Goal: Task Accomplishment & Management: Use online tool/utility

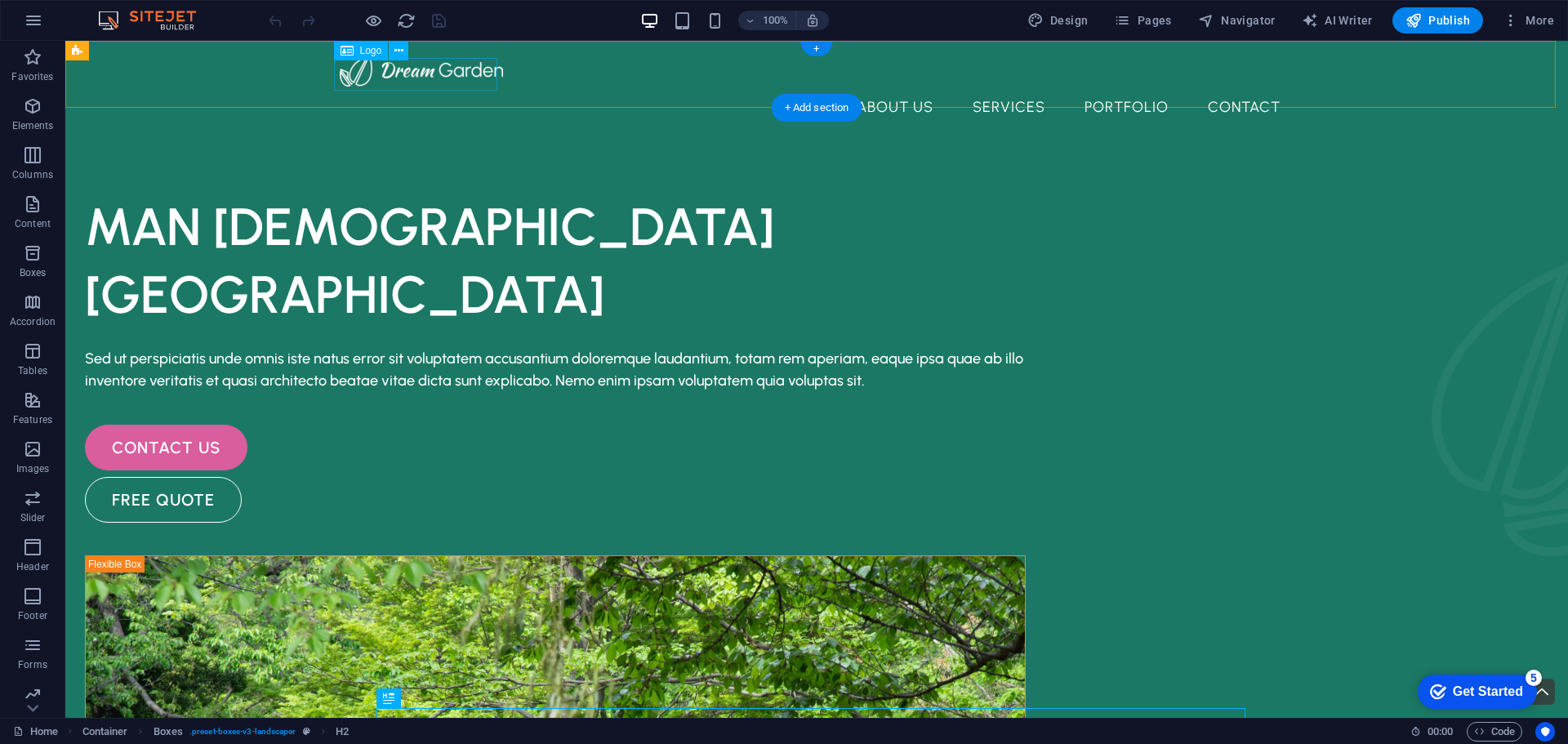
click at [403, 80] on div at bounding box center [816, 71] width 954 height 33
click at [390, 74] on div at bounding box center [816, 71] width 954 height 33
select select "px"
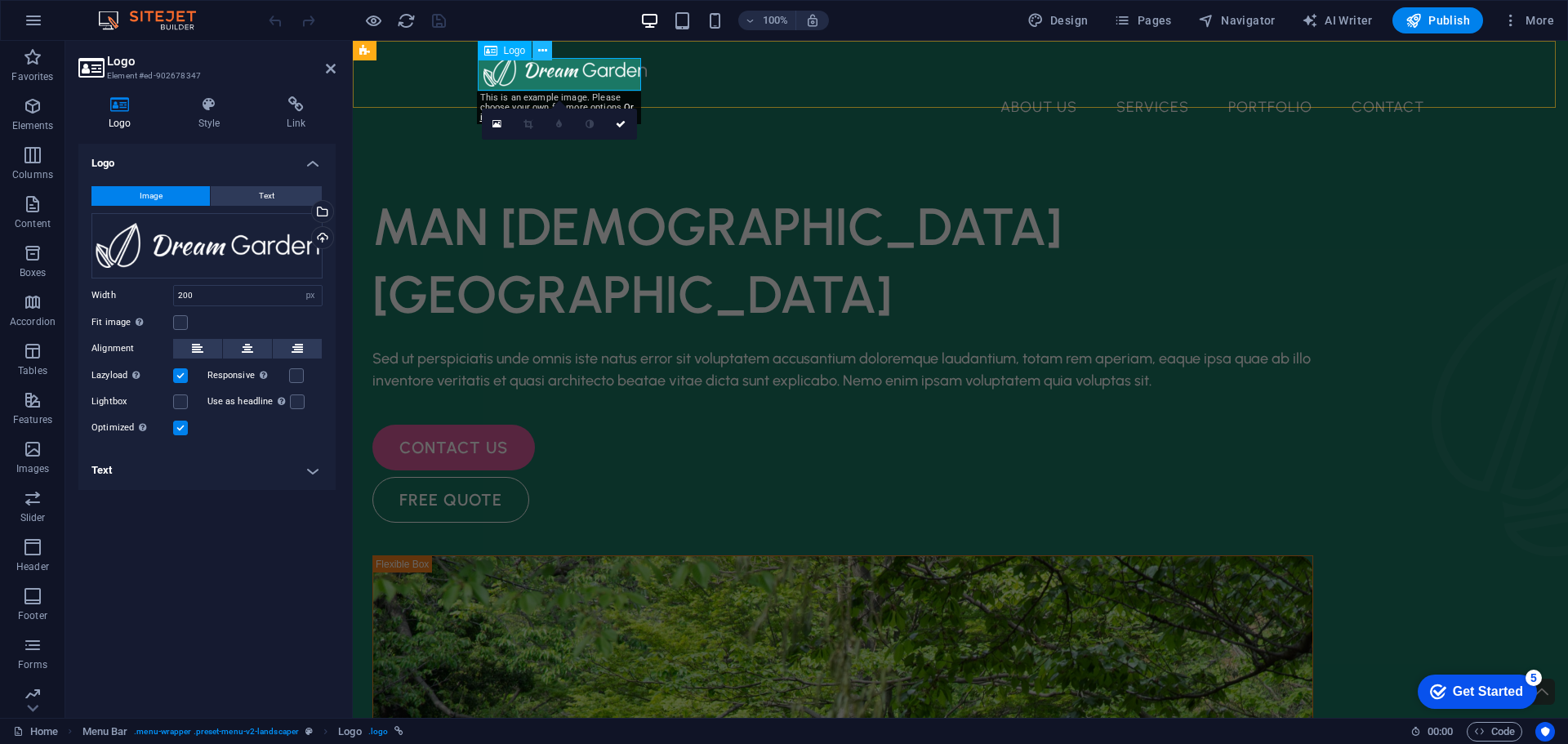
click at [539, 52] on icon at bounding box center [542, 51] width 9 height 17
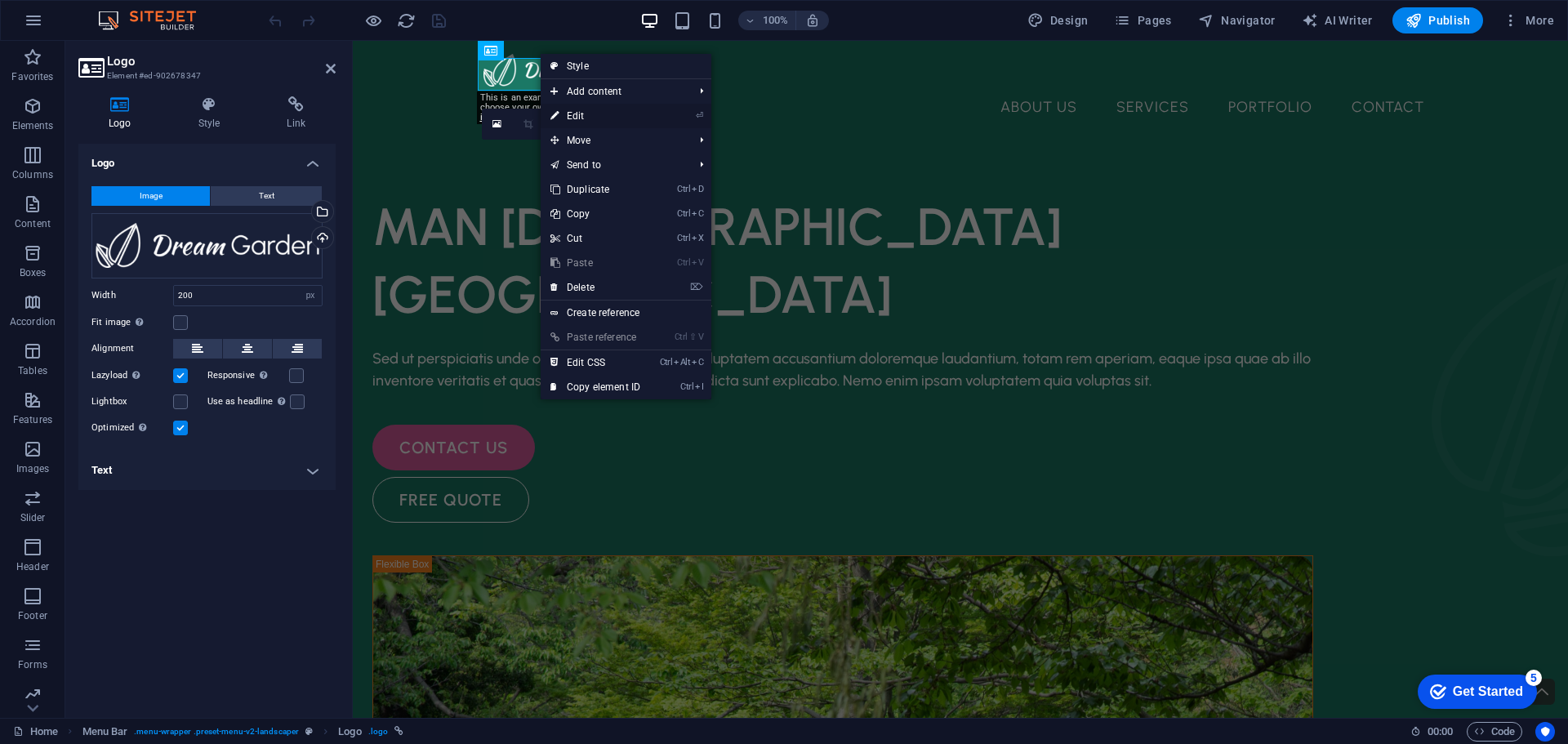
click at [565, 117] on link "⏎ Edit" at bounding box center [595, 115] width 110 height 24
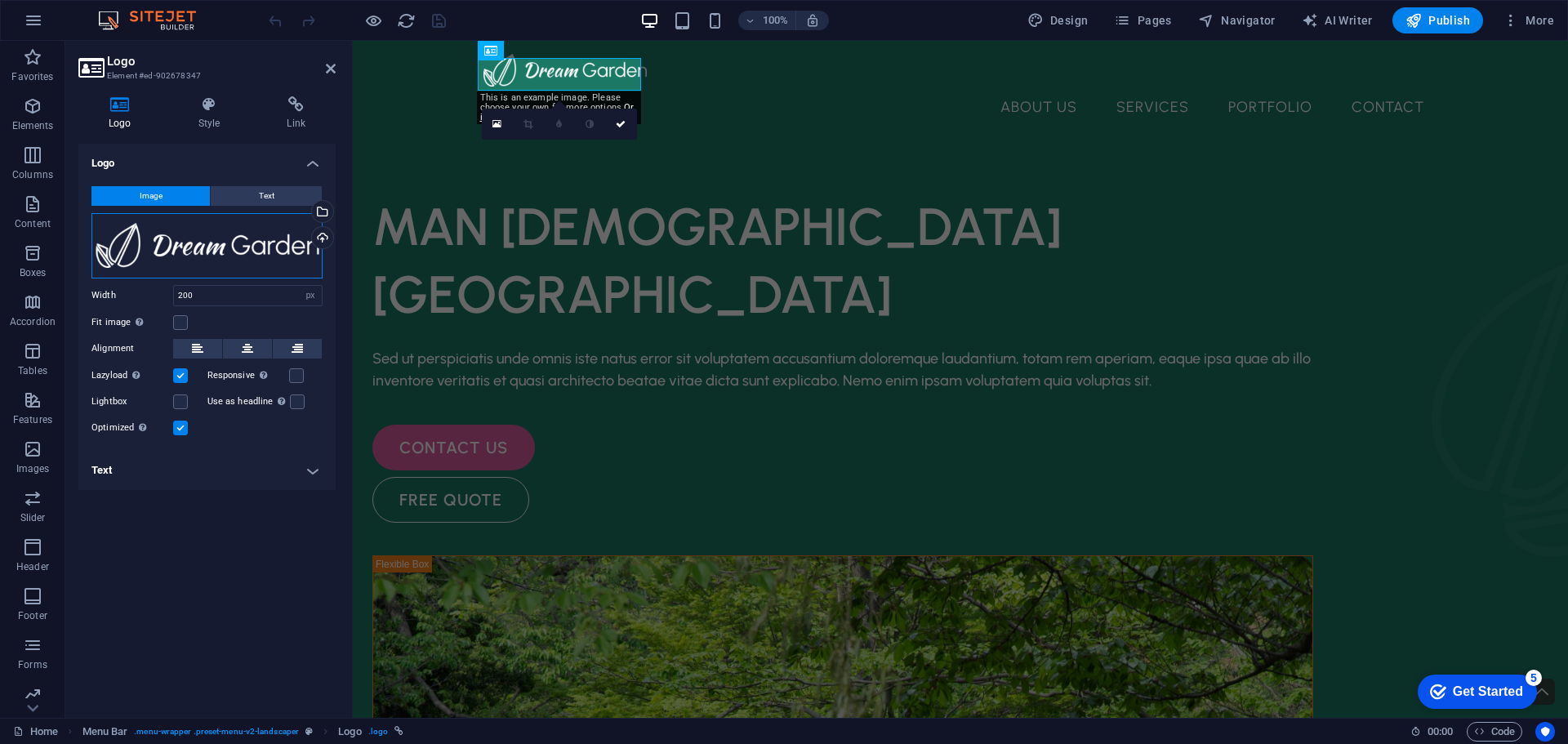
click at [163, 244] on div "Drag files here, click to choose files or select files from Files or our free s…" at bounding box center [207, 245] width 231 height 65
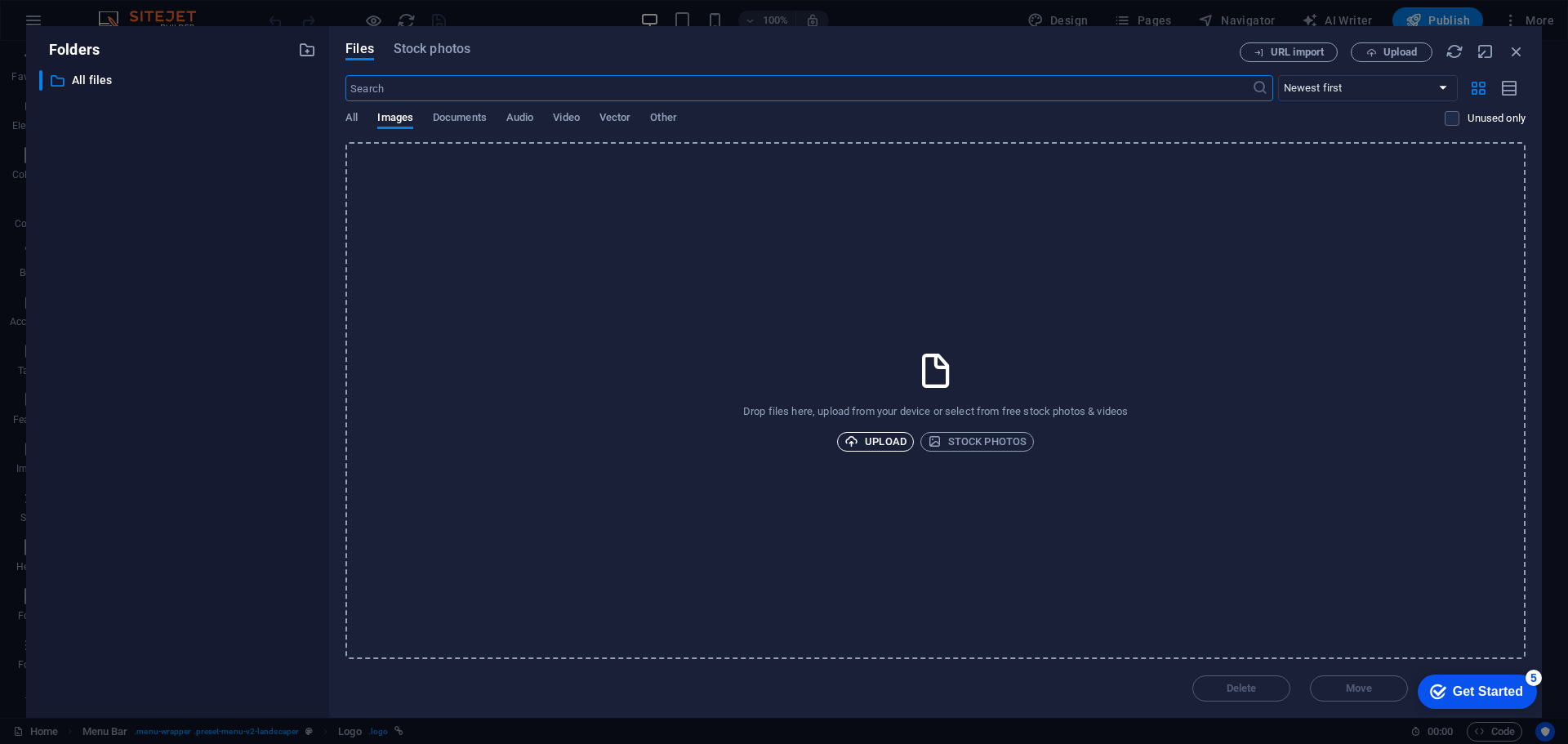
click at [859, 451] on span "Upload" at bounding box center [875, 441] width 62 height 19
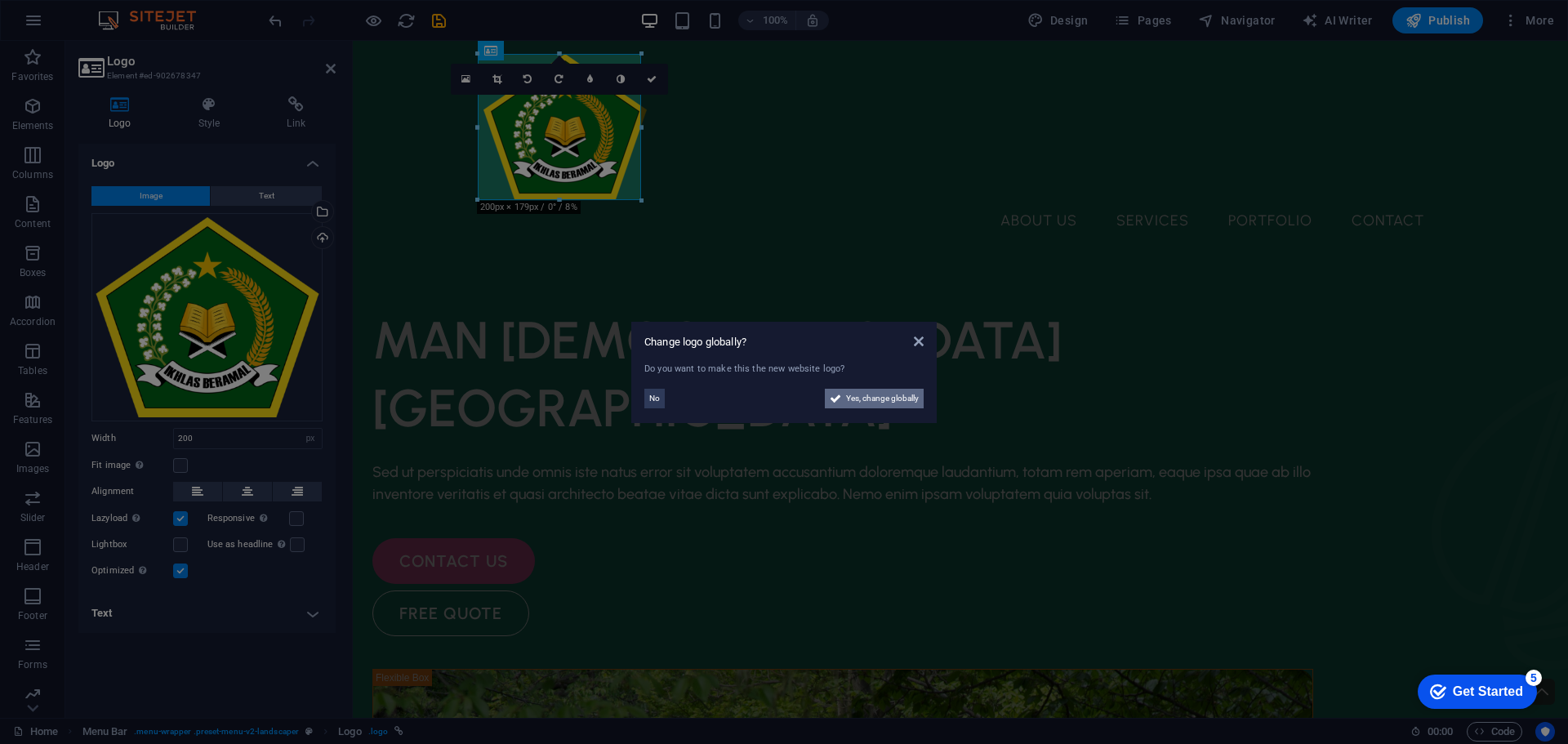
click at [874, 404] on span "Yes, change globally" at bounding box center [882, 399] width 73 height 19
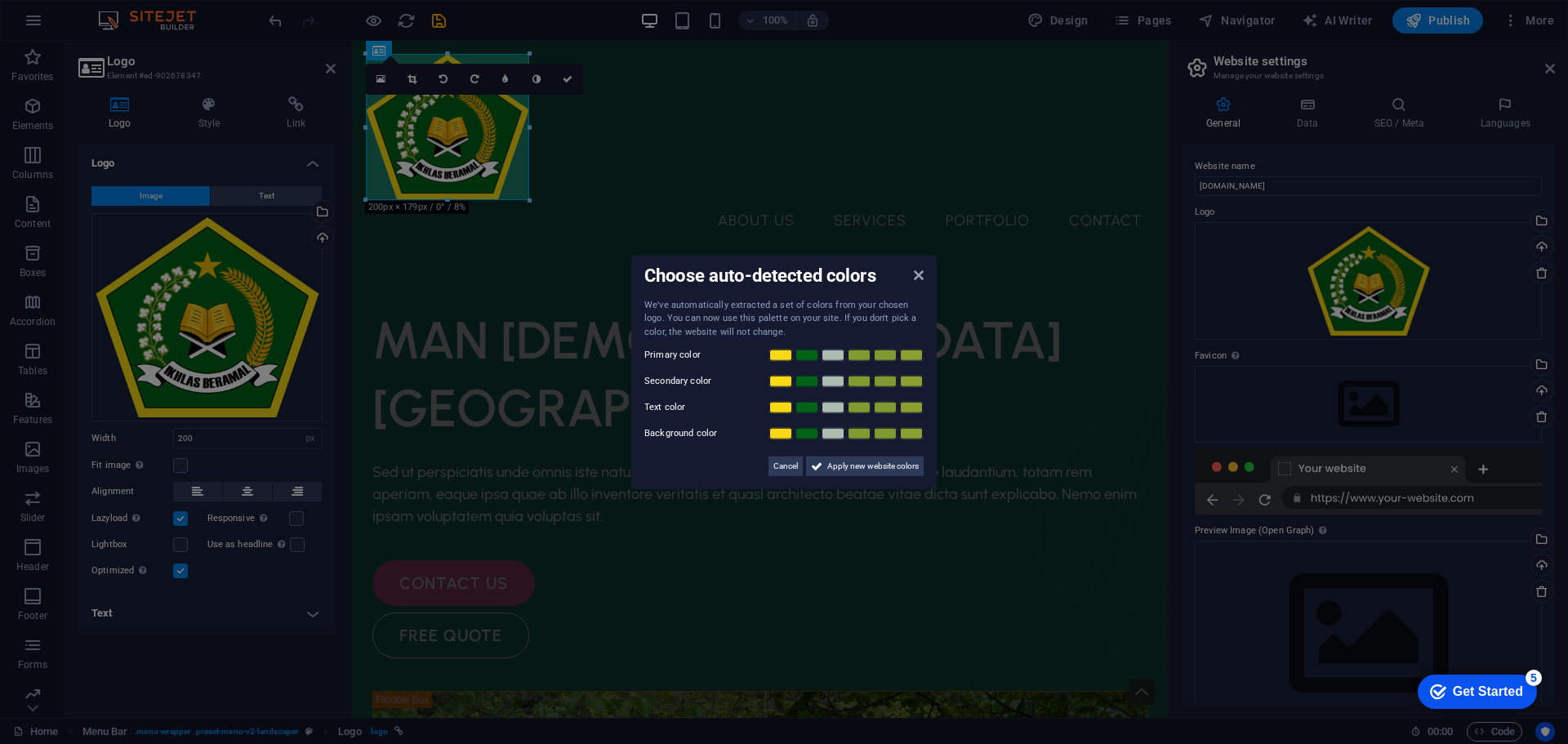
click at [847, 660] on aside "Choose auto-detected colors We've automatically extracted a set of colors from …" at bounding box center [784, 372] width 1568 height 744
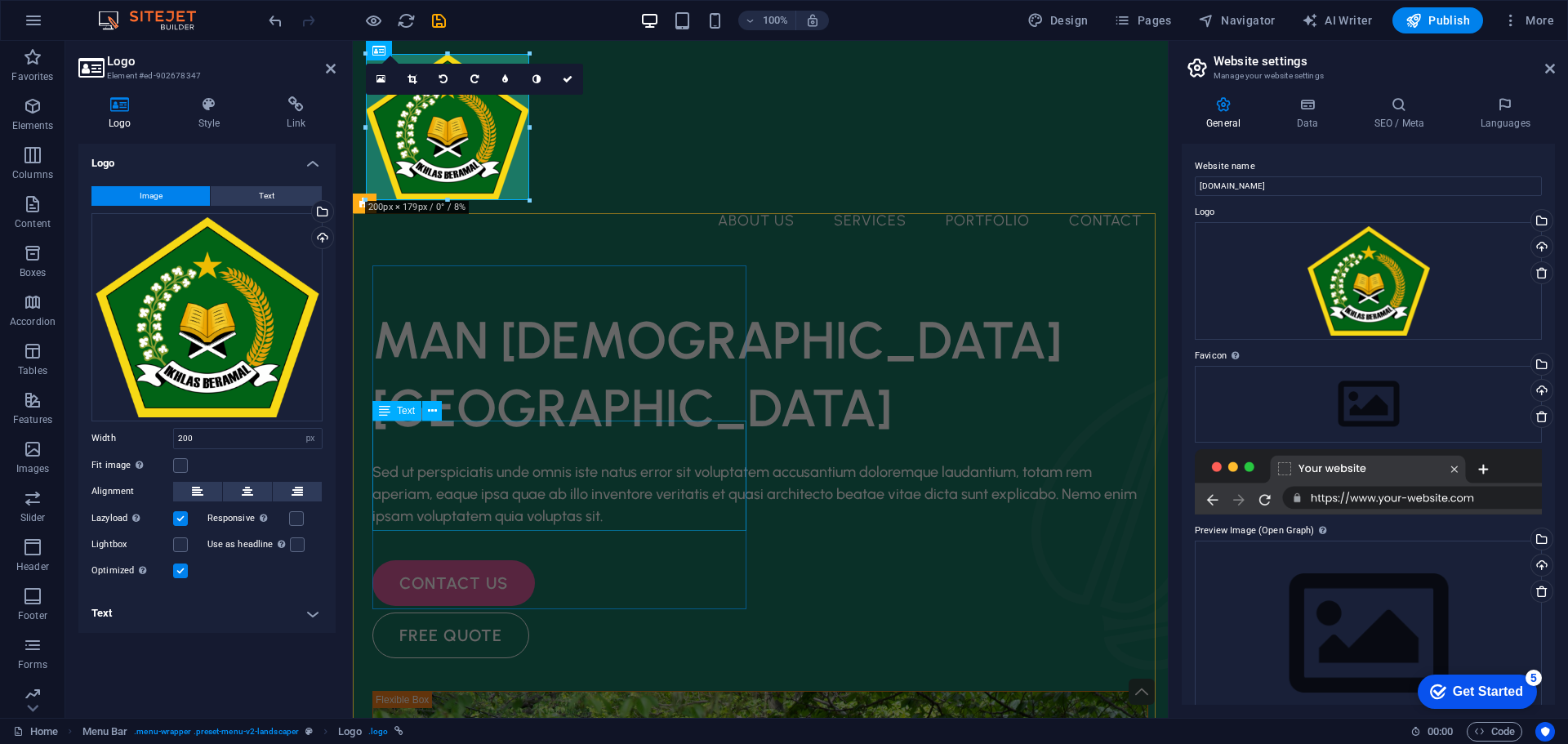
click at [490, 462] on div "Sed ut perspiciatis unde omnis iste natus error sit voluptatem accusantium dolo…" at bounding box center [761, 495] width 776 height 66
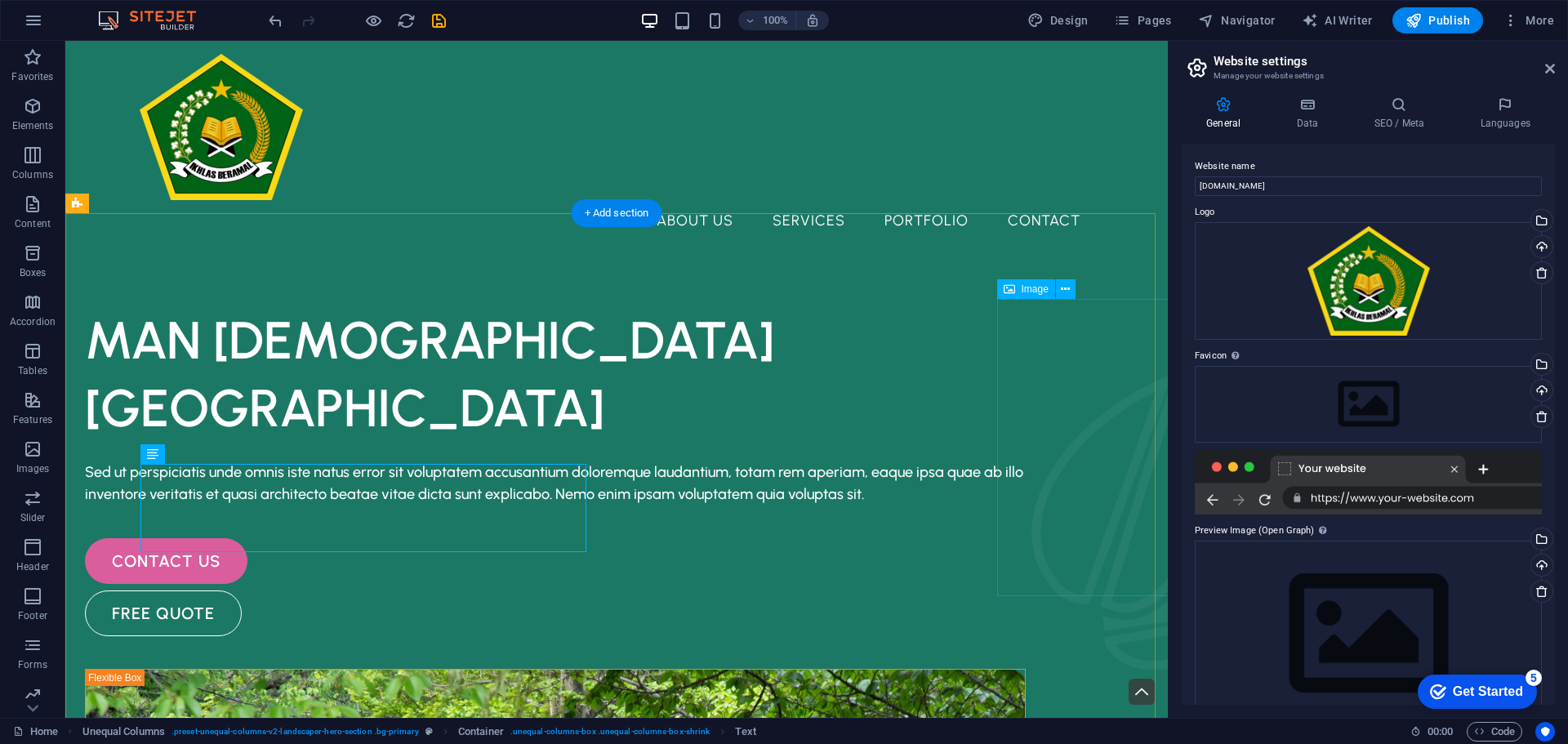
click at [1122, 374] on figure at bounding box center [1140, 521] width 218 height 297
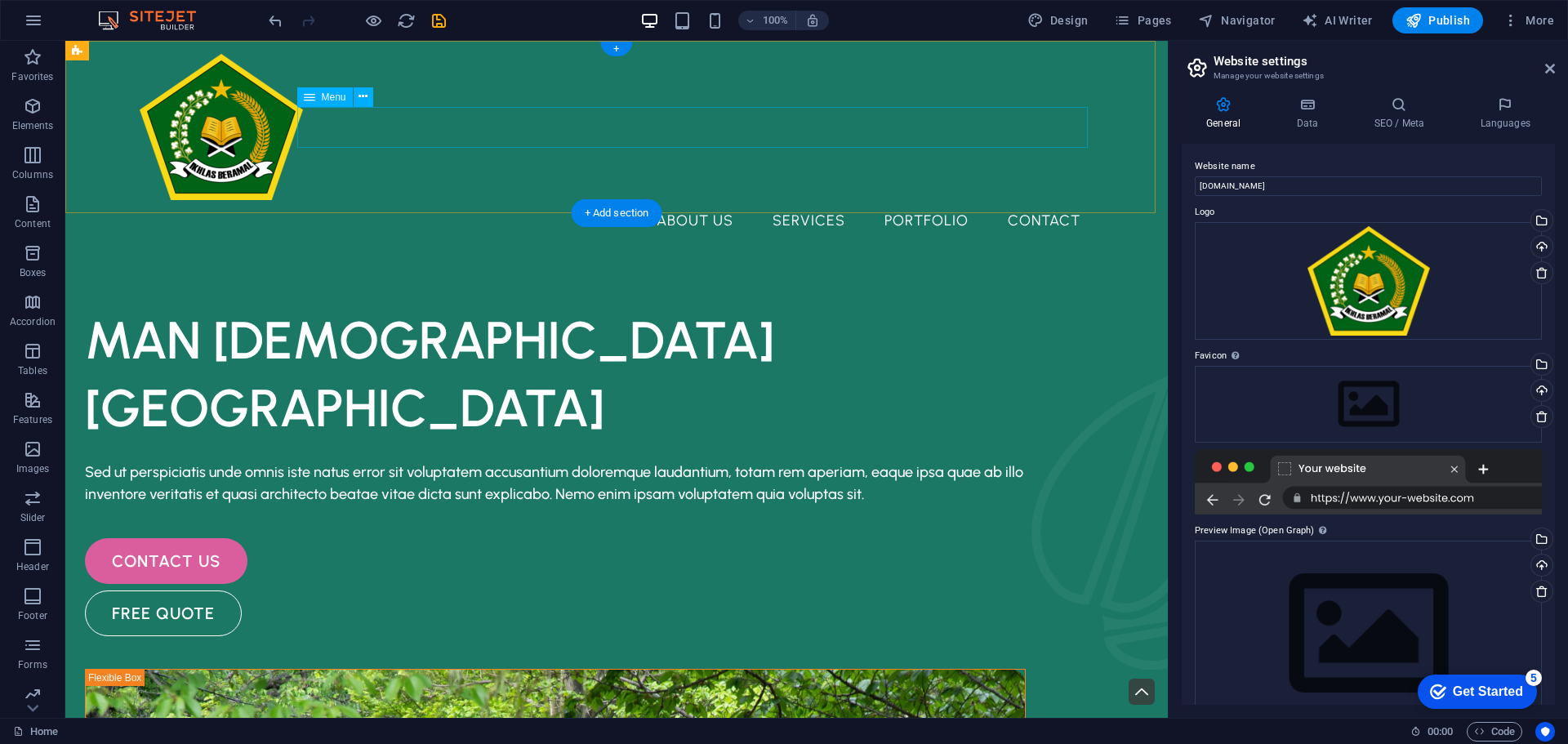
click at [683, 200] on nav "About Us Services Portfolio Contact" at bounding box center [616, 220] width 954 height 41
click at [768, 200] on nav "About Us Services Portfolio Contact" at bounding box center [616, 220] width 954 height 41
select select "1"
select select
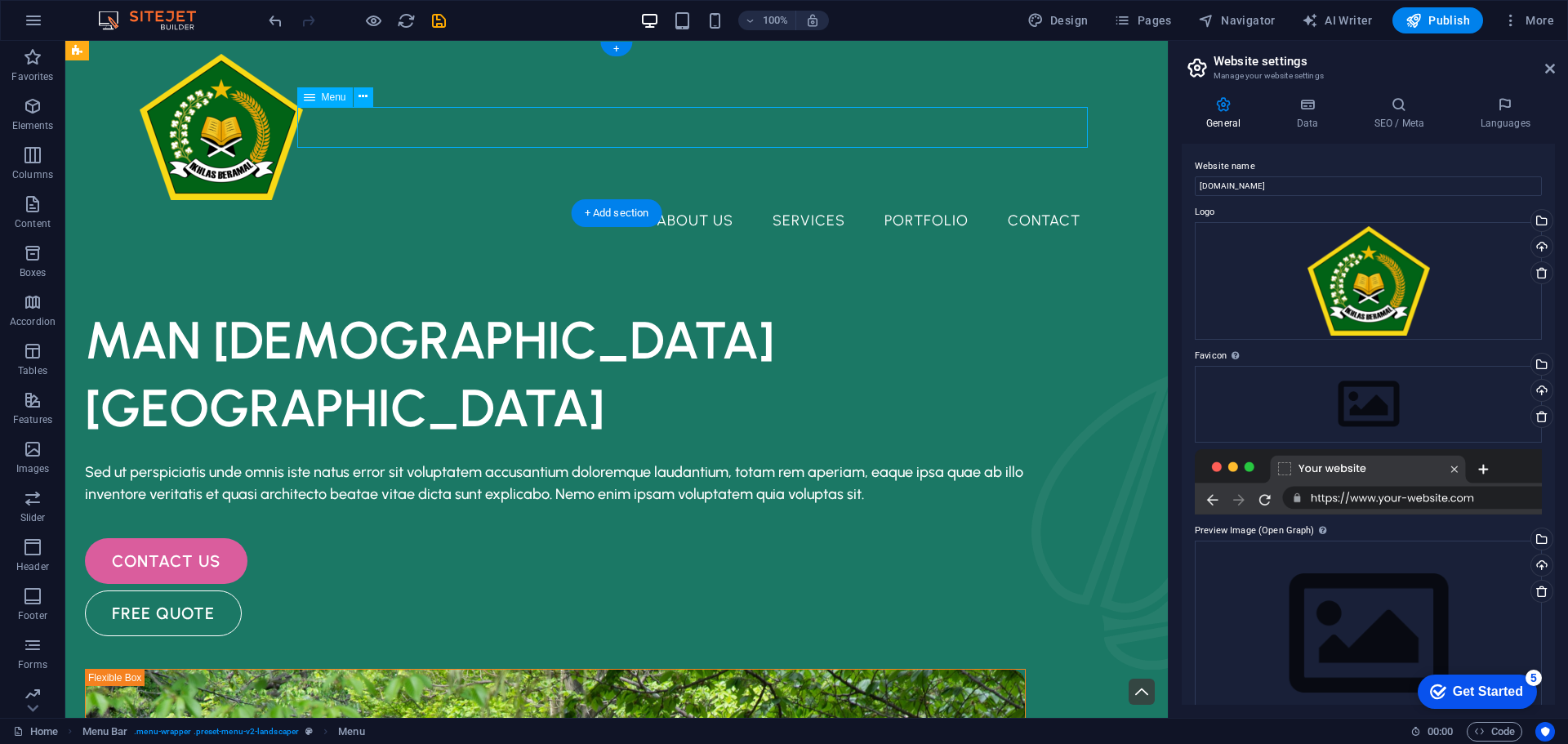
select select "2"
select select
select select "3"
select select
select select "4"
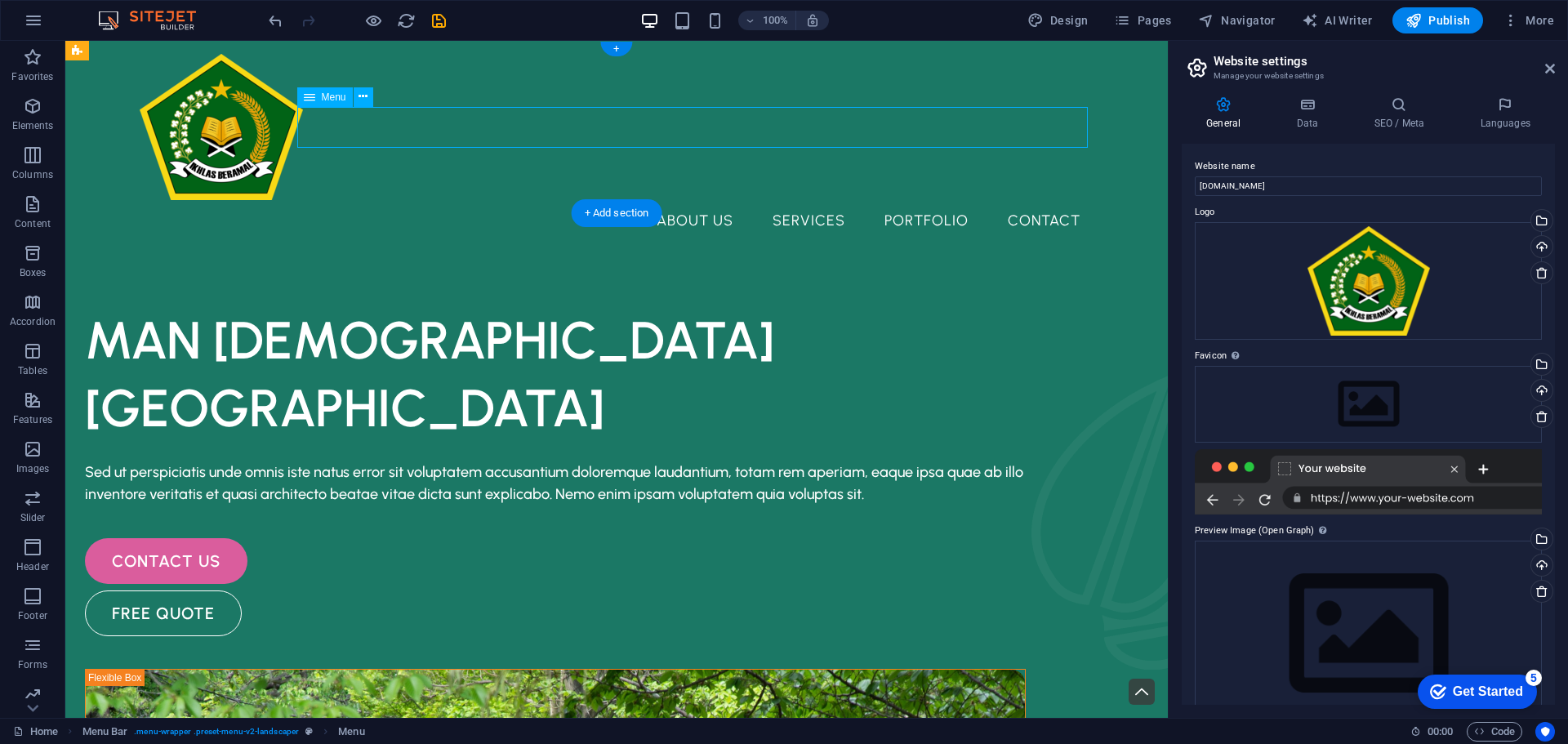
select select
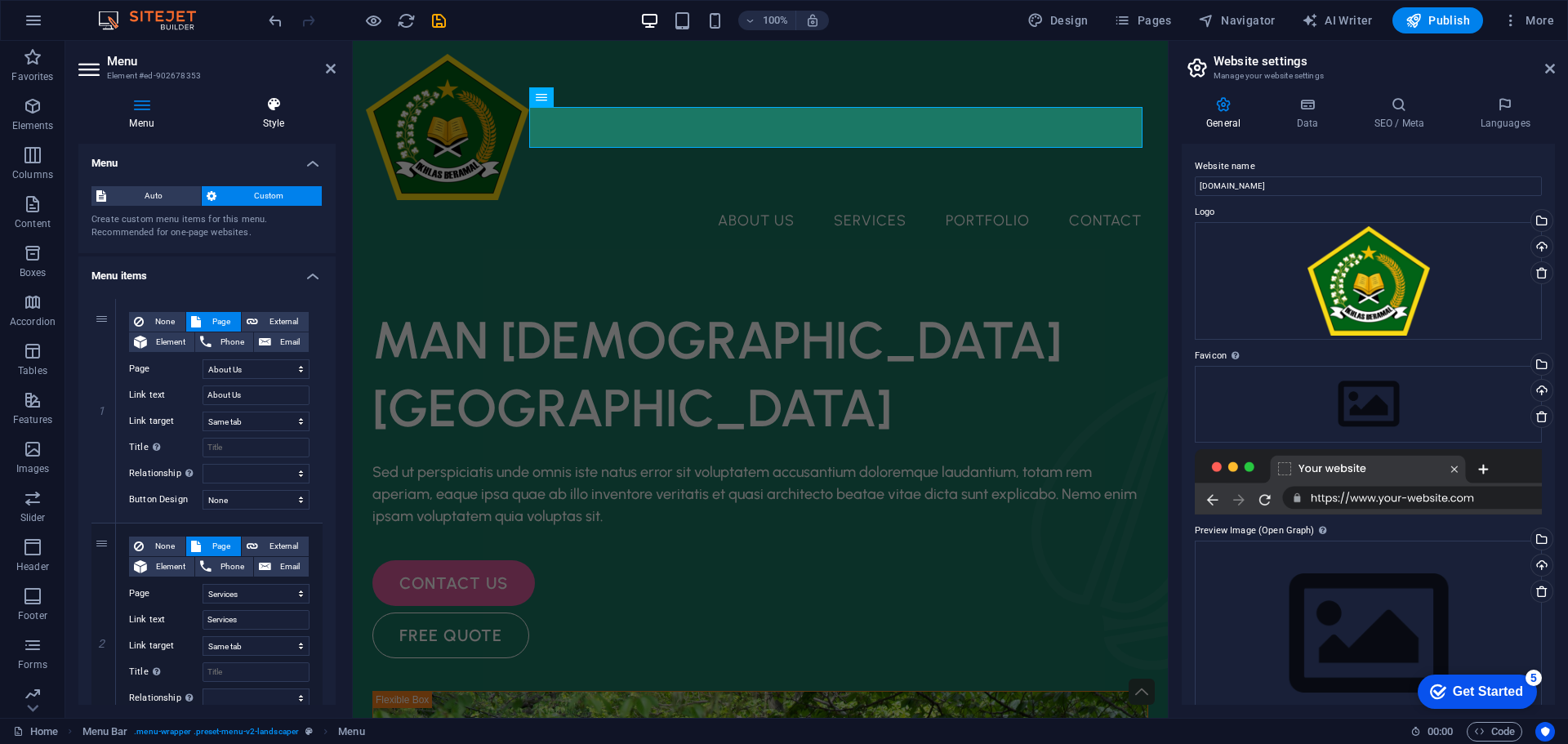
click at [266, 110] on icon at bounding box center [274, 104] width 124 height 16
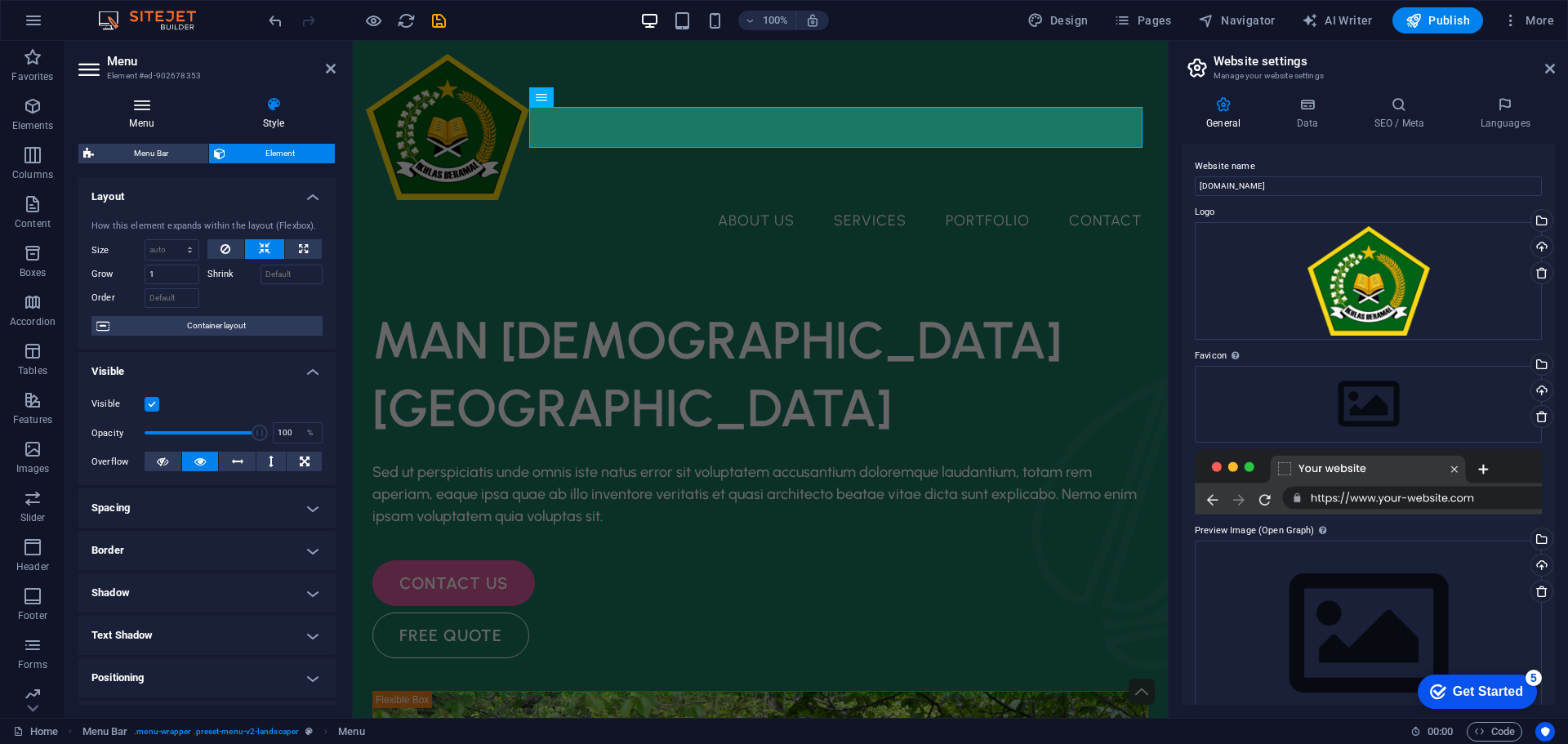
click at [146, 110] on icon at bounding box center [142, 104] width 126 height 16
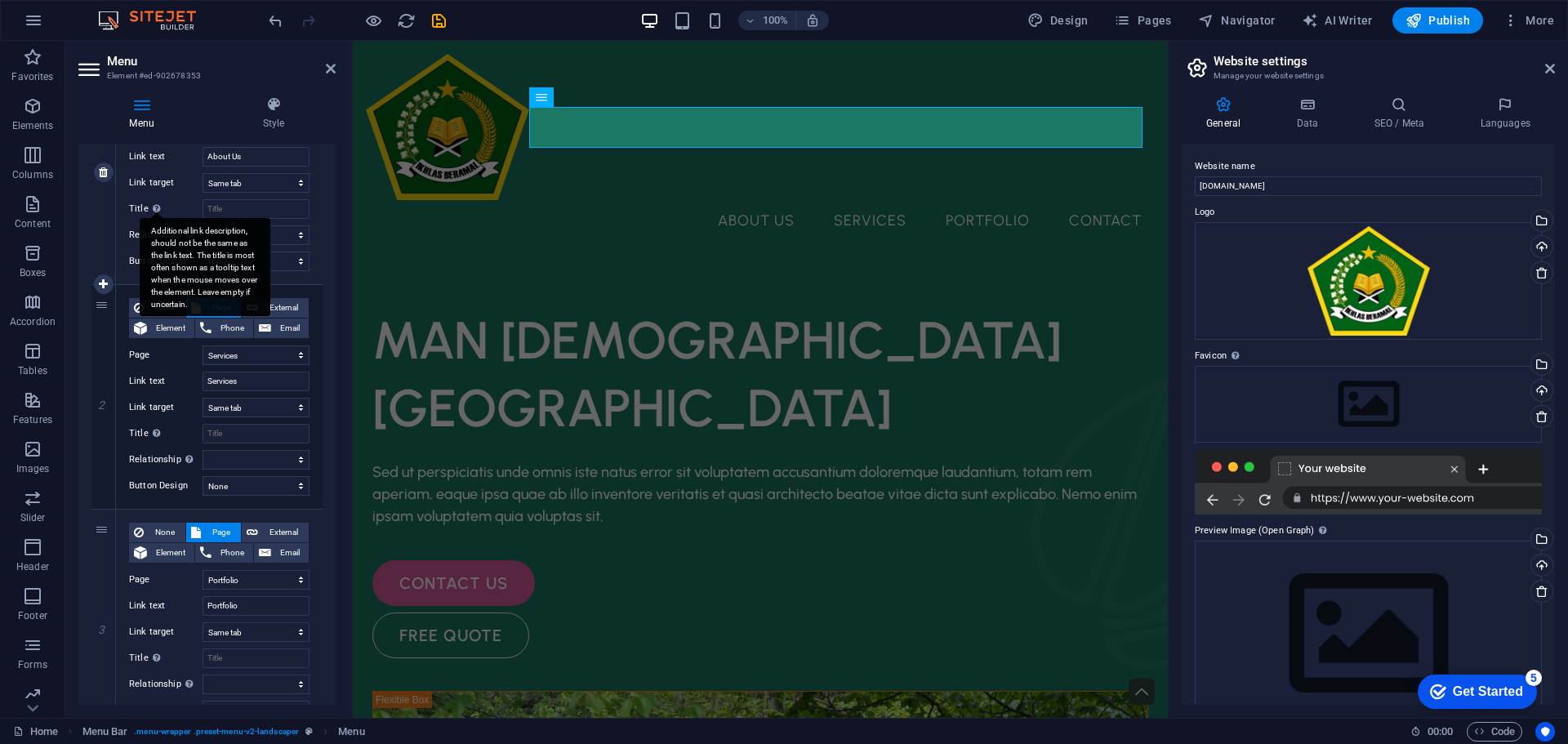
scroll to position [245, 0]
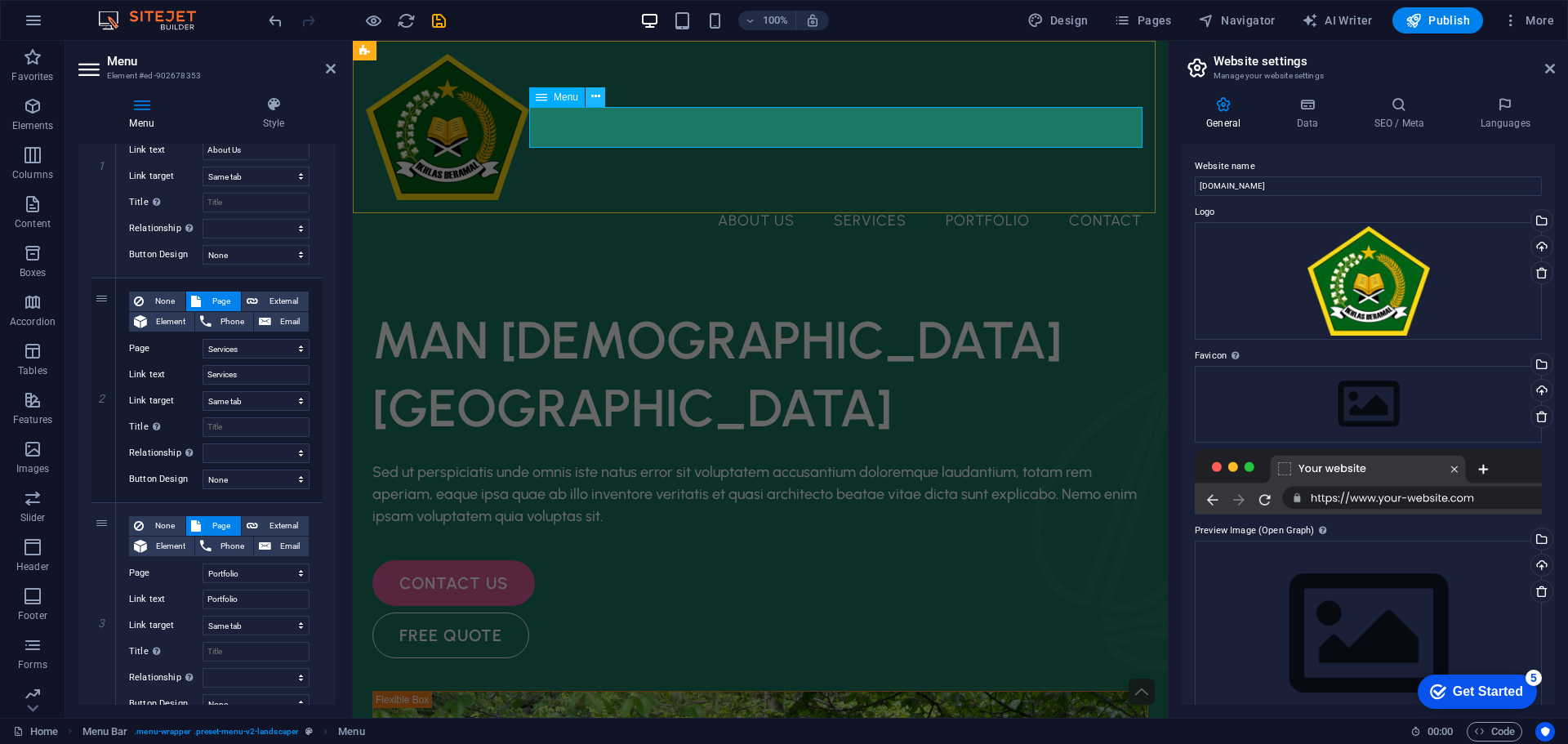
click at [598, 93] on icon at bounding box center [595, 97] width 9 height 17
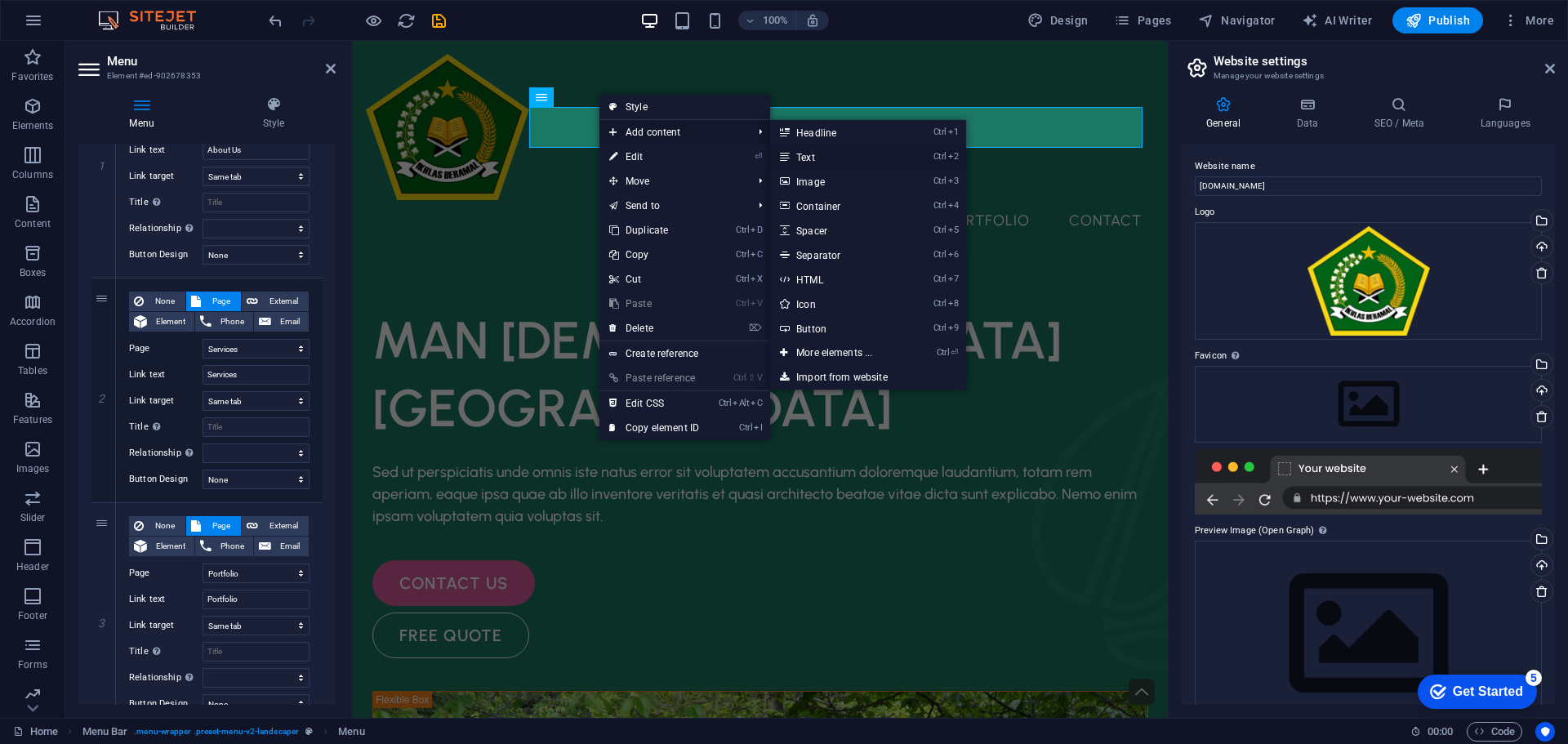
click at [815, 153] on link "Ctrl 2 Text" at bounding box center [837, 156] width 135 height 24
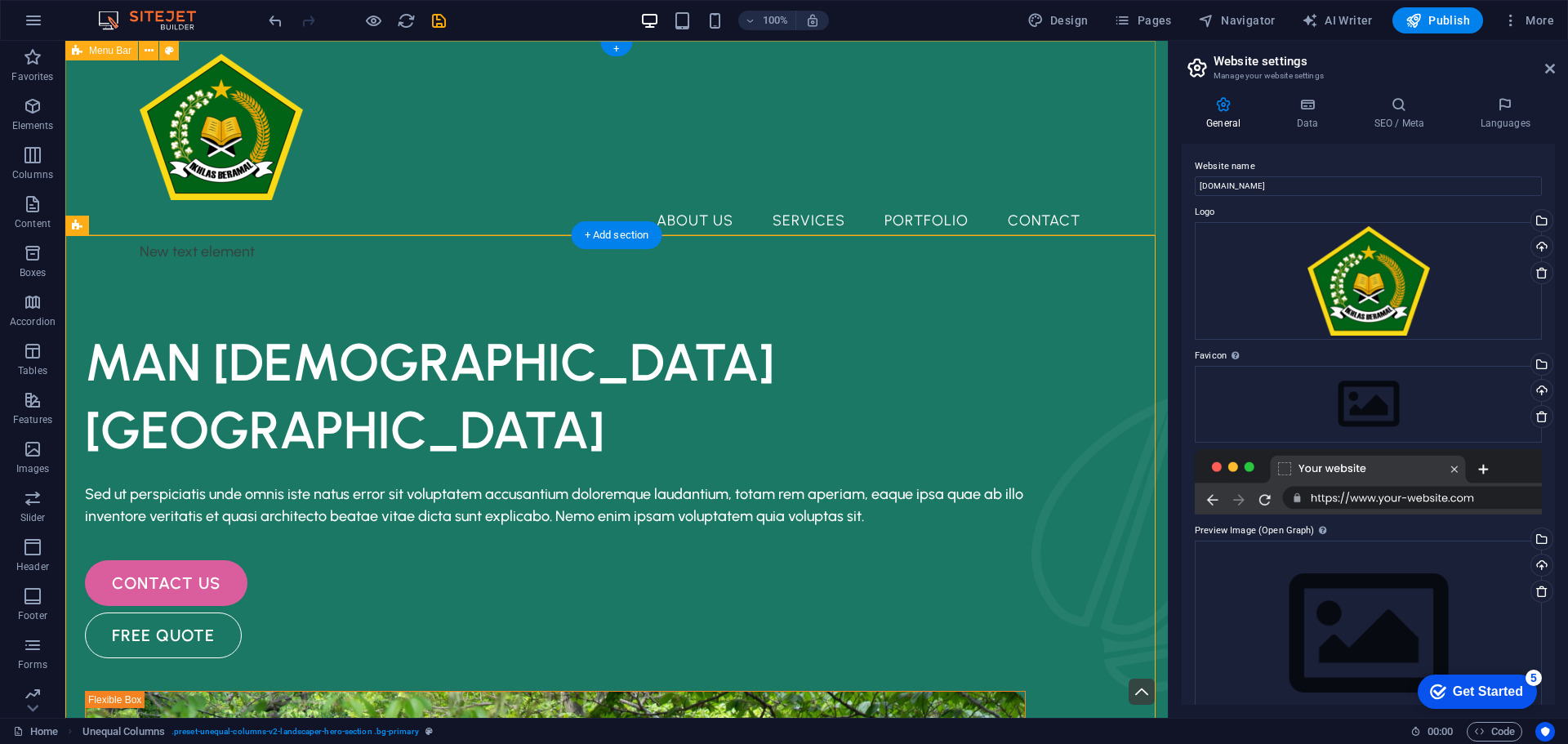
click at [560, 165] on div "About Us Services Portfolio Contact New text element" at bounding box center [616, 158] width 1102 height 235
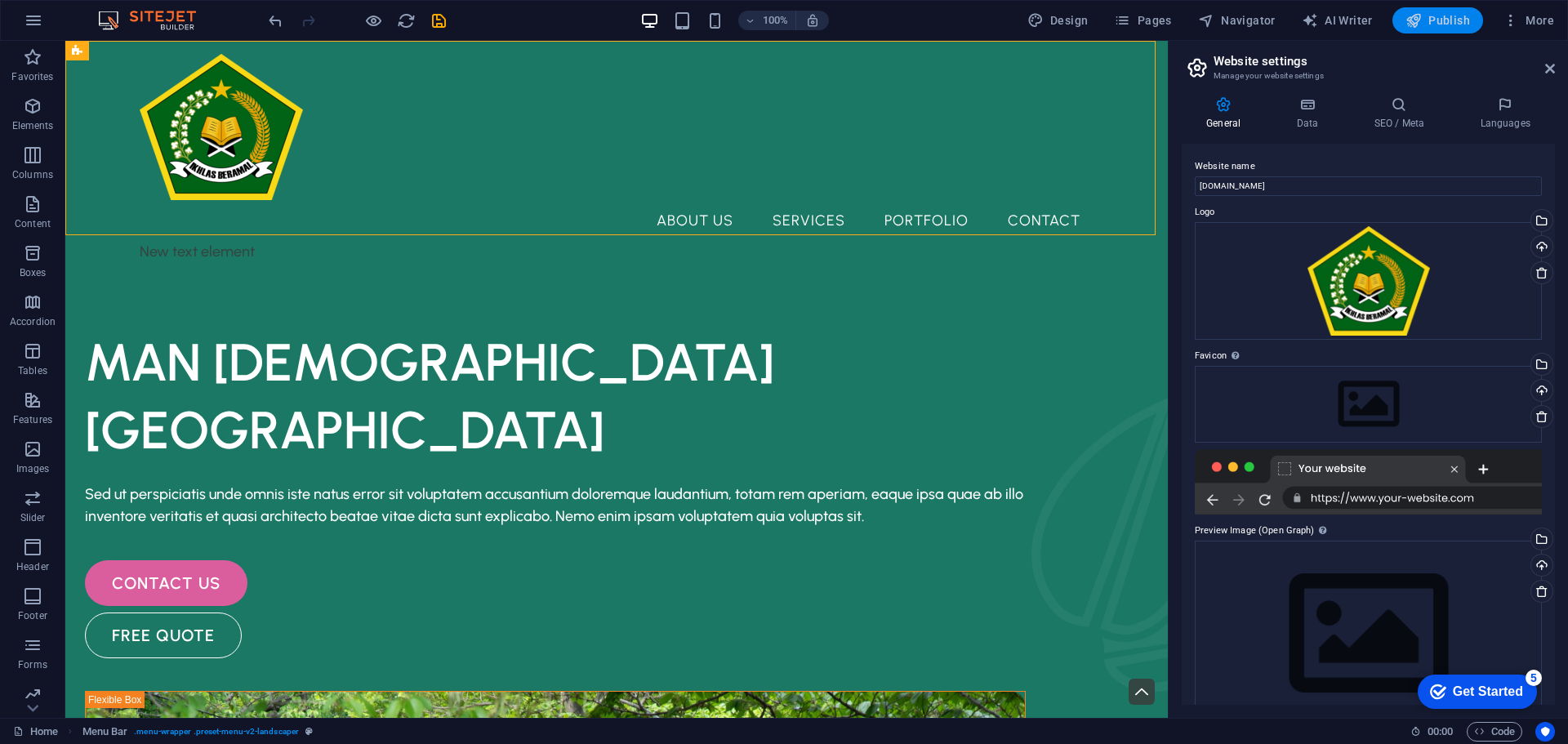
click at [1445, 25] on span "Publish" at bounding box center [1438, 20] width 64 height 16
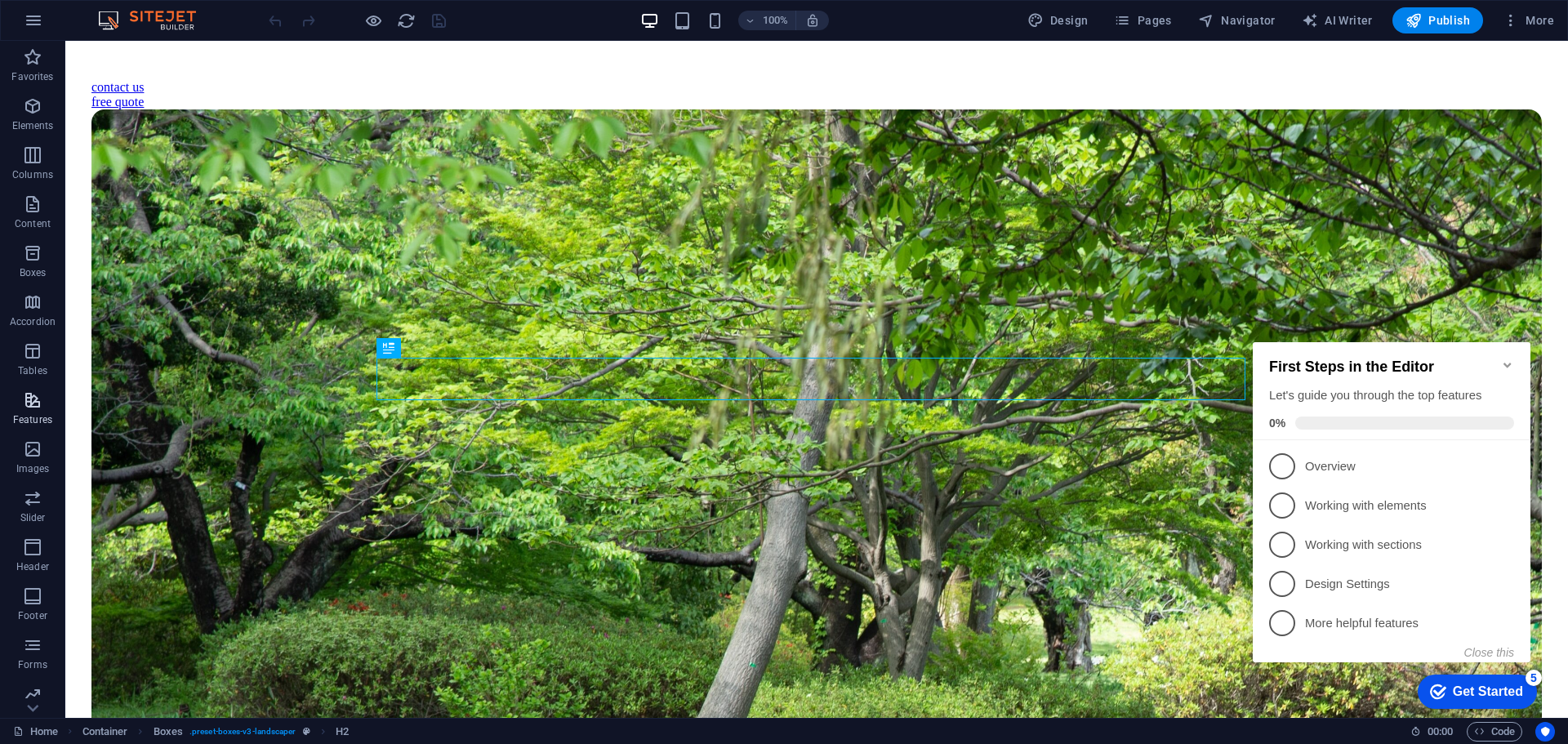
scroll to position [58, 0]
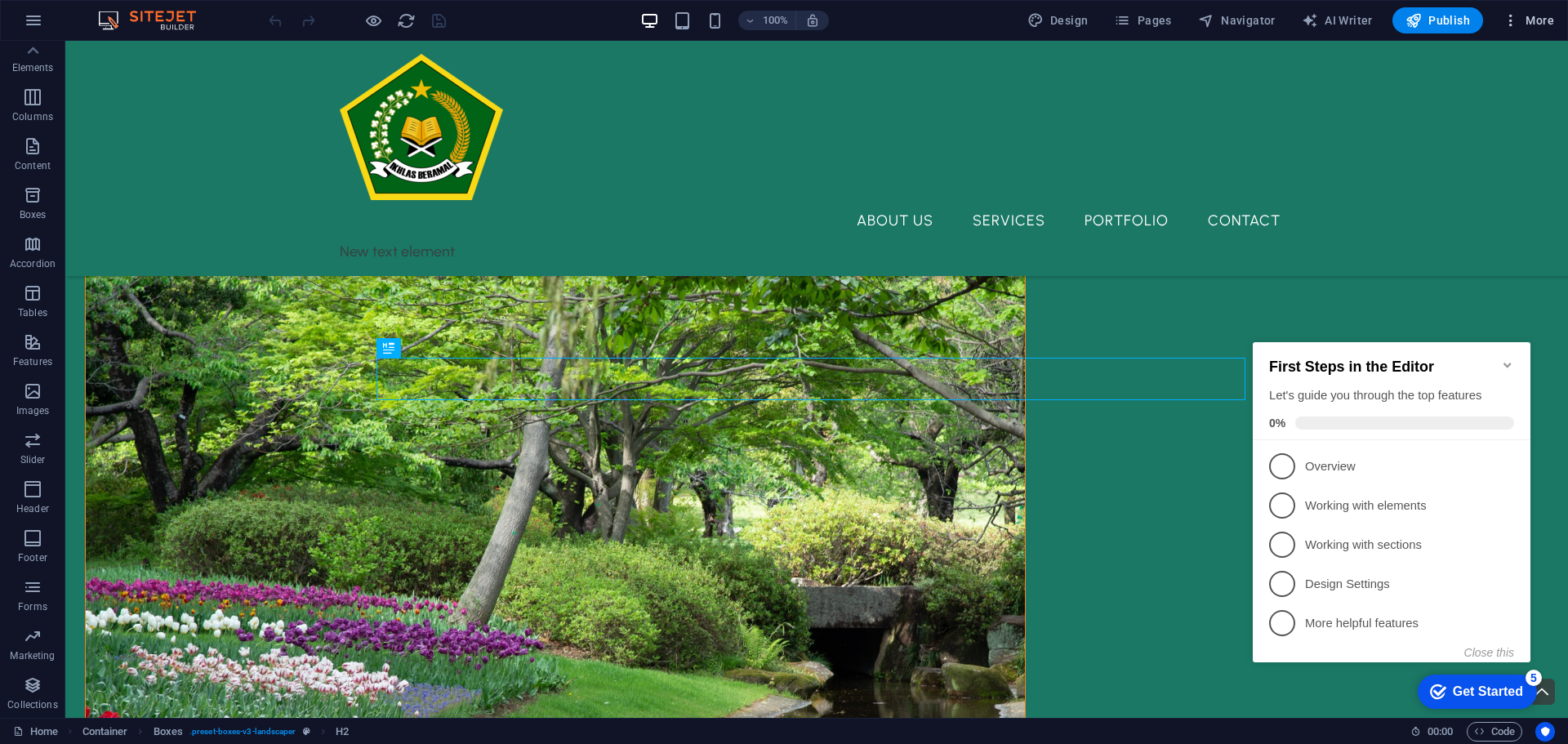
click at [1553, 20] on span "More" at bounding box center [1528, 20] width 51 height 16
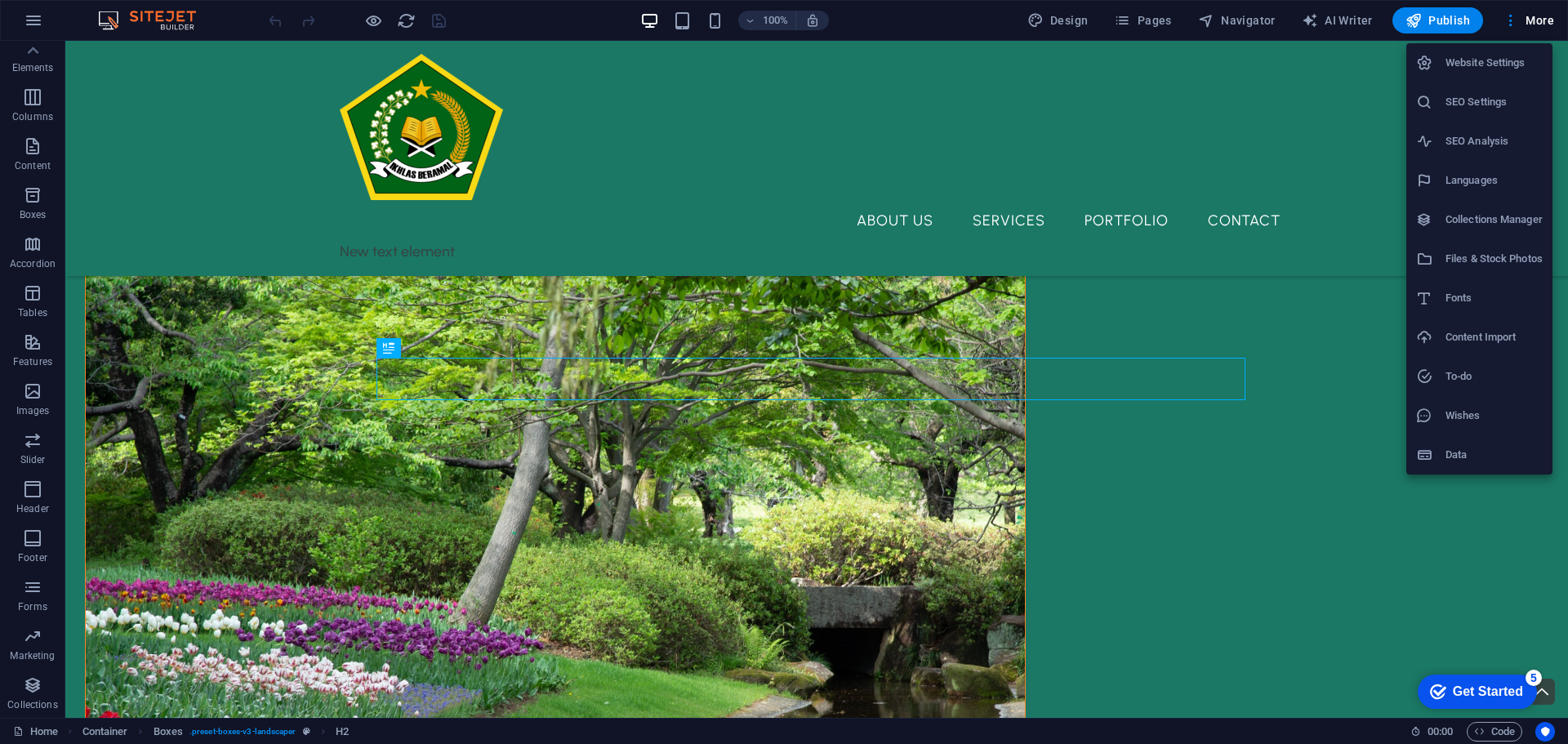
click at [1510, 70] on h6 "Website Settings" at bounding box center [1494, 63] width 97 height 19
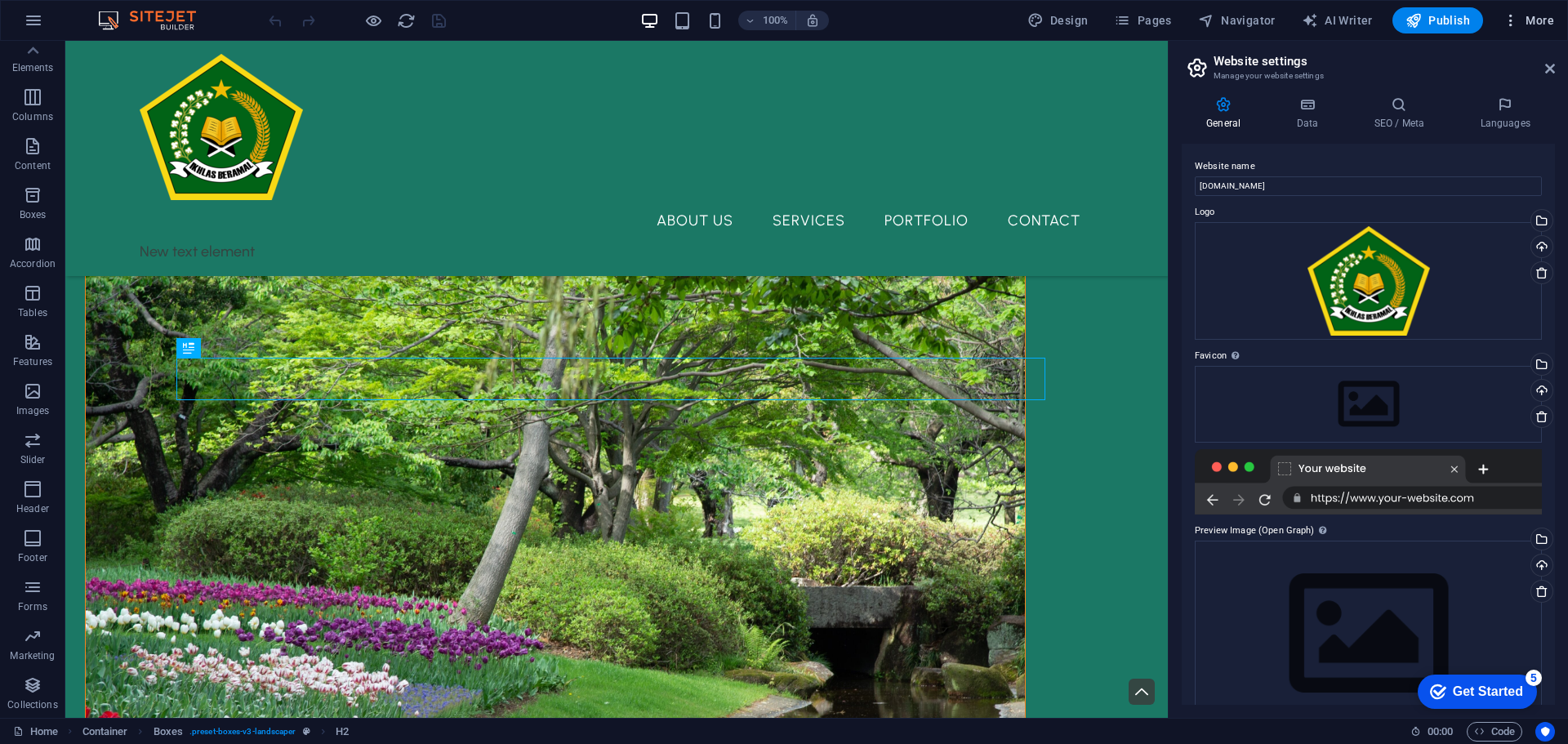
click at [1538, 25] on span "More" at bounding box center [1528, 20] width 51 height 16
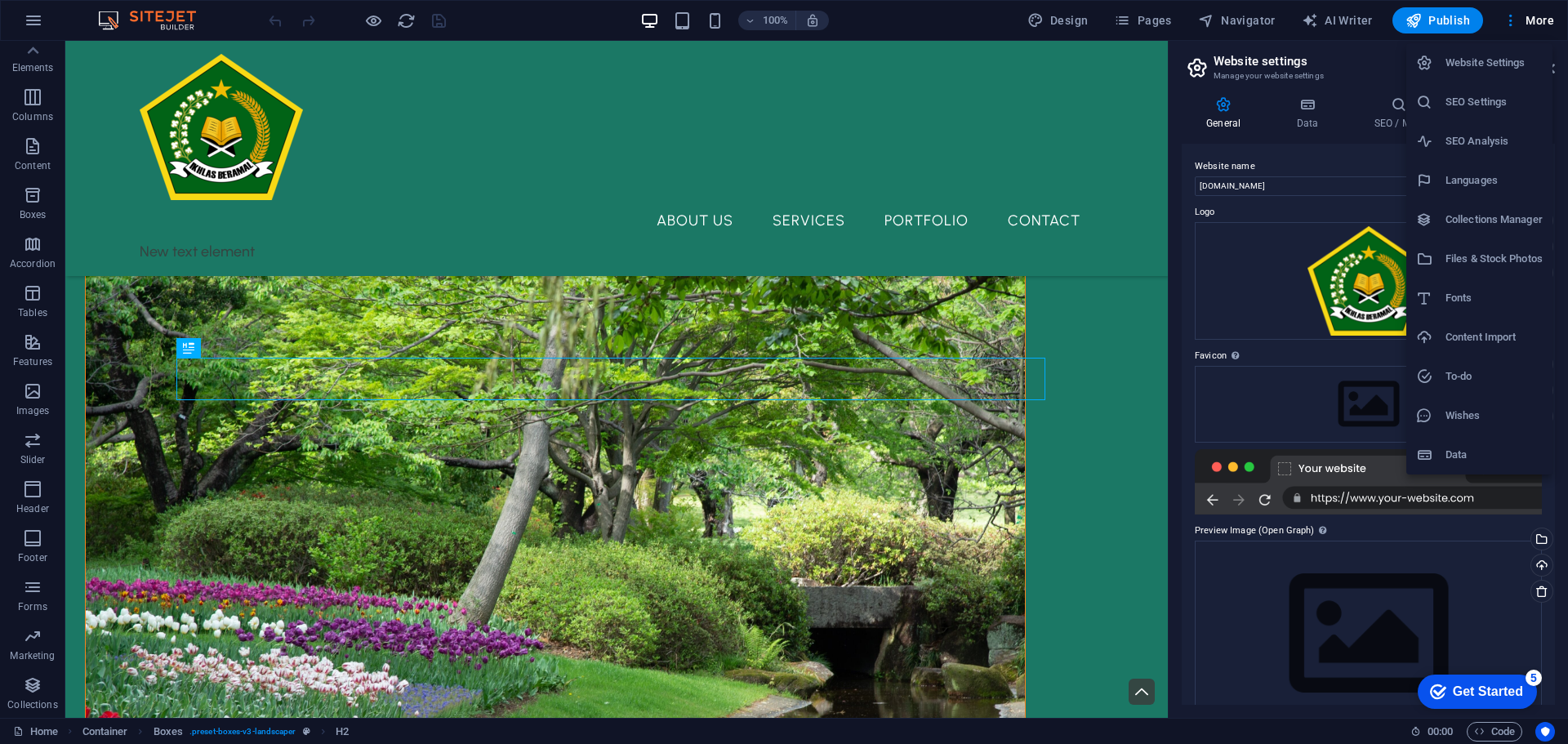
click at [815, 21] on div at bounding box center [784, 372] width 1568 height 744
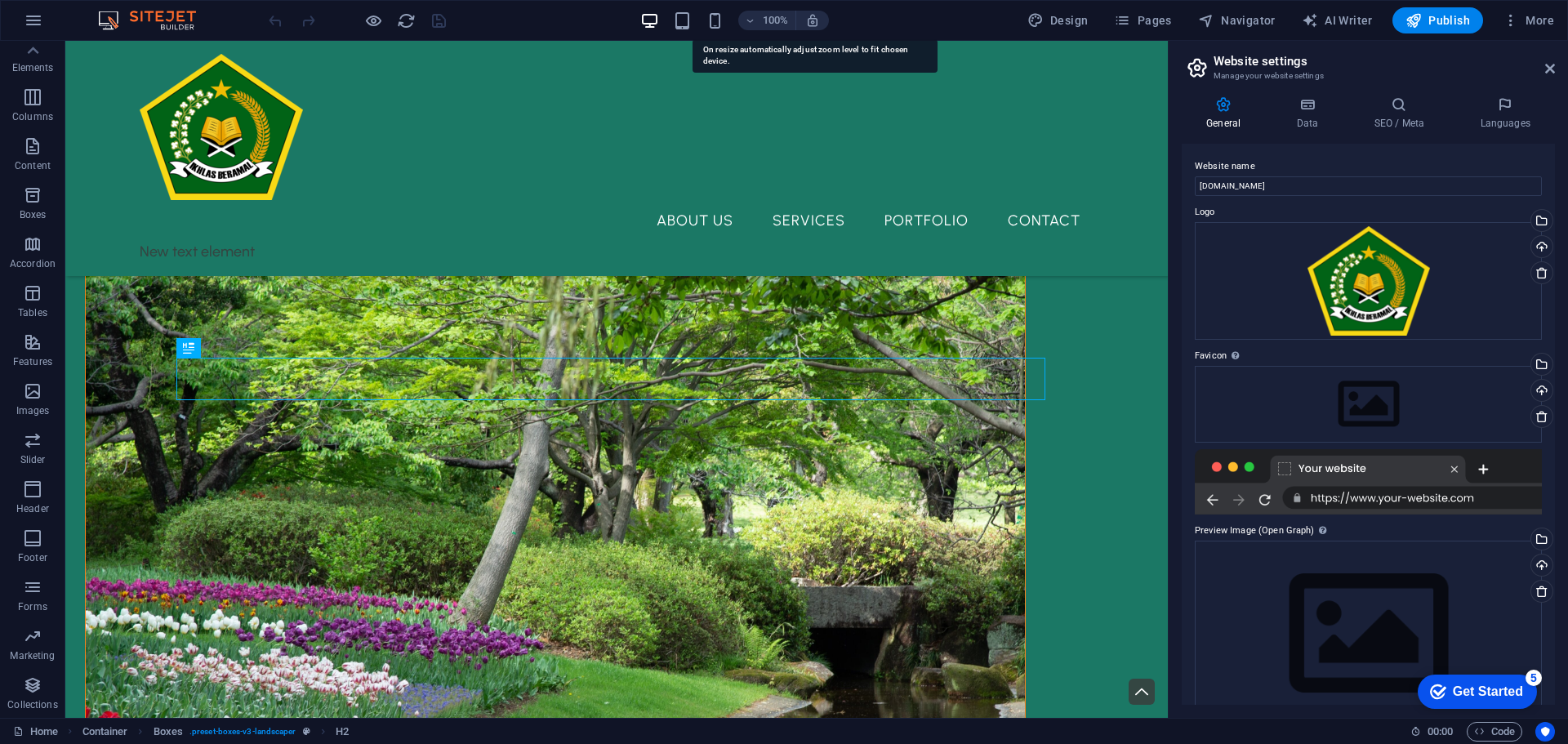
click at [658, 23] on icon "button" at bounding box center [649, 20] width 18 height 18
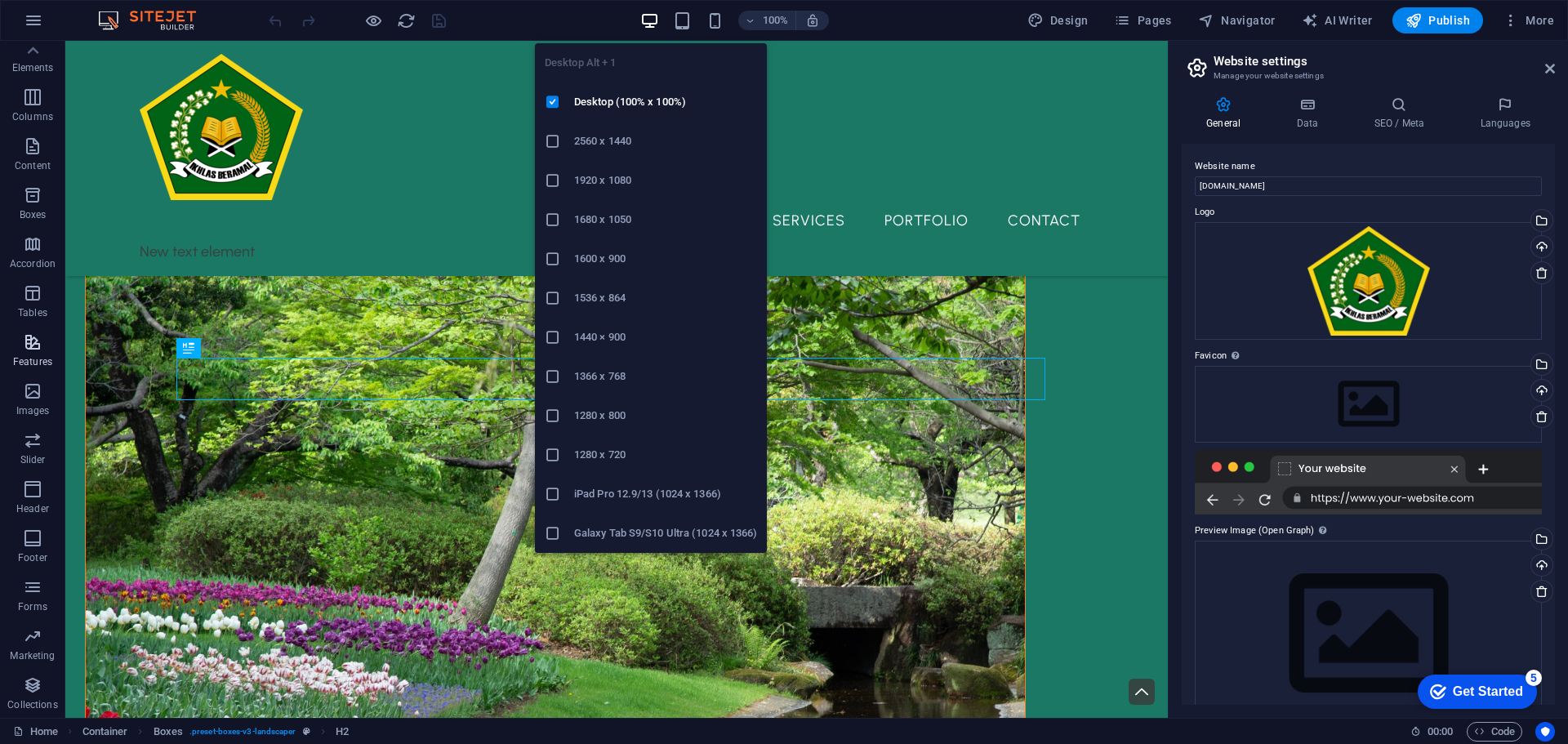
click at [678, 22] on icon "button" at bounding box center [682, 20] width 18 height 18
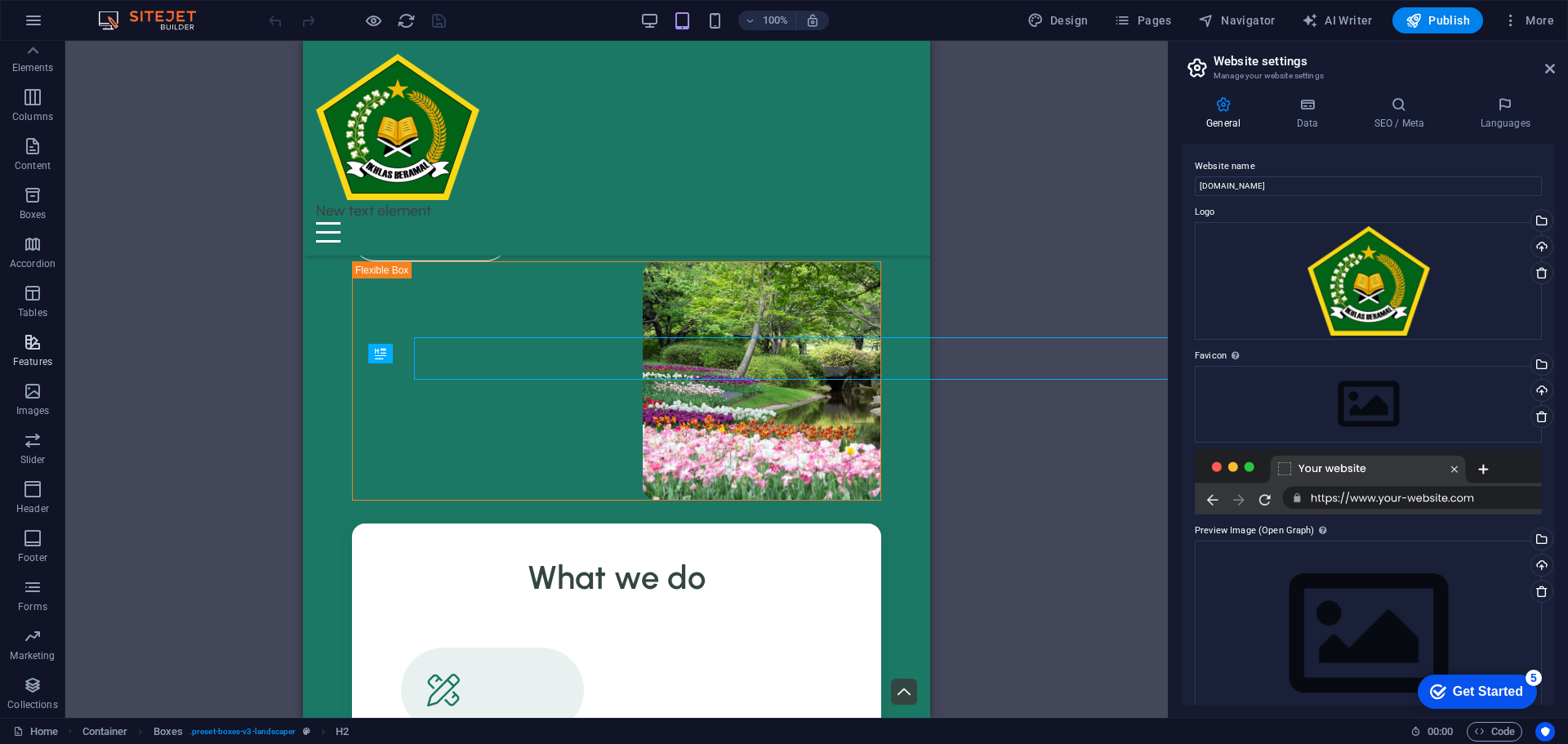
scroll to position [498, 0]
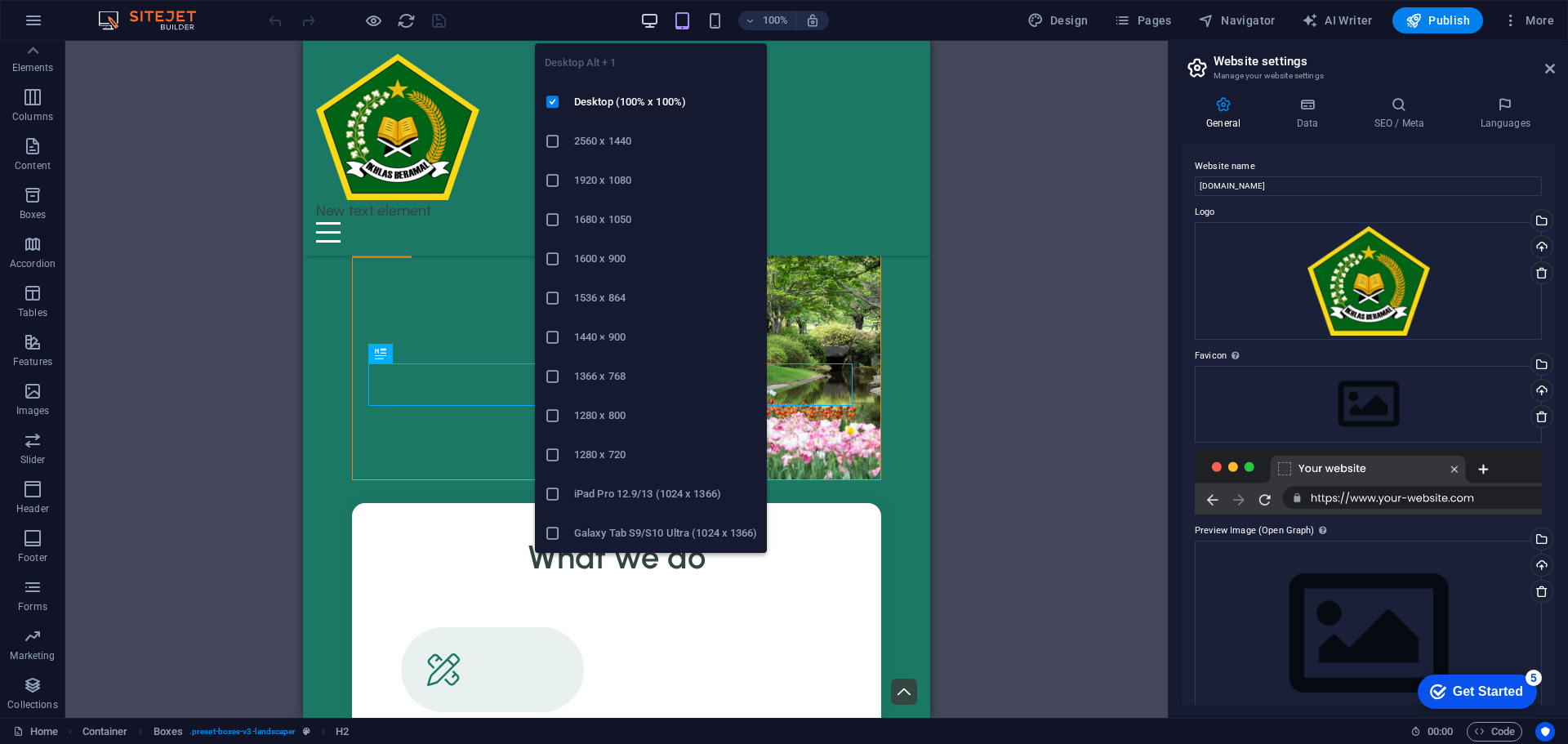
click at [651, 23] on icon "button" at bounding box center [649, 20] width 18 height 18
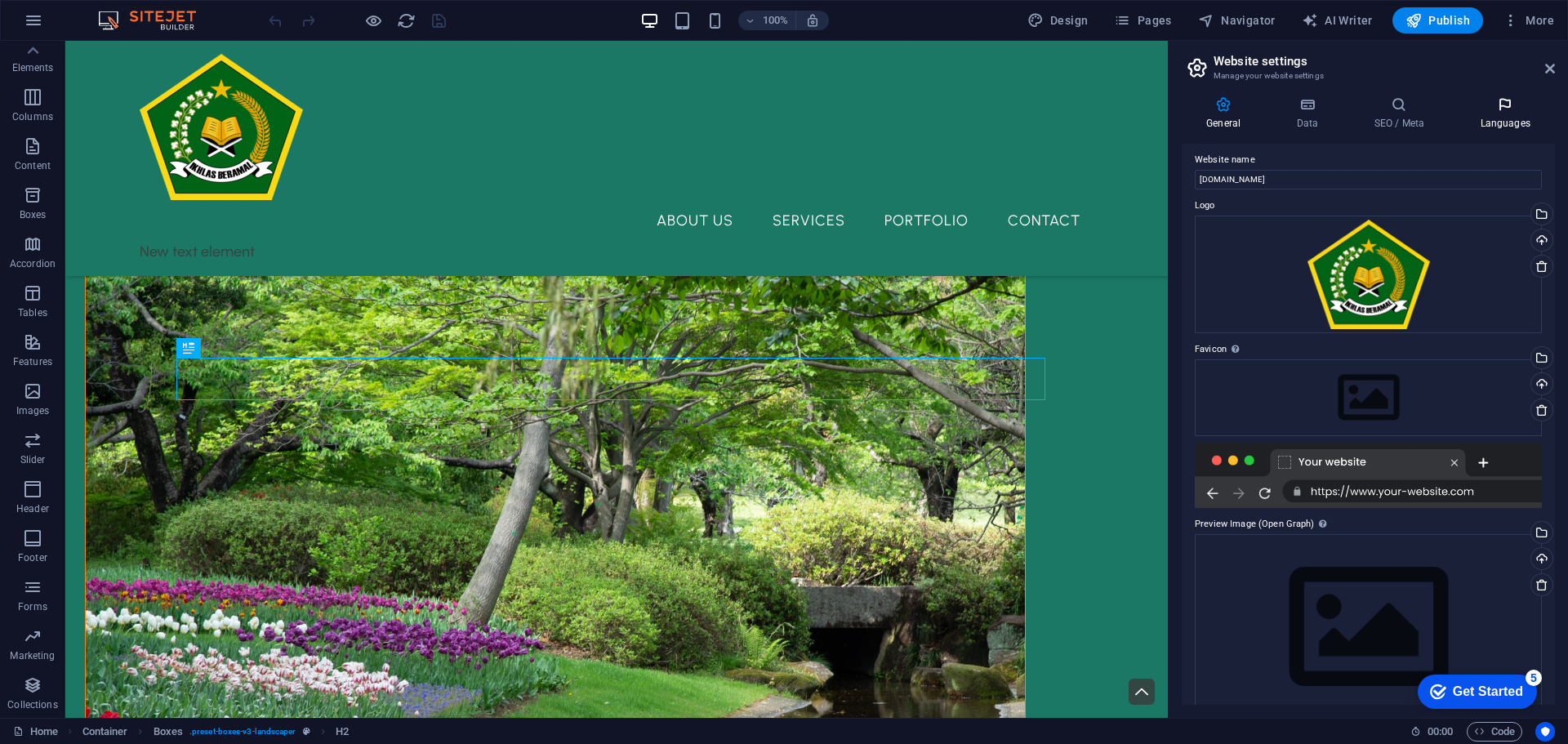
scroll to position [0, 0]
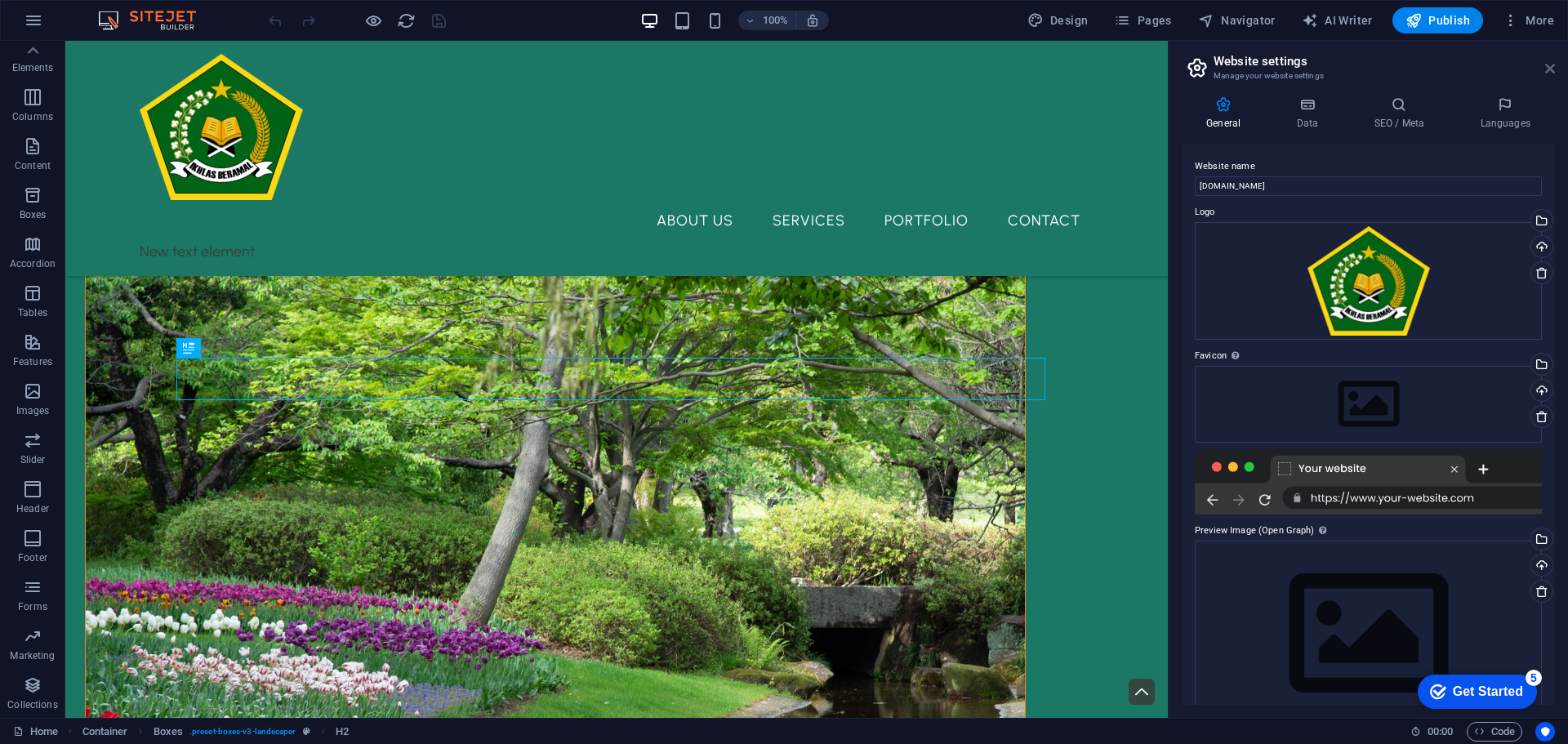
click at [1552, 63] on icon at bounding box center [1551, 68] width 10 height 13
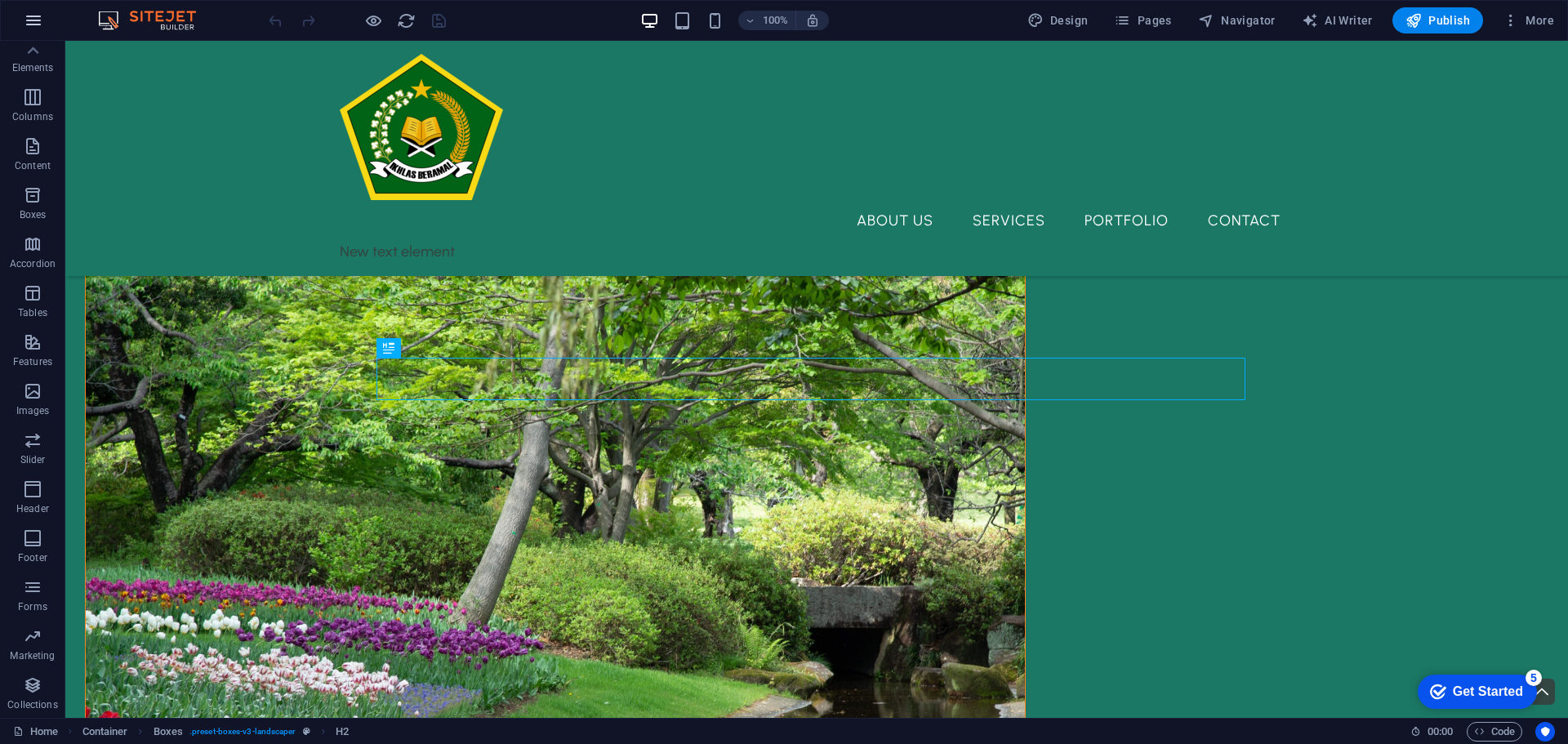
click at [34, 25] on icon "button" at bounding box center [33, 20] width 19 height 19
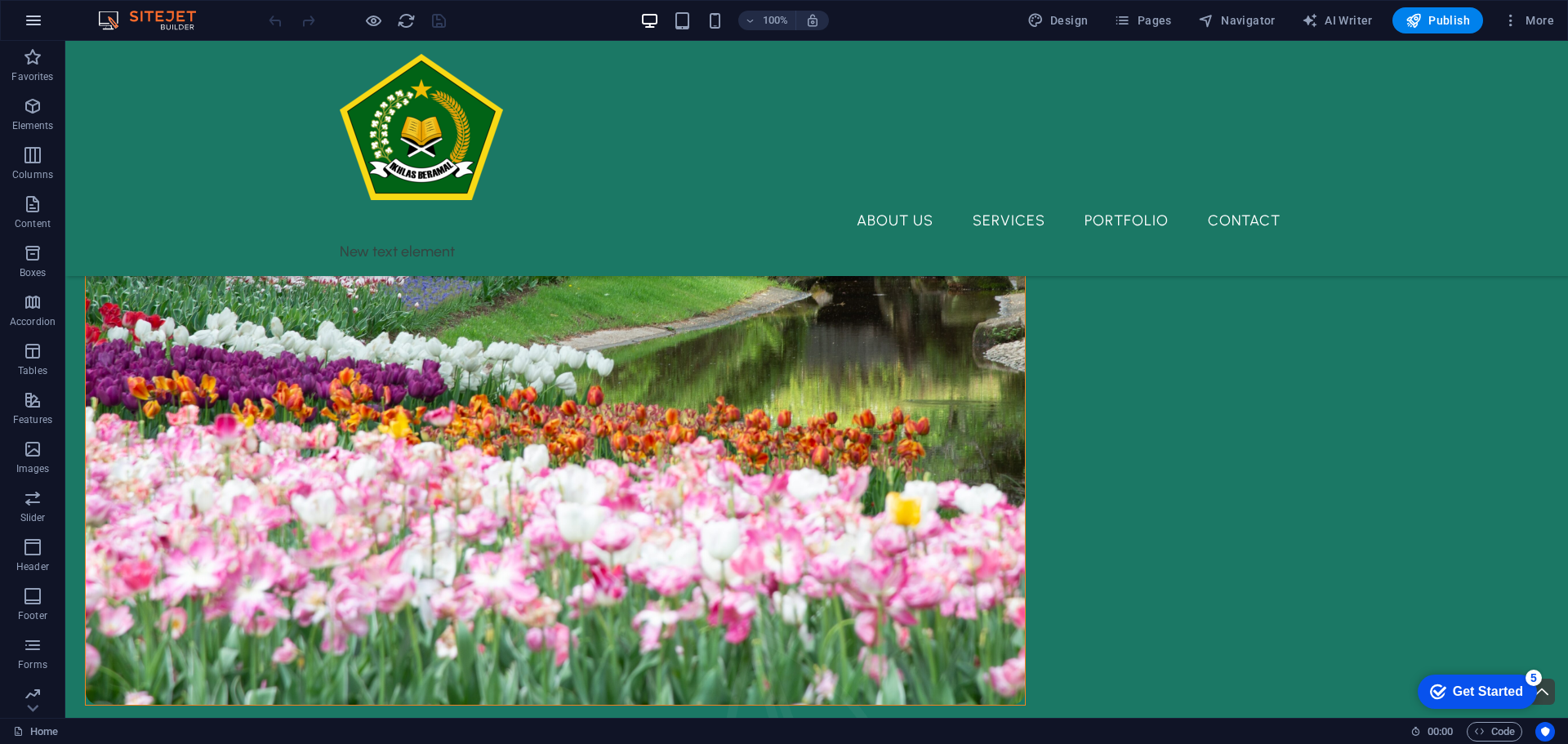
click at [34, 20] on icon "button" at bounding box center [33, 20] width 19 height 19
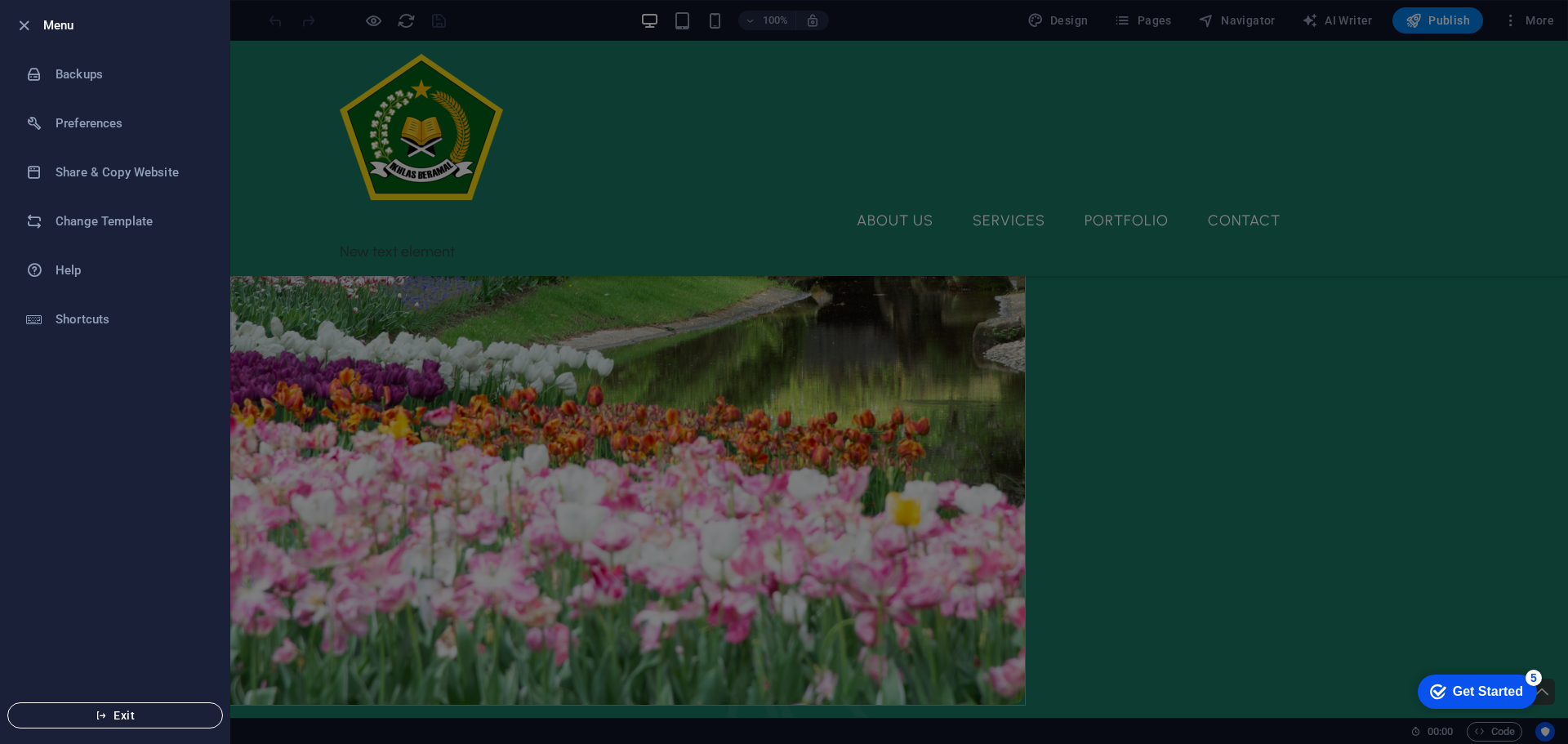
click at [103, 716] on icon "button" at bounding box center [101, 715] width 12 height 12
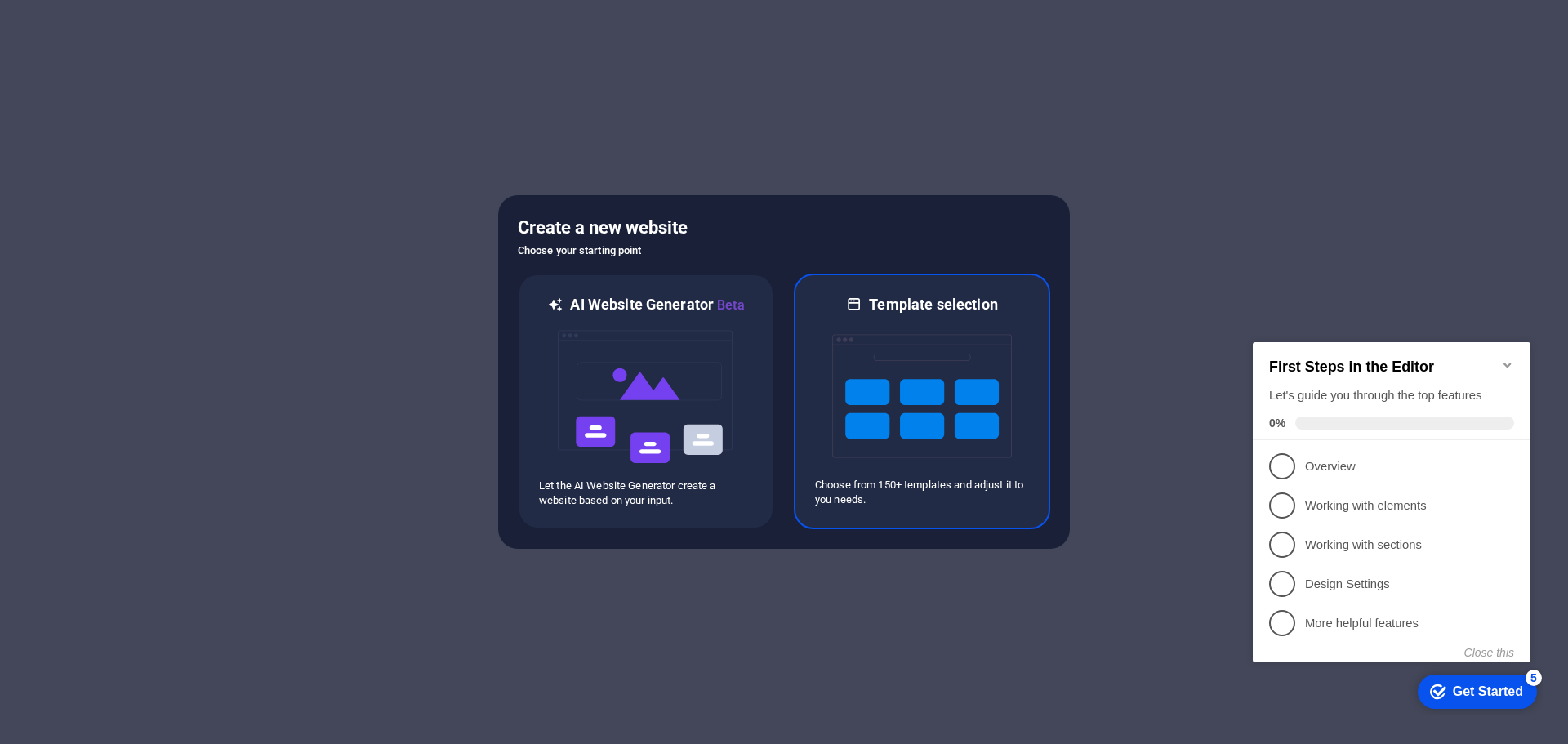
click at [937, 415] on img at bounding box center [922, 396] width 180 height 163
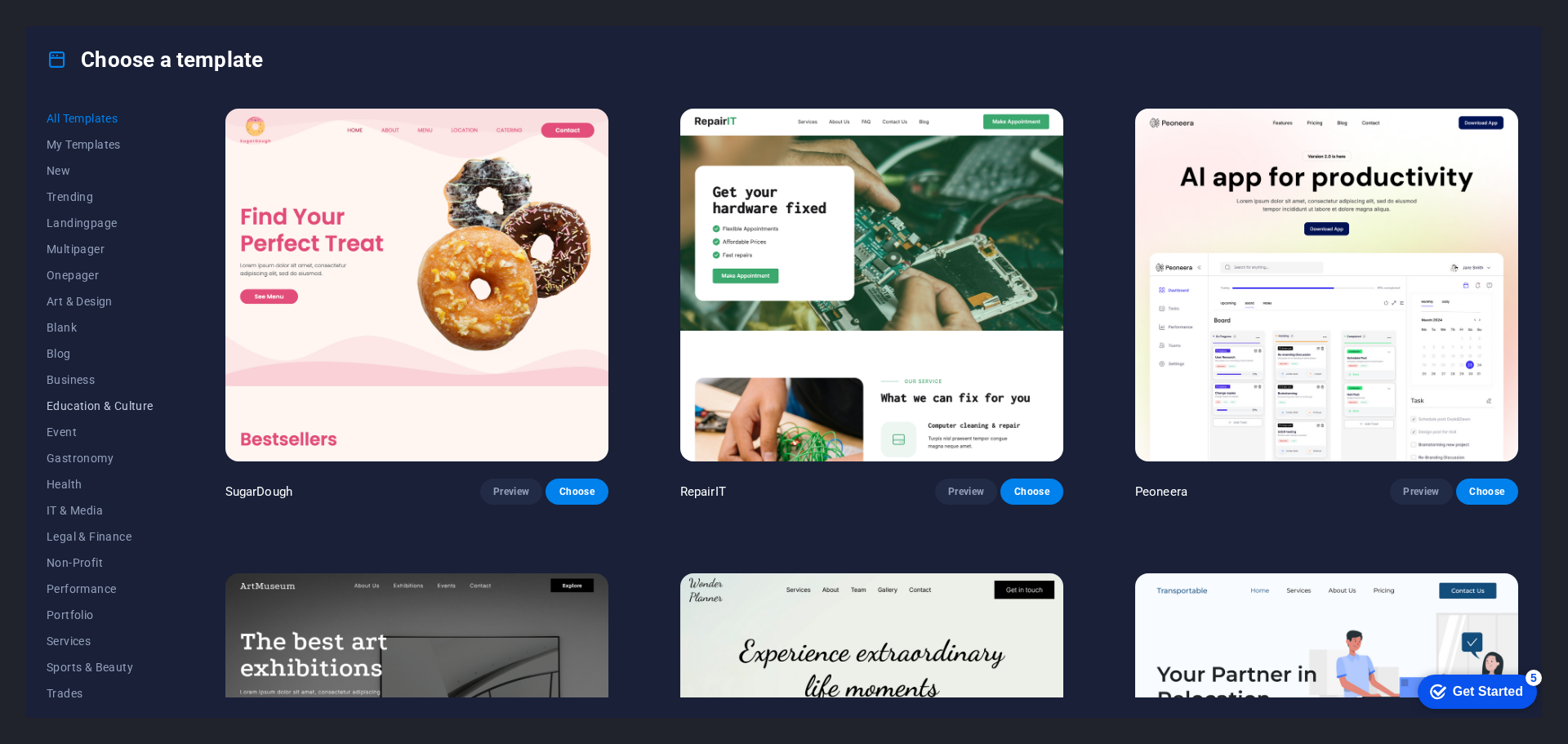
click at [95, 404] on span "Education & Culture" at bounding box center [100, 405] width 107 height 13
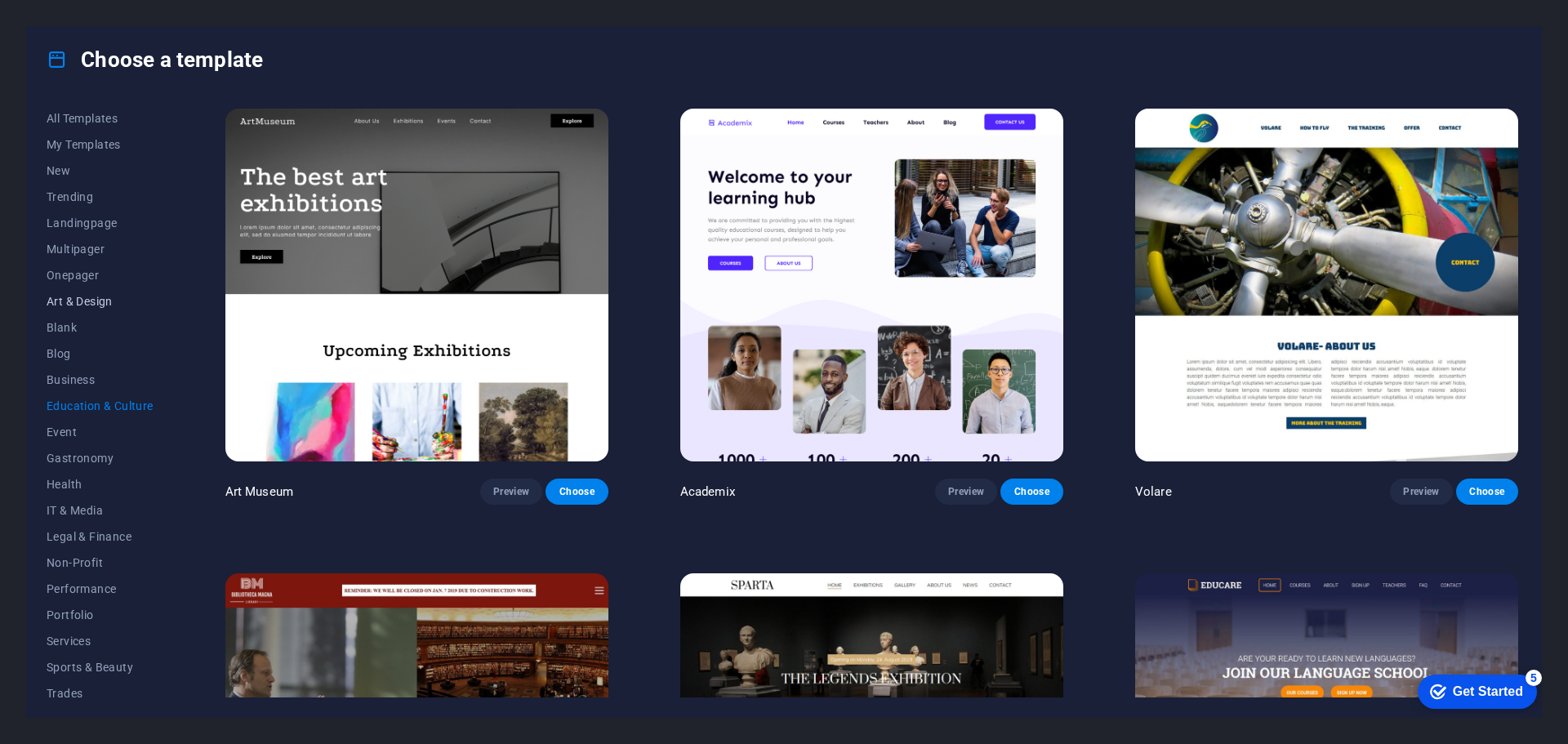
click at [95, 303] on span "Art & Design" at bounding box center [100, 301] width 107 height 13
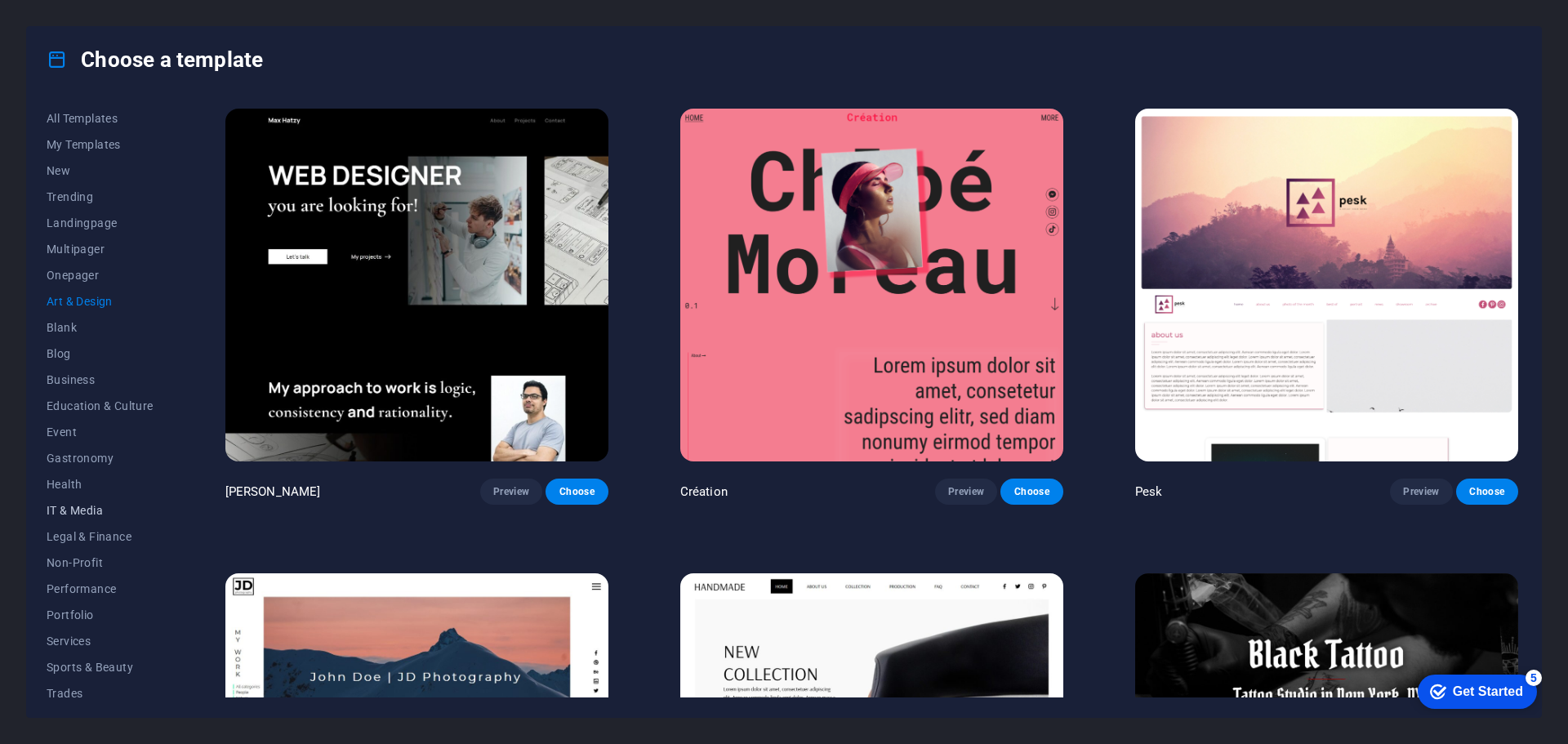
click at [78, 505] on span "IT & Media" at bounding box center [100, 509] width 107 height 13
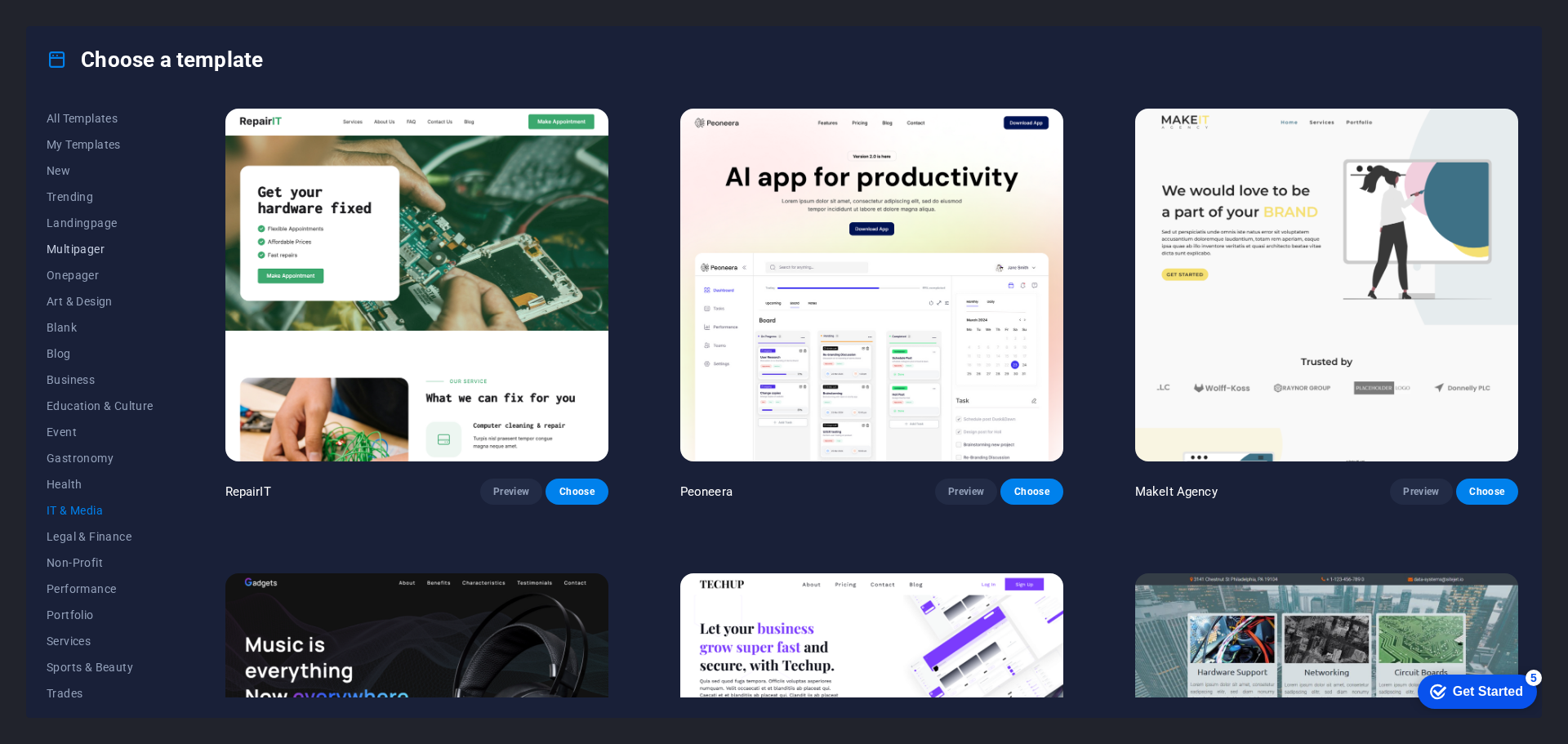
click at [106, 254] on span "Multipager" at bounding box center [100, 248] width 107 height 13
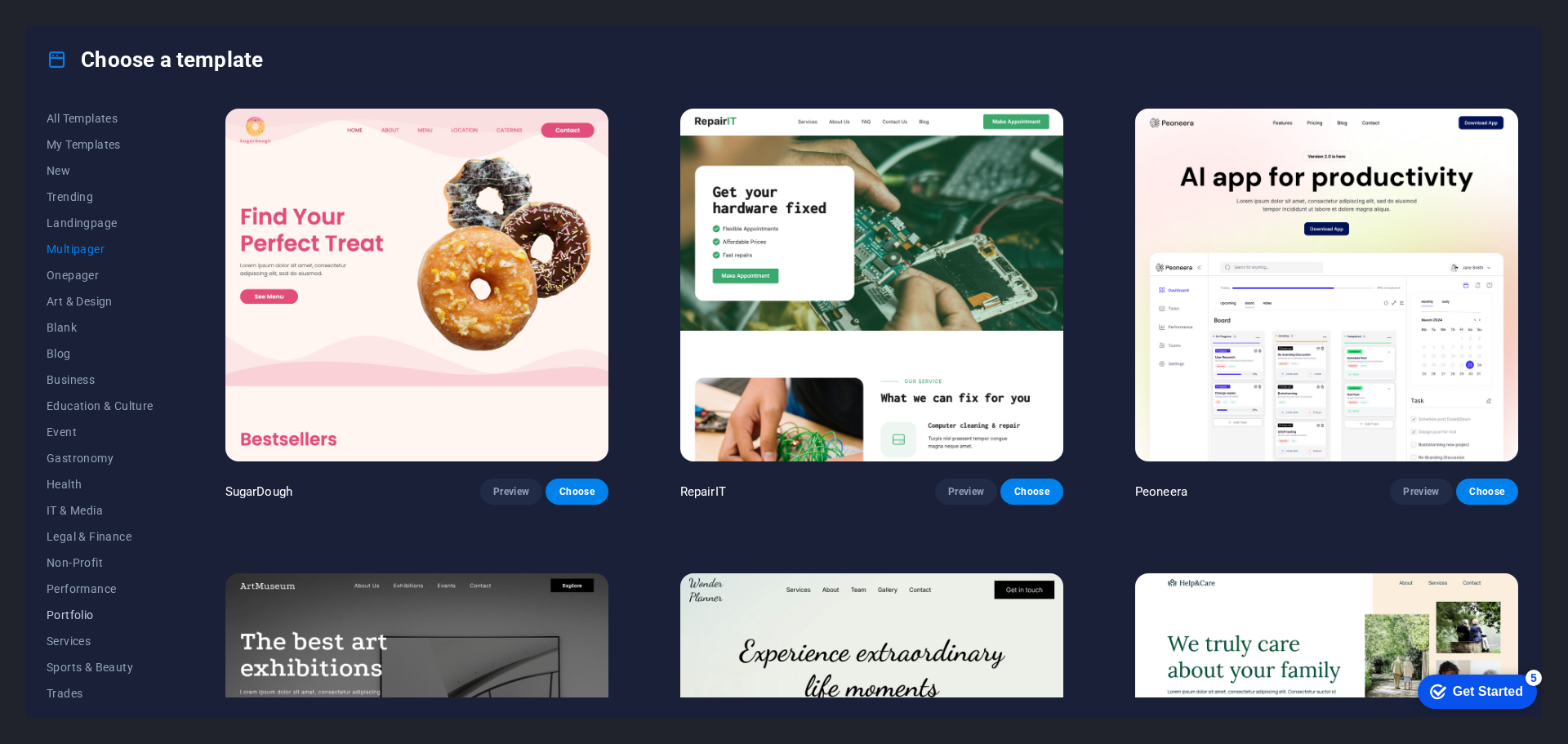
click at [98, 606] on button "Portfolio" at bounding box center [100, 614] width 107 height 26
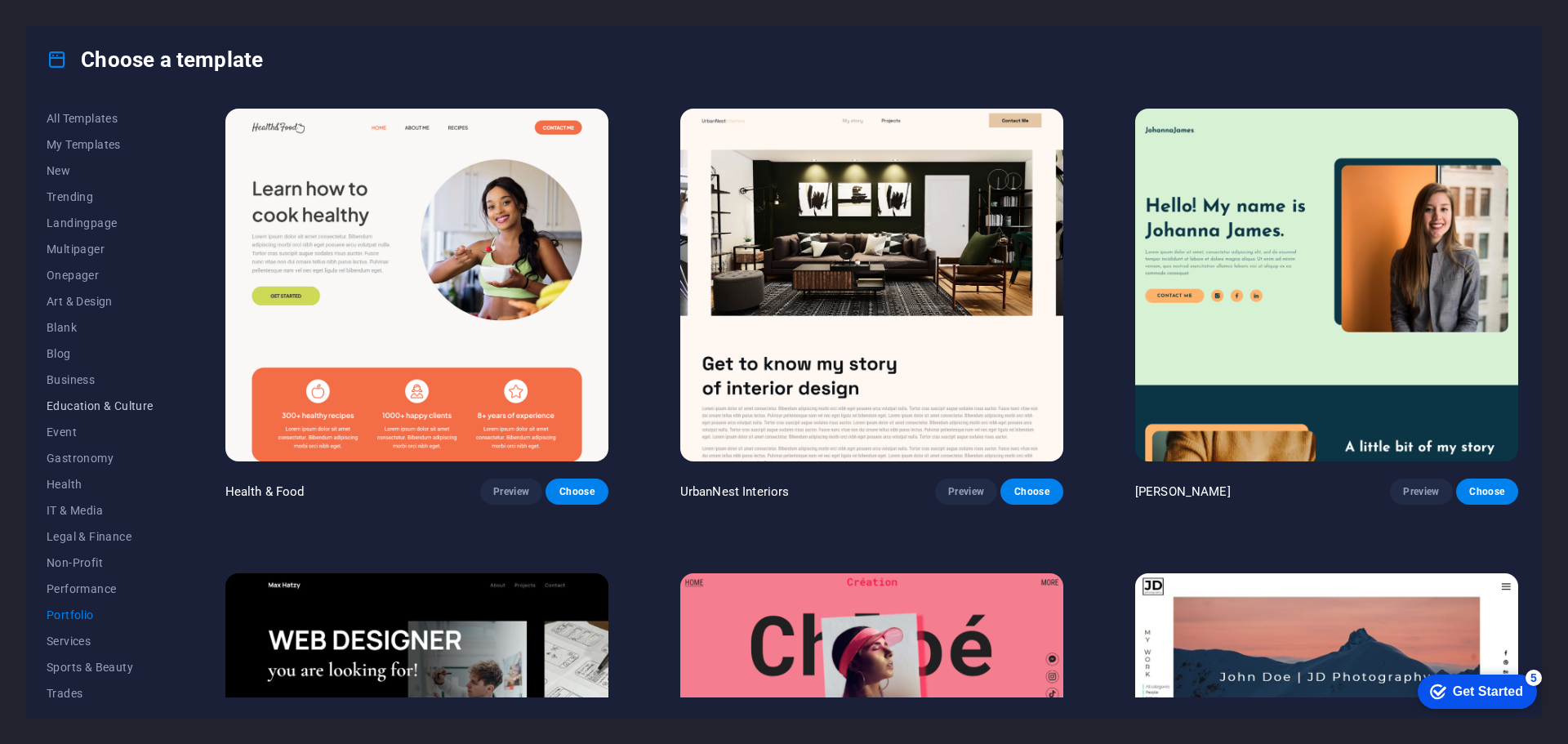
click at [125, 404] on span "Education & Culture" at bounding box center [100, 405] width 107 height 13
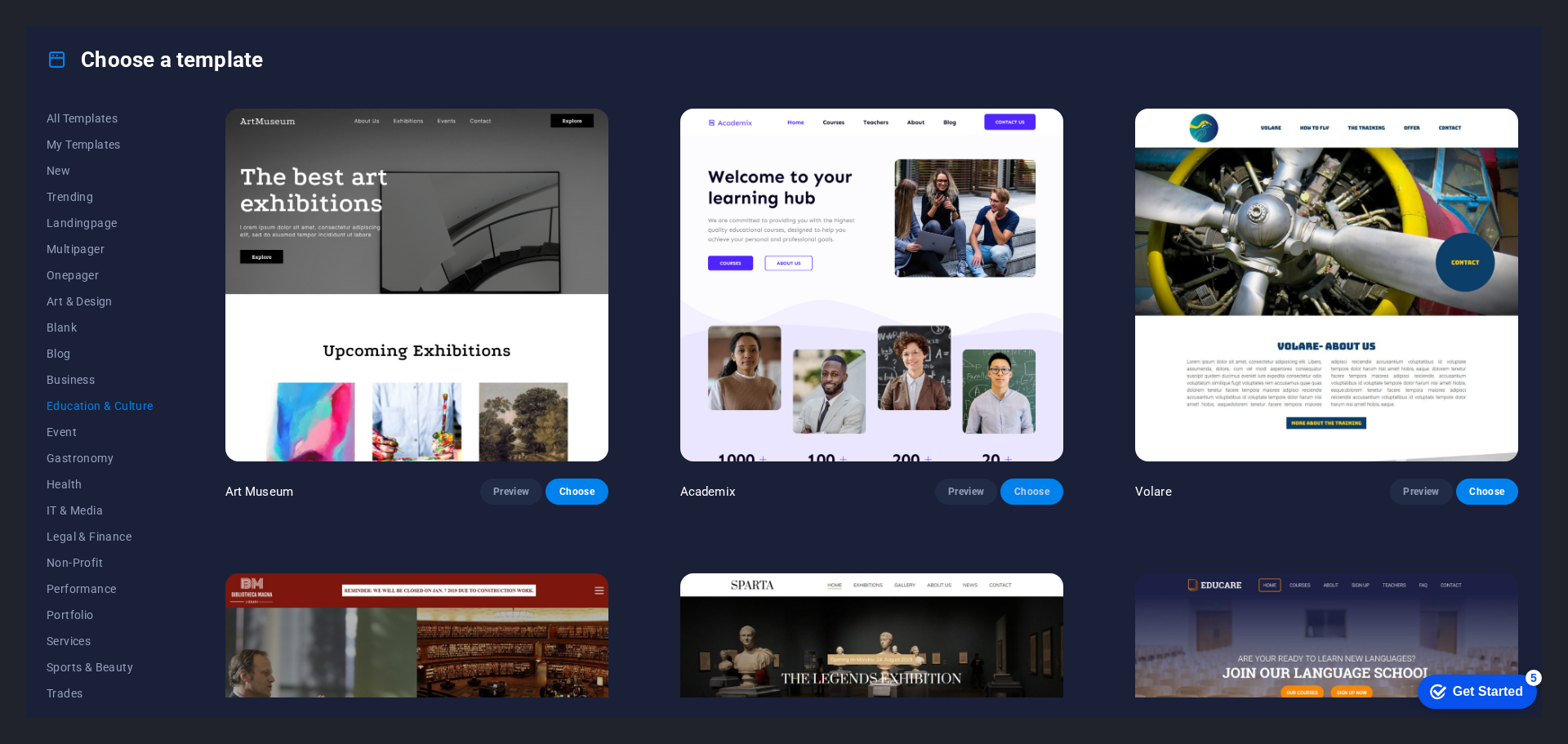
click at [1035, 490] on span "Choose" at bounding box center [1031, 491] width 36 height 13
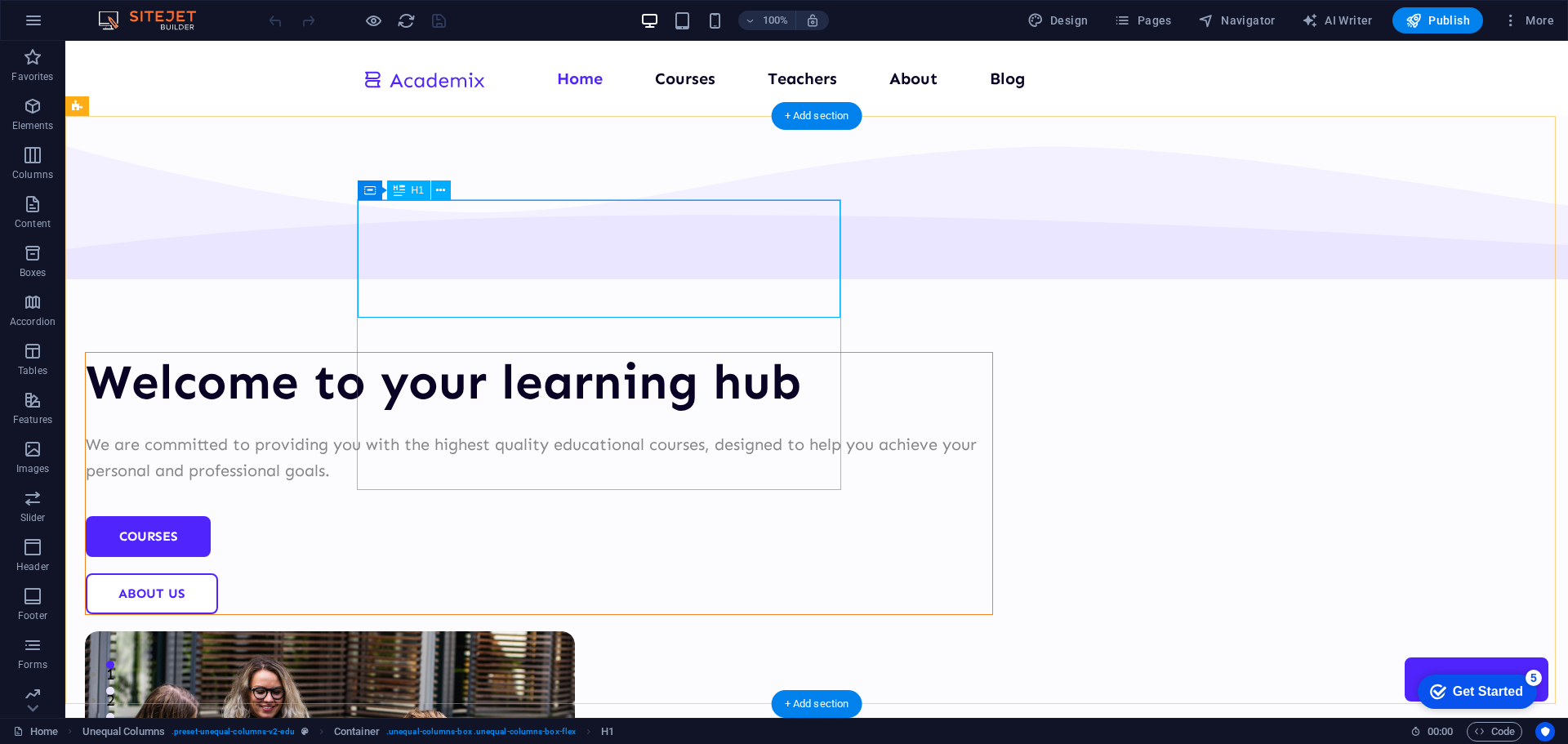
click at [583, 353] on div "Welcome to your learning hub" at bounding box center [539, 382] width 906 height 59
click at [529, 353] on div "Welcome to your learning hub" at bounding box center [539, 382] width 906 height 59
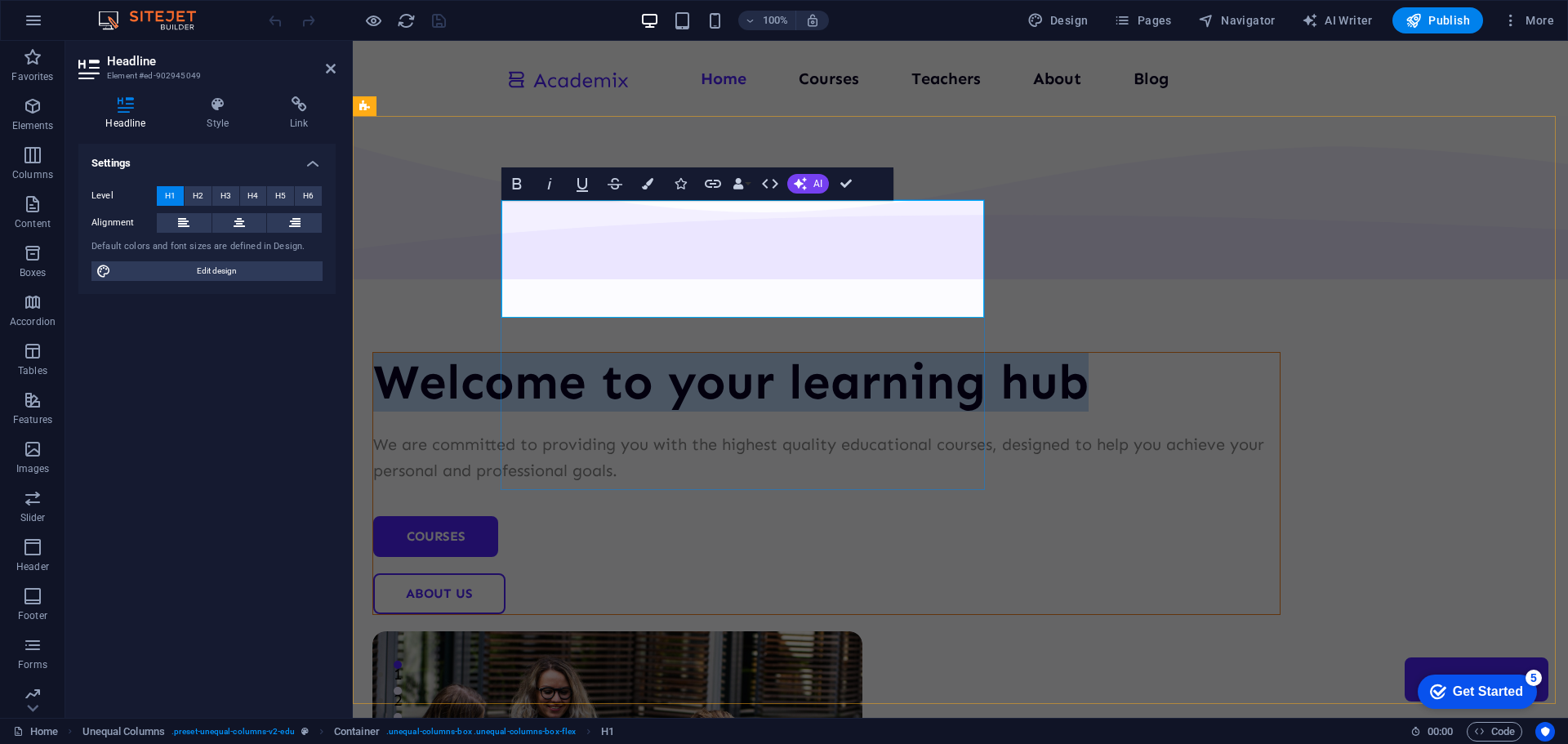
click at [643, 353] on h1 "Welcome to your learning hub" at bounding box center [827, 382] width 906 height 59
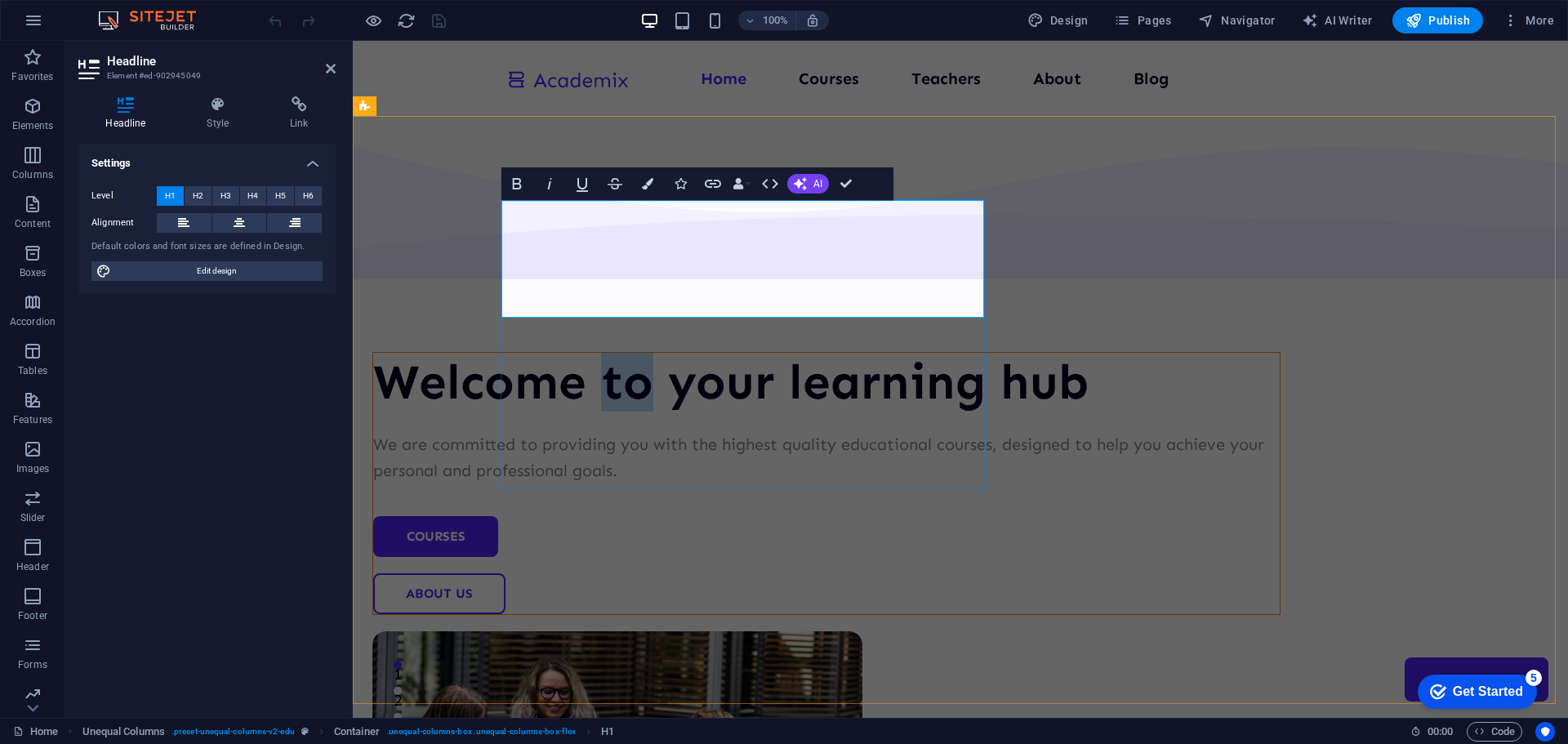
drag, startPoint x: 734, startPoint y: 235, endPoint x: 772, endPoint y: 242, distance: 38.6
click at [772, 353] on h1 "Welcome to your learning hub" at bounding box center [827, 382] width 906 height 59
click at [785, 353] on h1 "Welcome to your learning hub" at bounding box center [827, 382] width 906 height 59
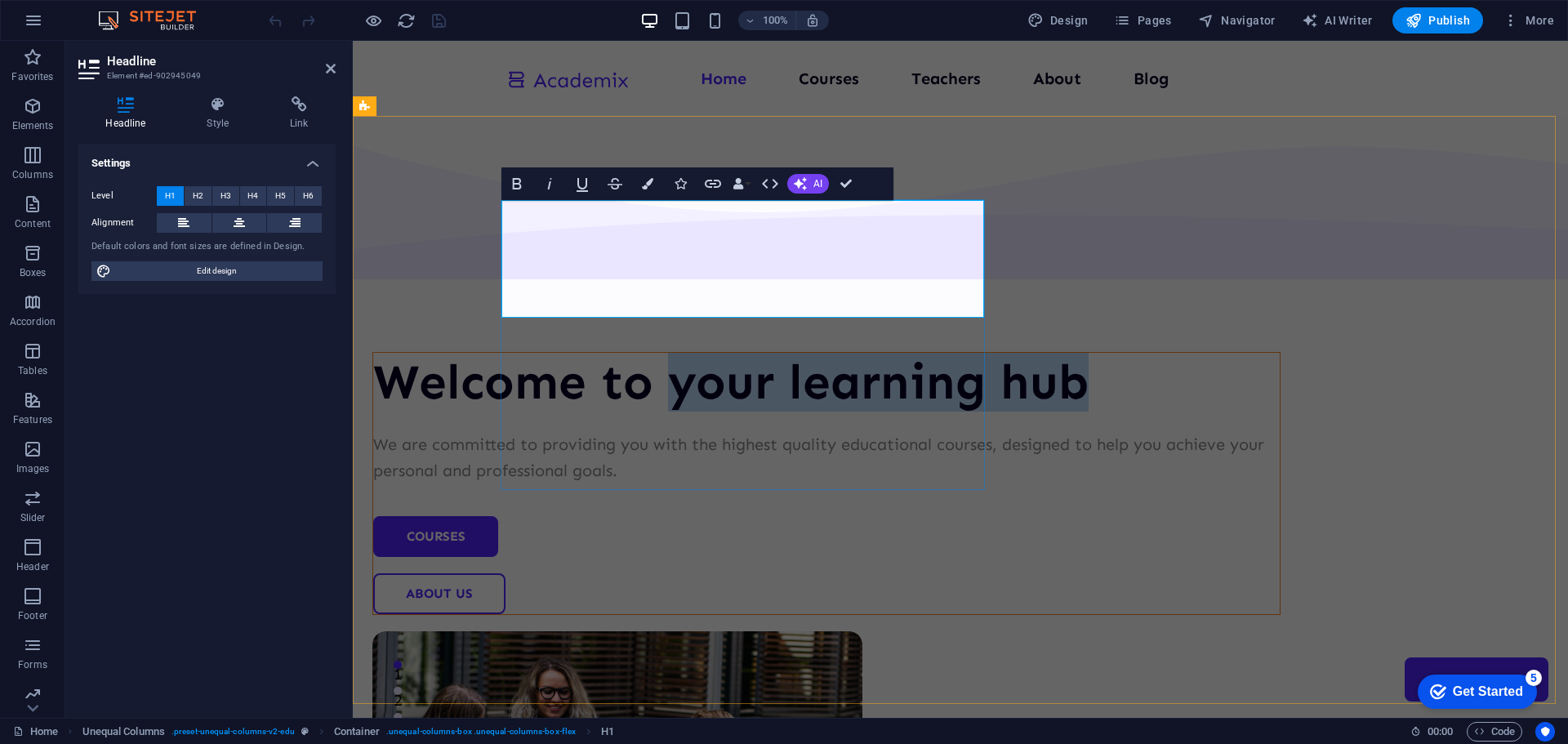
drag, startPoint x: 799, startPoint y: 240, endPoint x: 864, endPoint y: 281, distance: 76.9
click at [864, 353] on h1 "Welcome to your learning hub" at bounding box center [827, 382] width 906 height 59
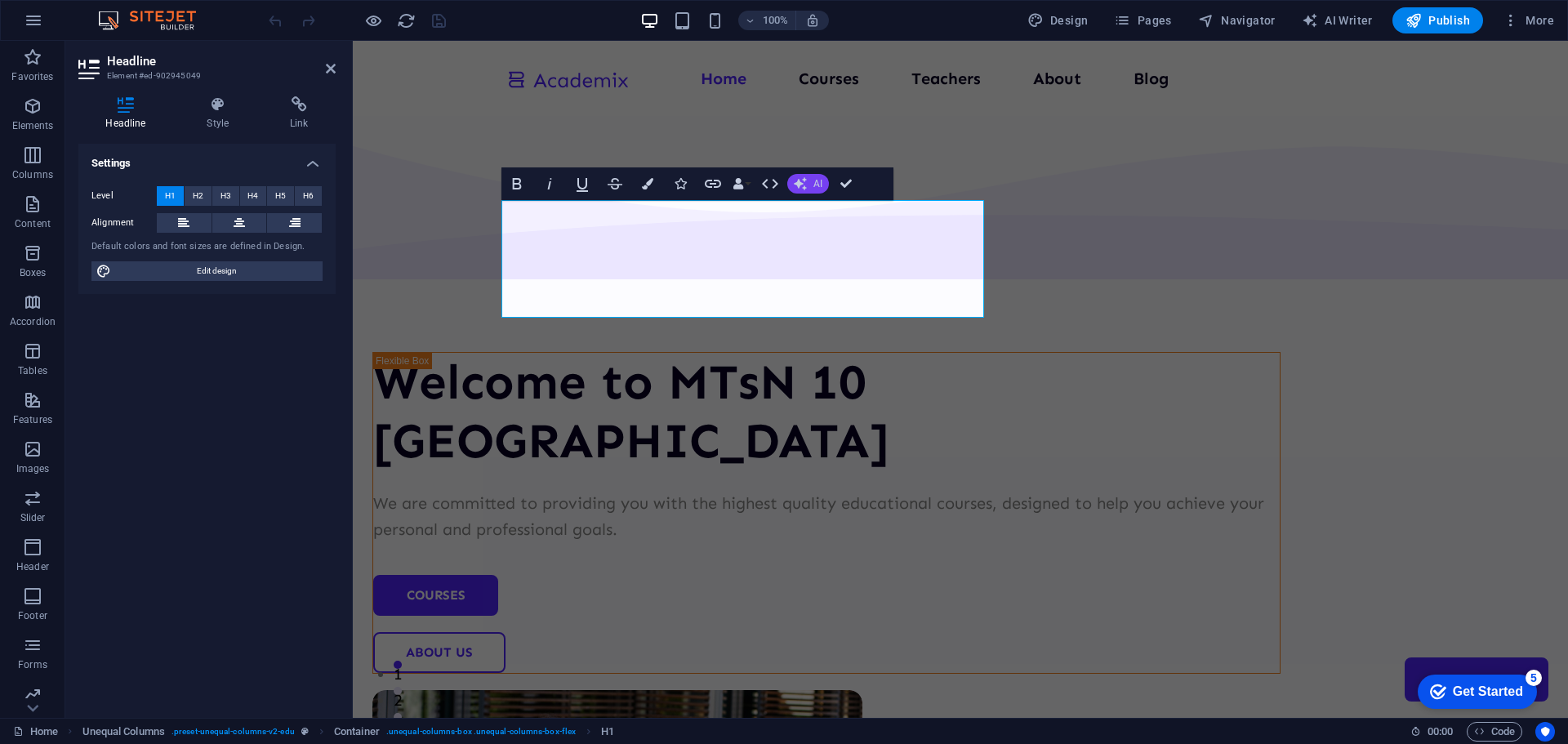
click at [802, 188] on icon "button" at bounding box center [800, 183] width 13 height 13
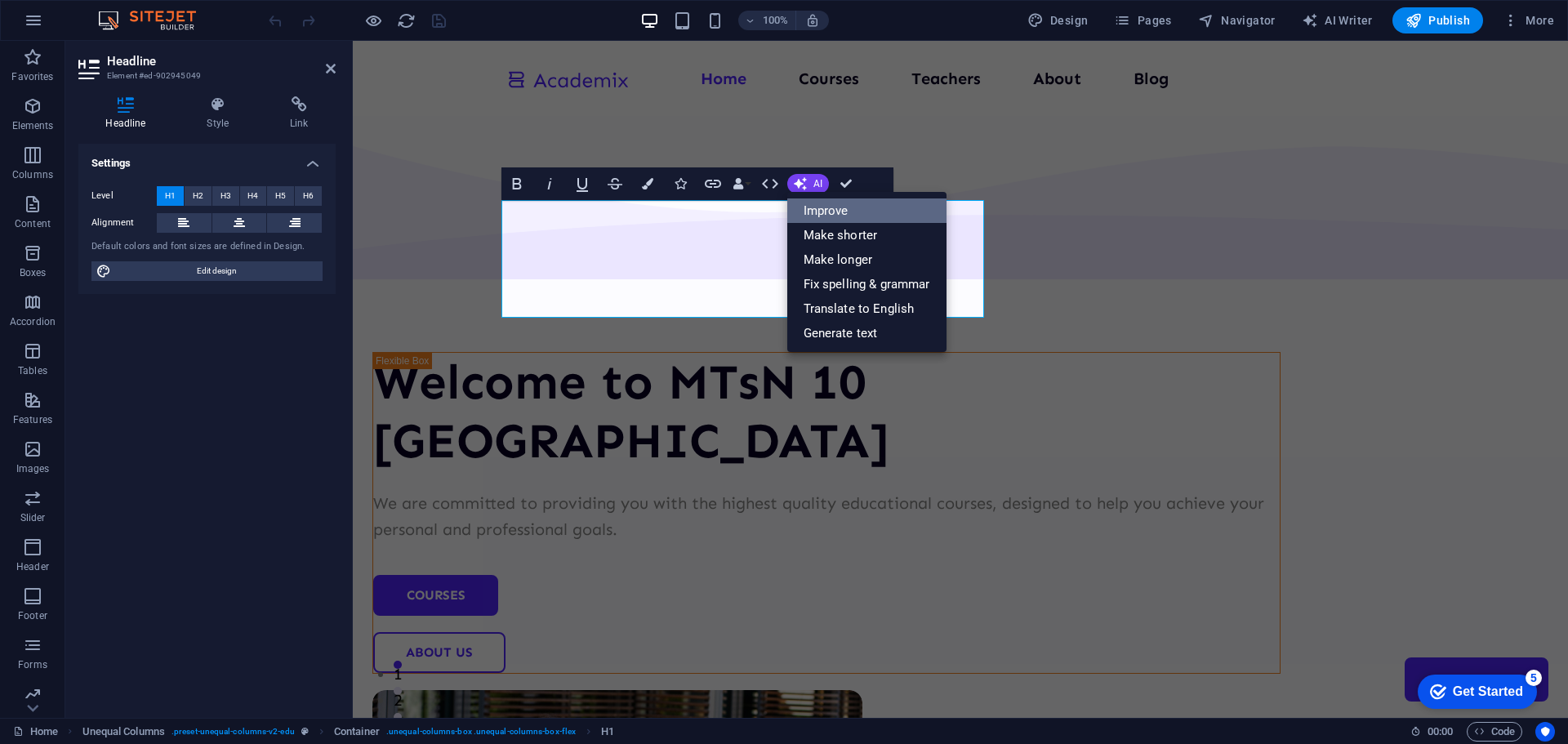
click at [807, 209] on link "Improve" at bounding box center [866, 210] width 159 height 24
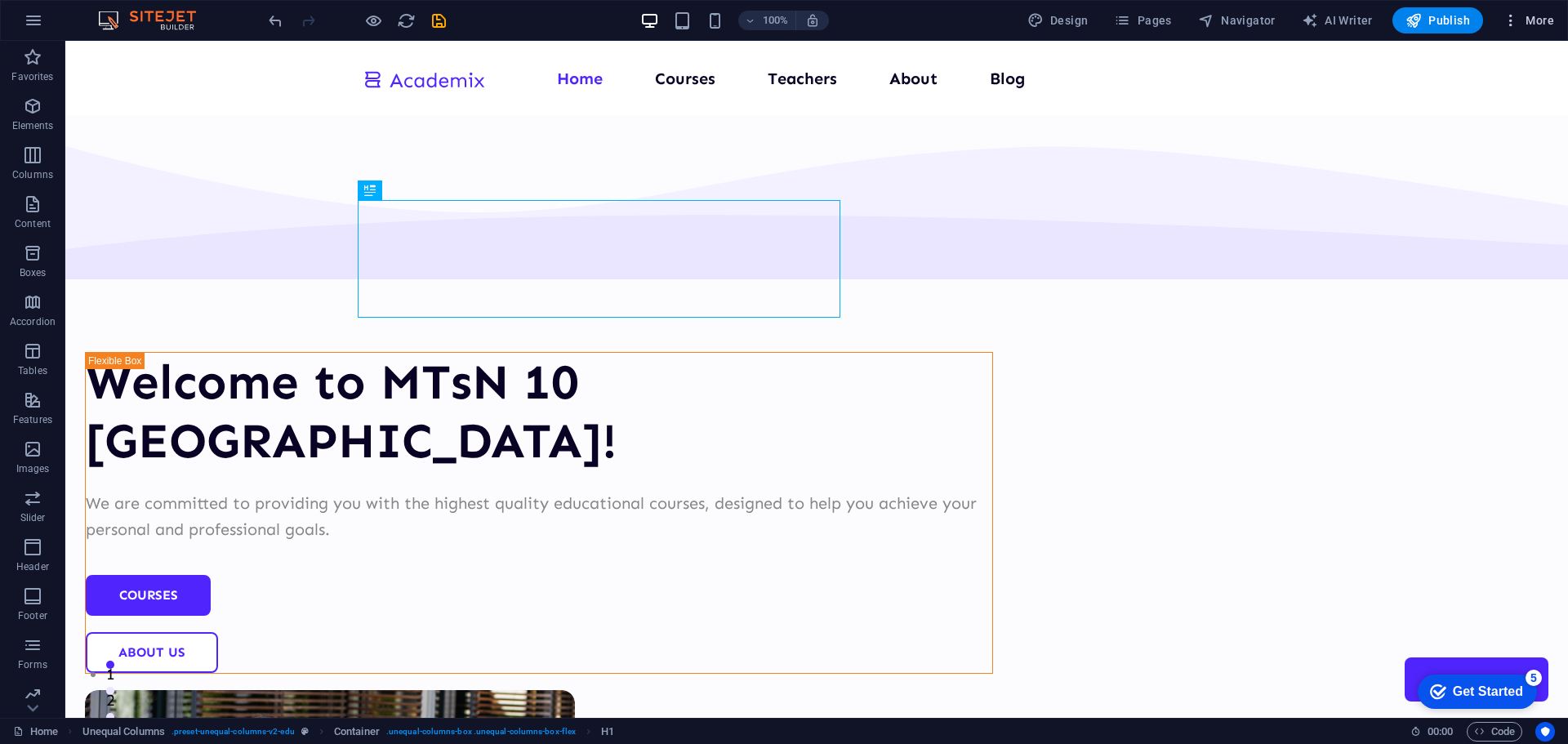
click at [1535, 20] on span "More" at bounding box center [1528, 20] width 51 height 16
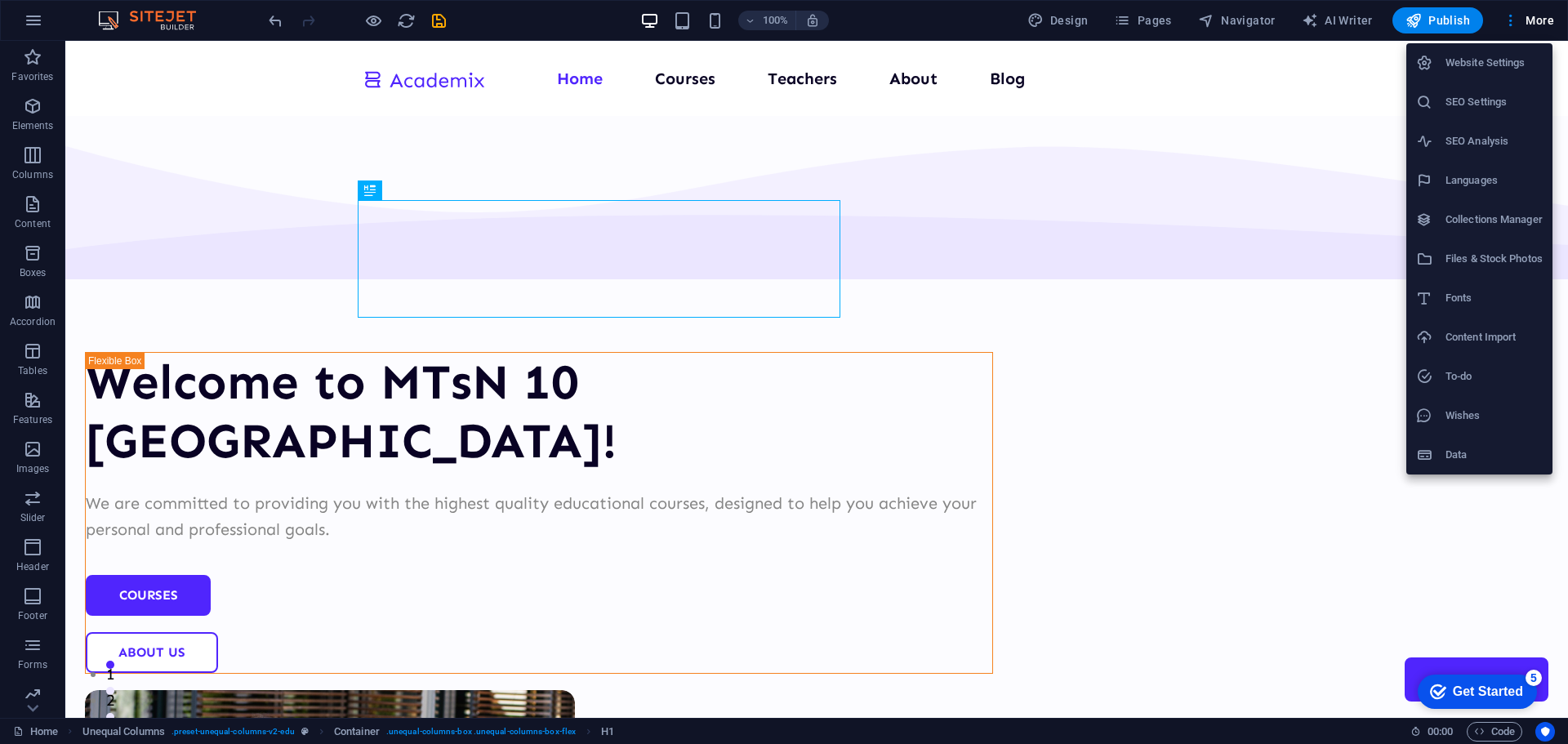
click at [1479, 101] on h6 "SEO Settings" at bounding box center [1494, 102] width 97 height 19
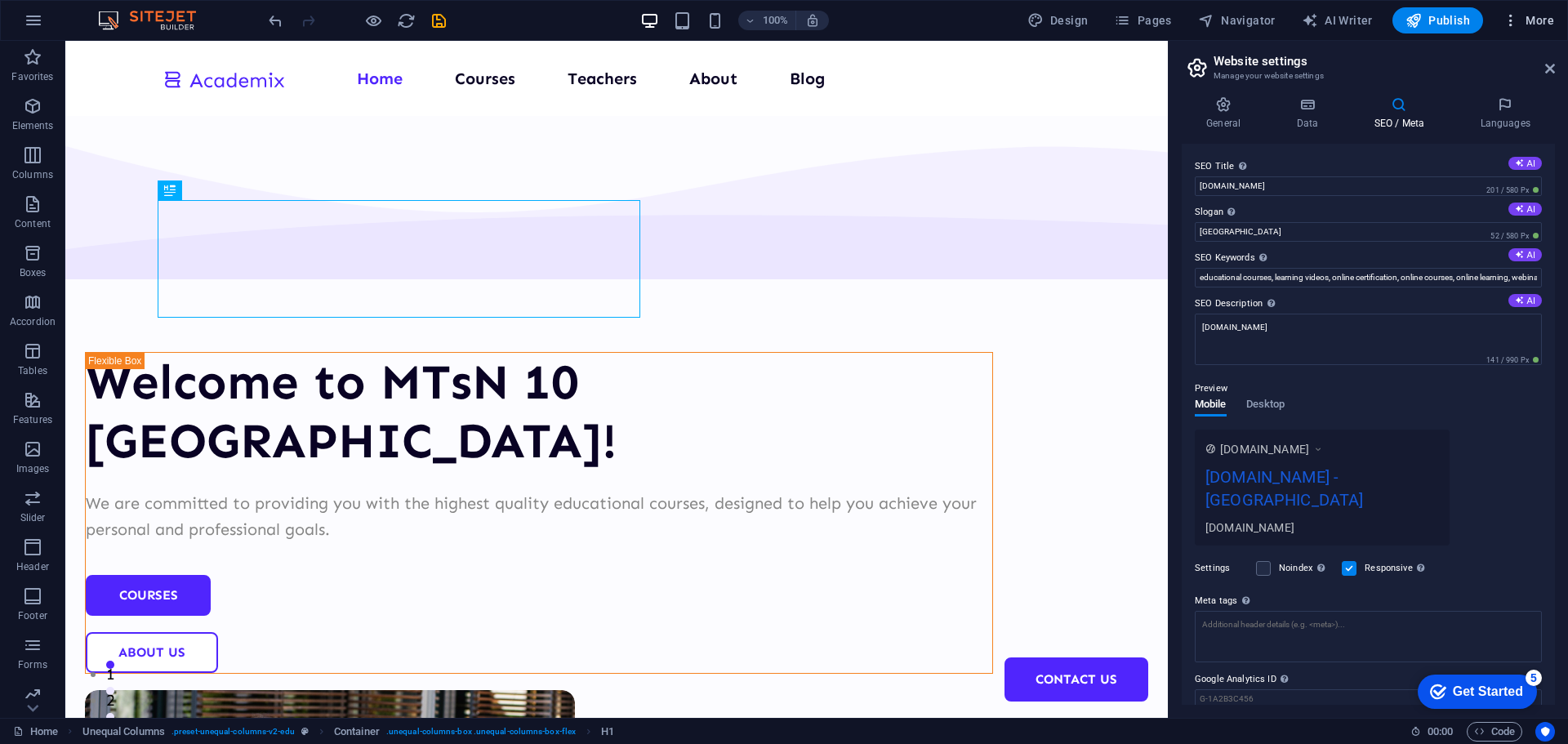
click at [1541, 20] on span "More" at bounding box center [1528, 20] width 51 height 16
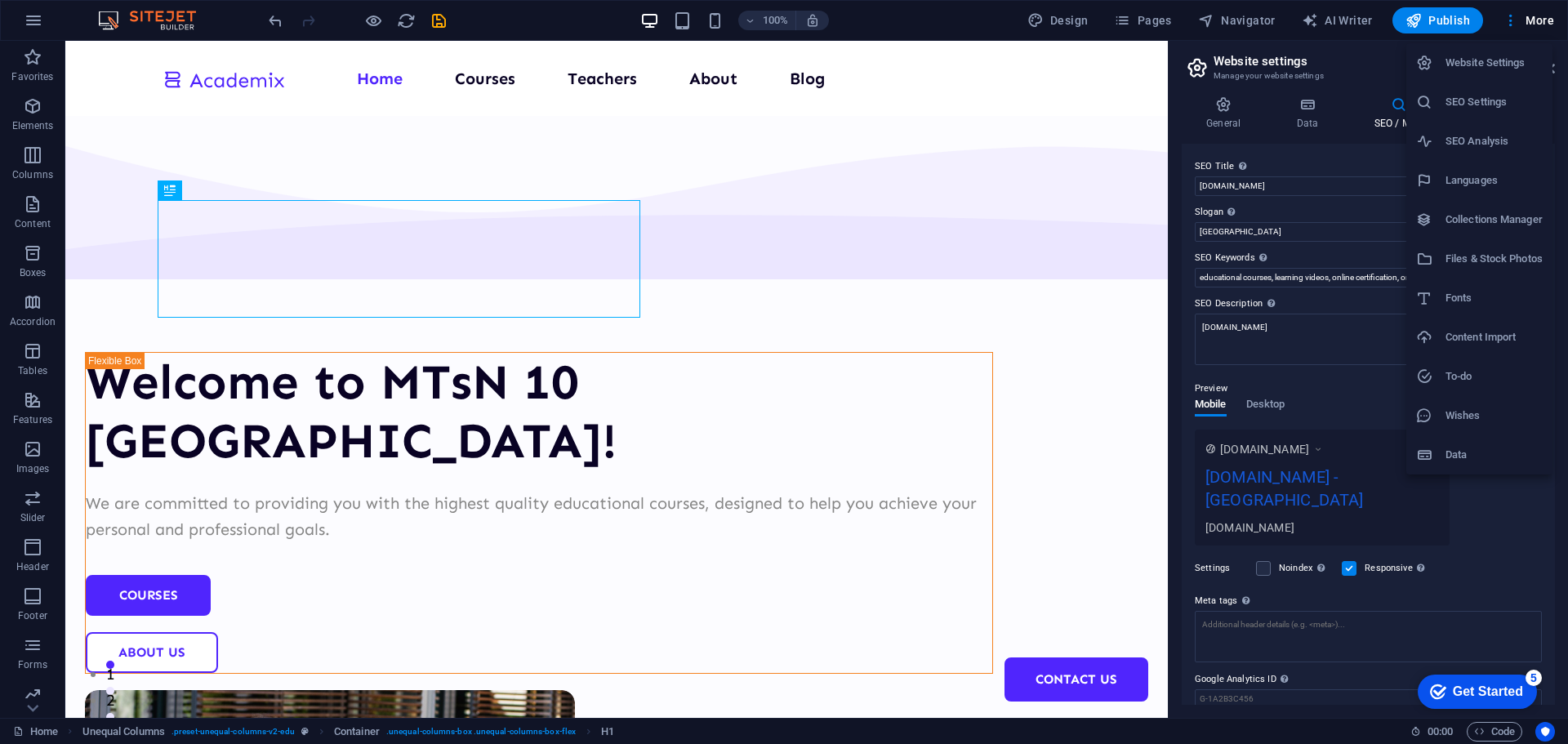
click at [1479, 338] on h6 "Content Import" at bounding box center [1494, 338] width 97 height 19
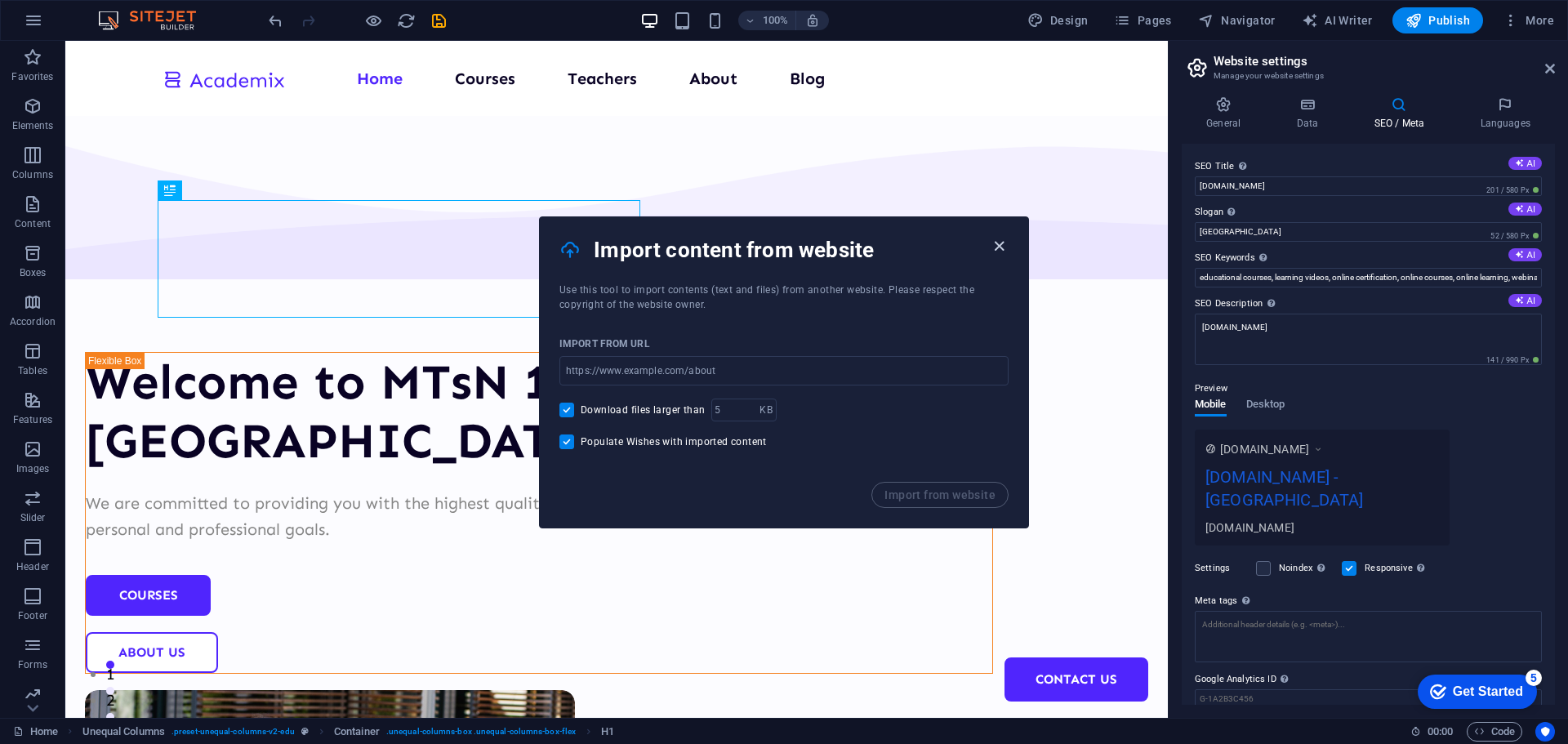
click at [994, 245] on icon "button" at bounding box center [998, 245] width 18 height 18
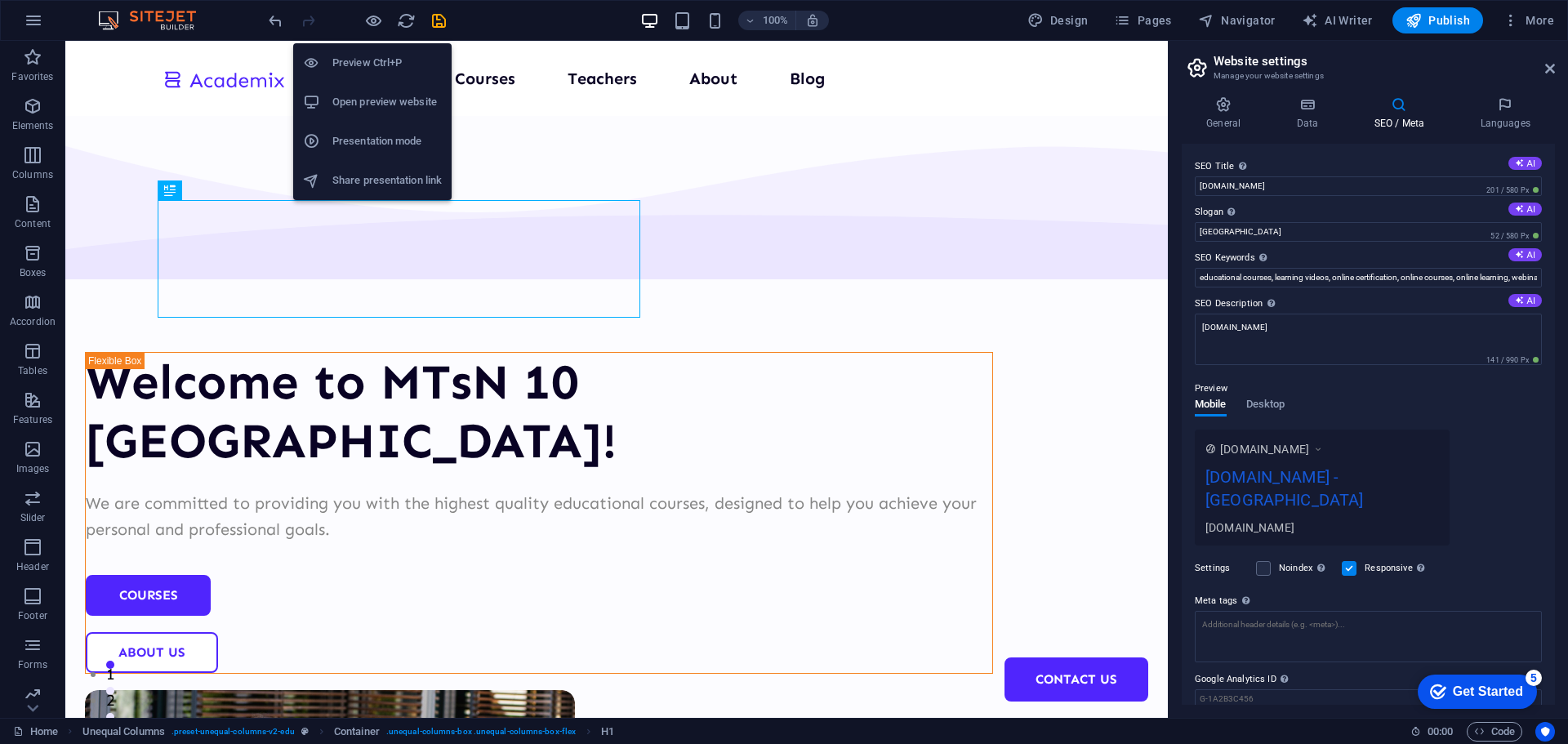
click at [366, 64] on h6 "Preview Ctrl+P" at bounding box center [387, 63] width 110 height 19
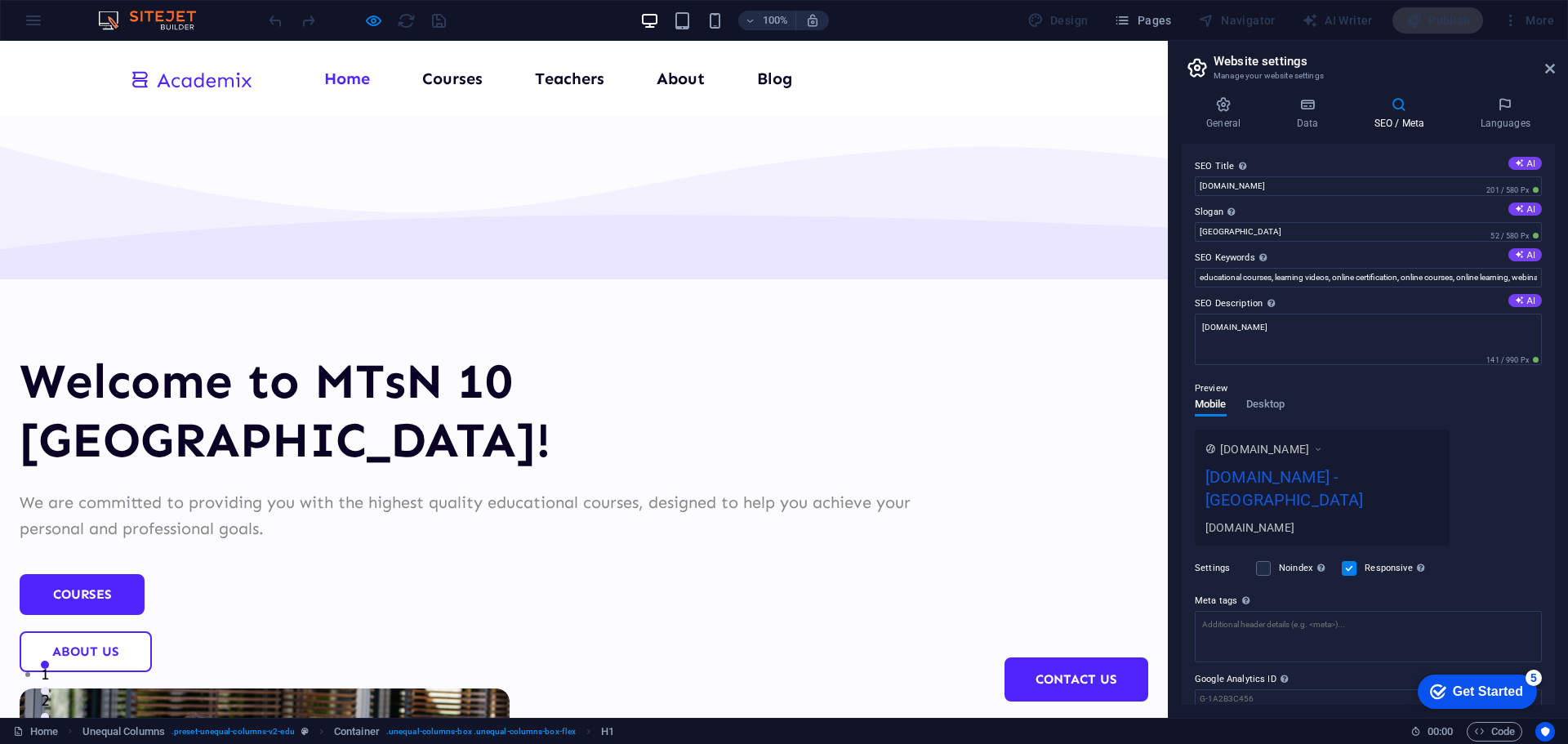
click at [297, 352] on h1 "Welcome to MTsN 10 [GEOGRAPHIC_DATA]!" at bounding box center [474, 410] width 908 height 117
click at [310, 352] on h1 "Welcome to MTsN 10 [GEOGRAPHIC_DATA]!" at bounding box center [474, 410] width 908 height 117
click at [409, 352] on h1 "Welcome to MTsN 10 [GEOGRAPHIC_DATA]!" at bounding box center [474, 410] width 908 height 117
click at [389, 489] on p "We are committed to providing you with the highest quality educational courses,…" at bounding box center [474, 515] width 908 height 52
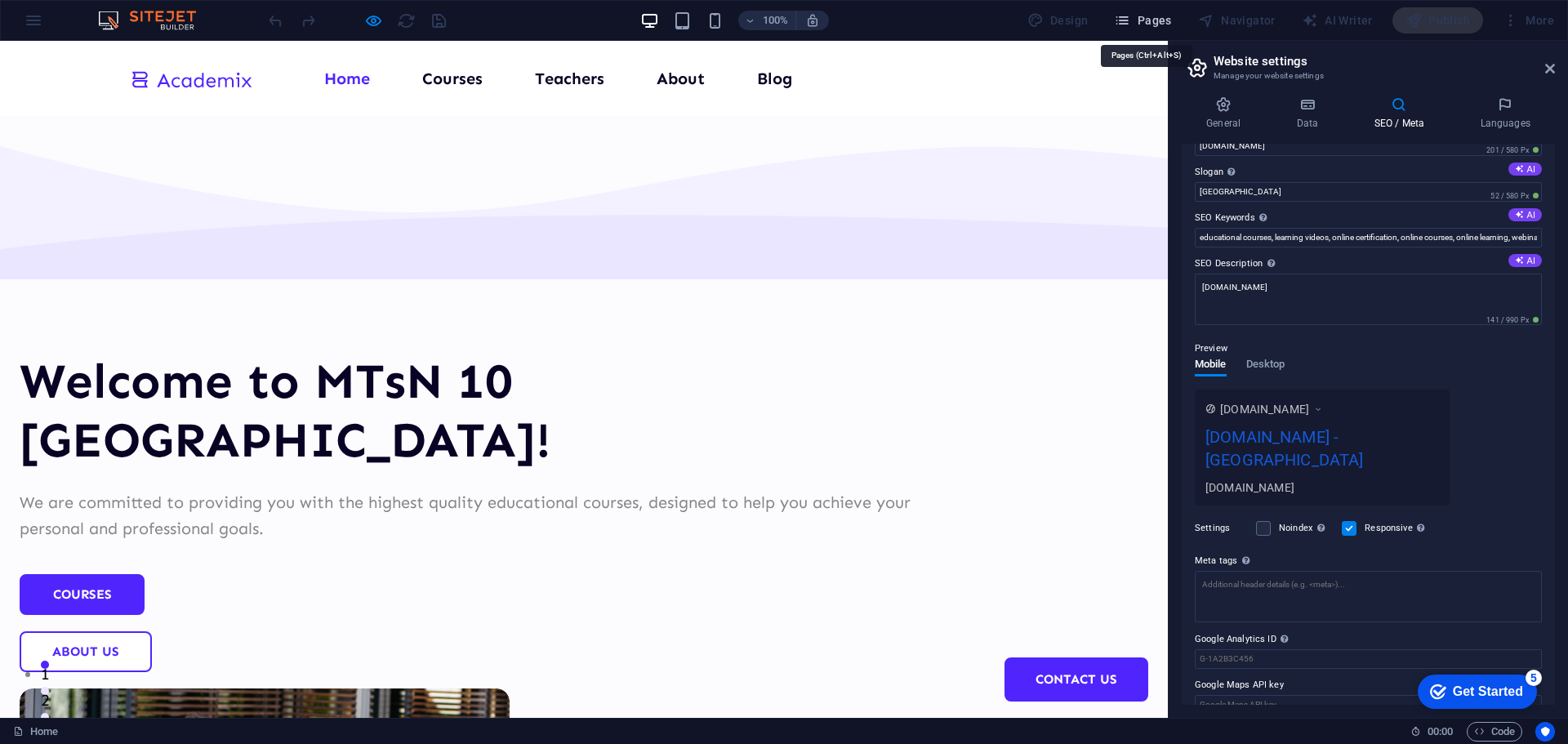
click at [1149, 18] on span "Pages" at bounding box center [1142, 20] width 57 height 16
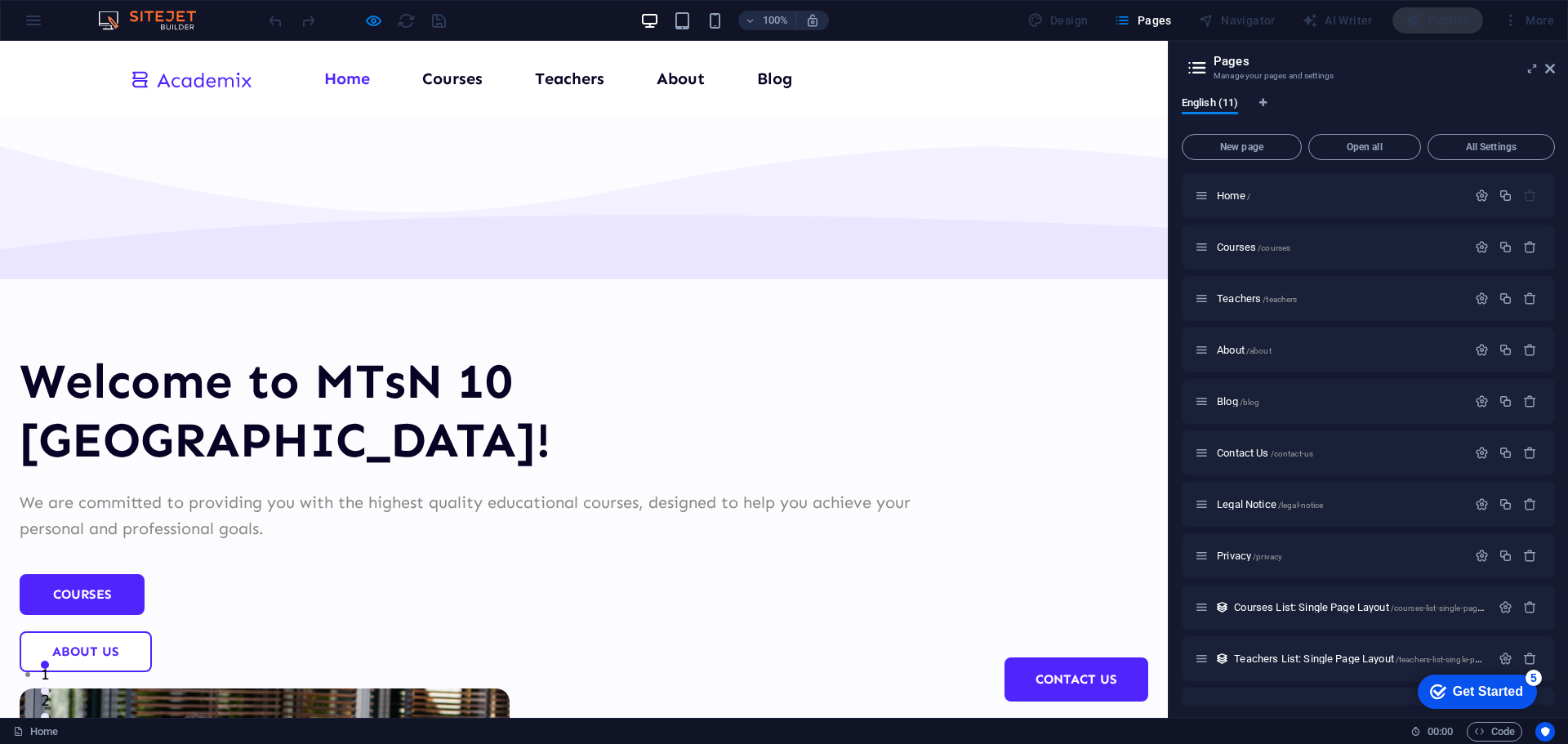
click at [1225, 23] on div "Navigator" at bounding box center [1236, 20] width 90 height 26
click at [1542, 70] on header "Pages Manage your pages and settings" at bounding box center [1369, 62] width 370 height 43
click at [360, 20] on div at bounding box center [357, 20] width 183 height 26
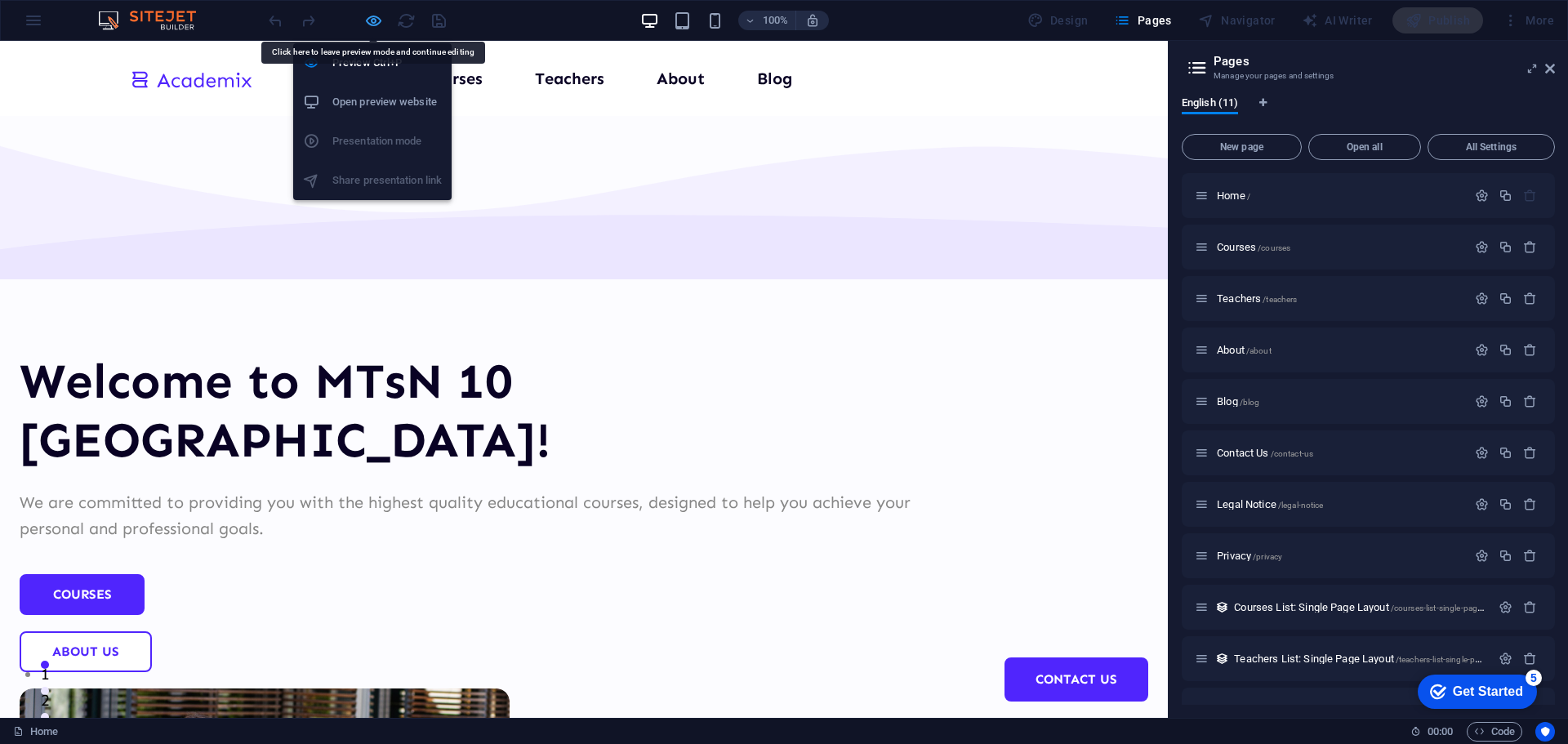
click at [372, 27] on icon "button" at bounding box center [373, 20] width 18 height 18
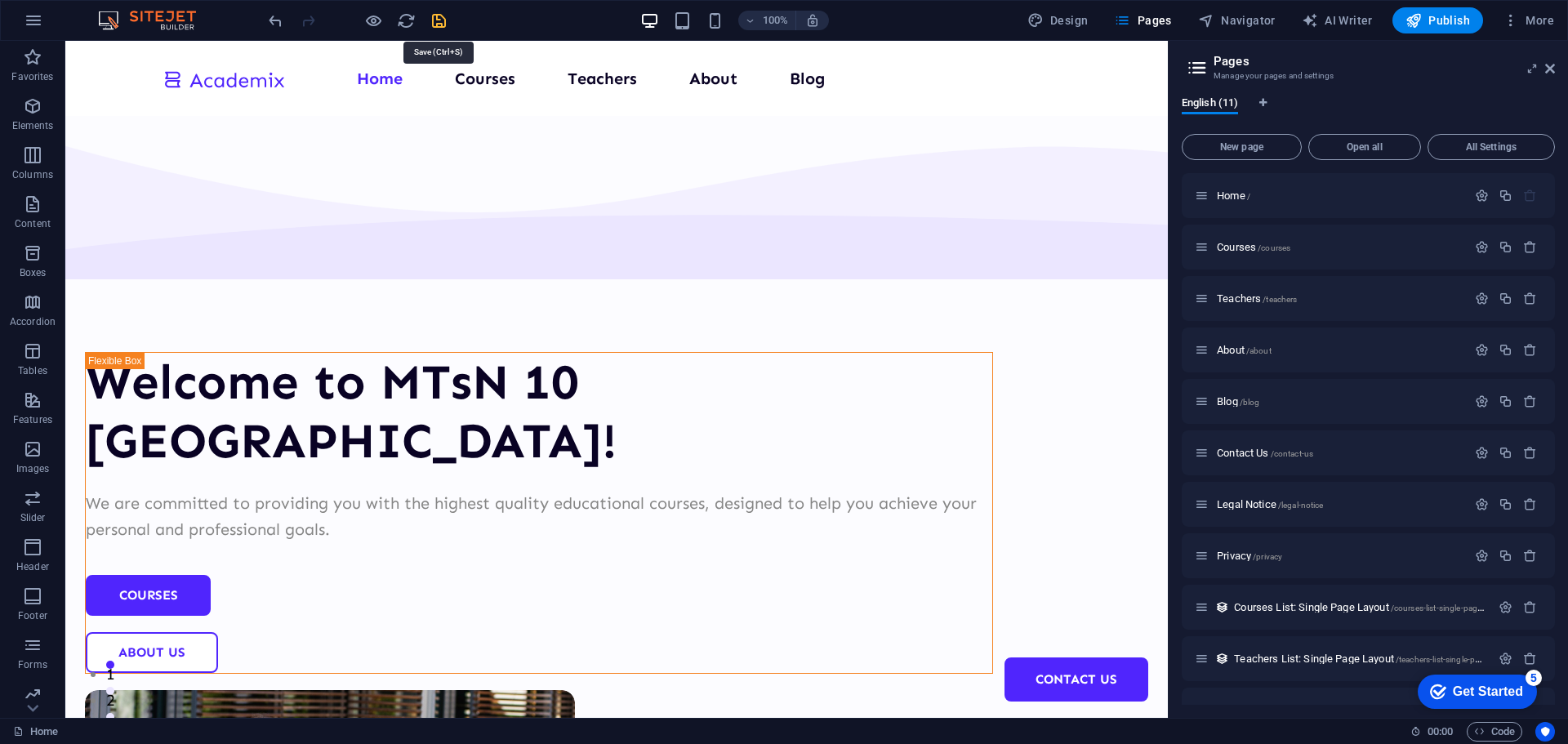
click at [440, 18] on icon "save" at bounding box center [439, 20] width 18 height 18
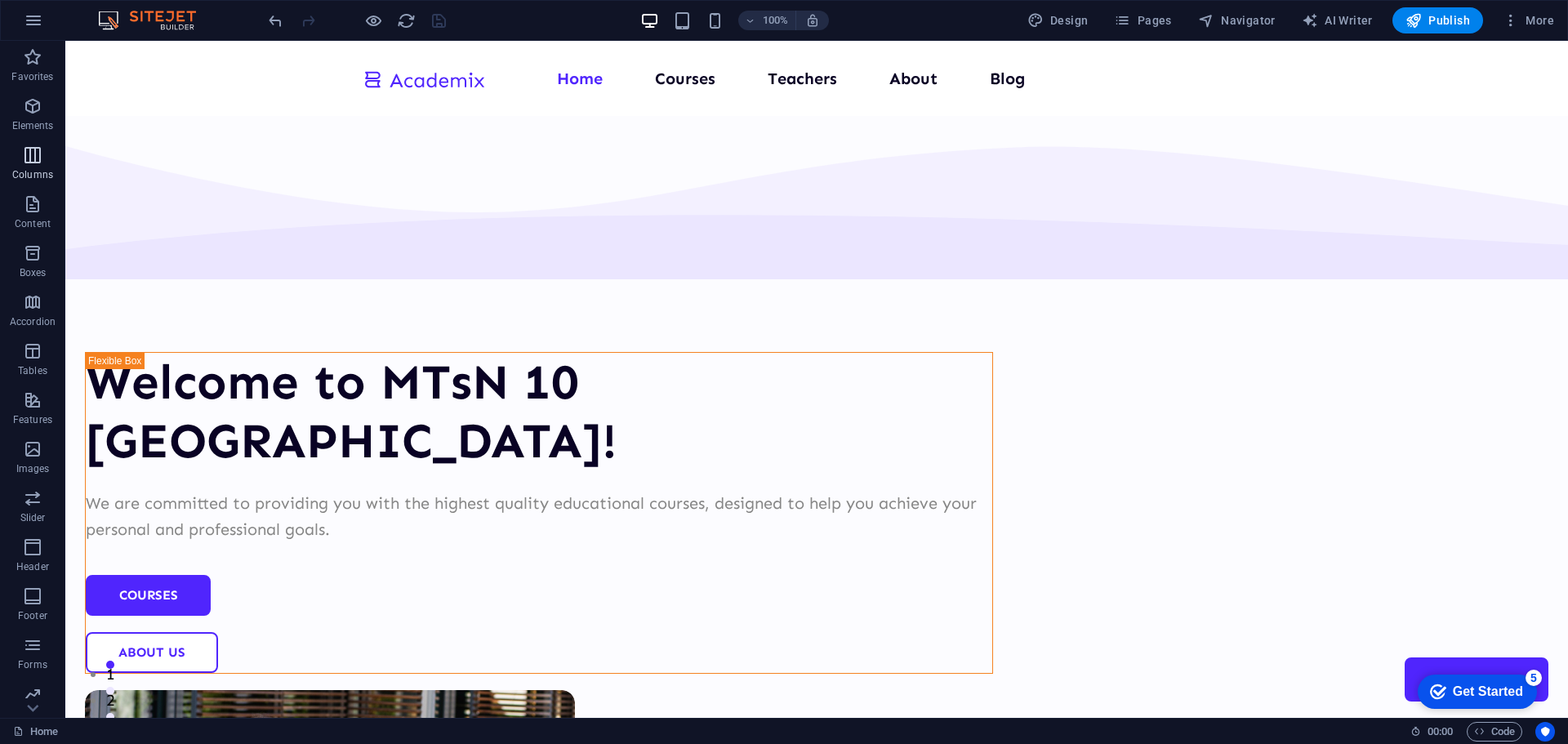
click at [28, 157] on icon "button" at bounding box center [33, 155] width 19 height 19
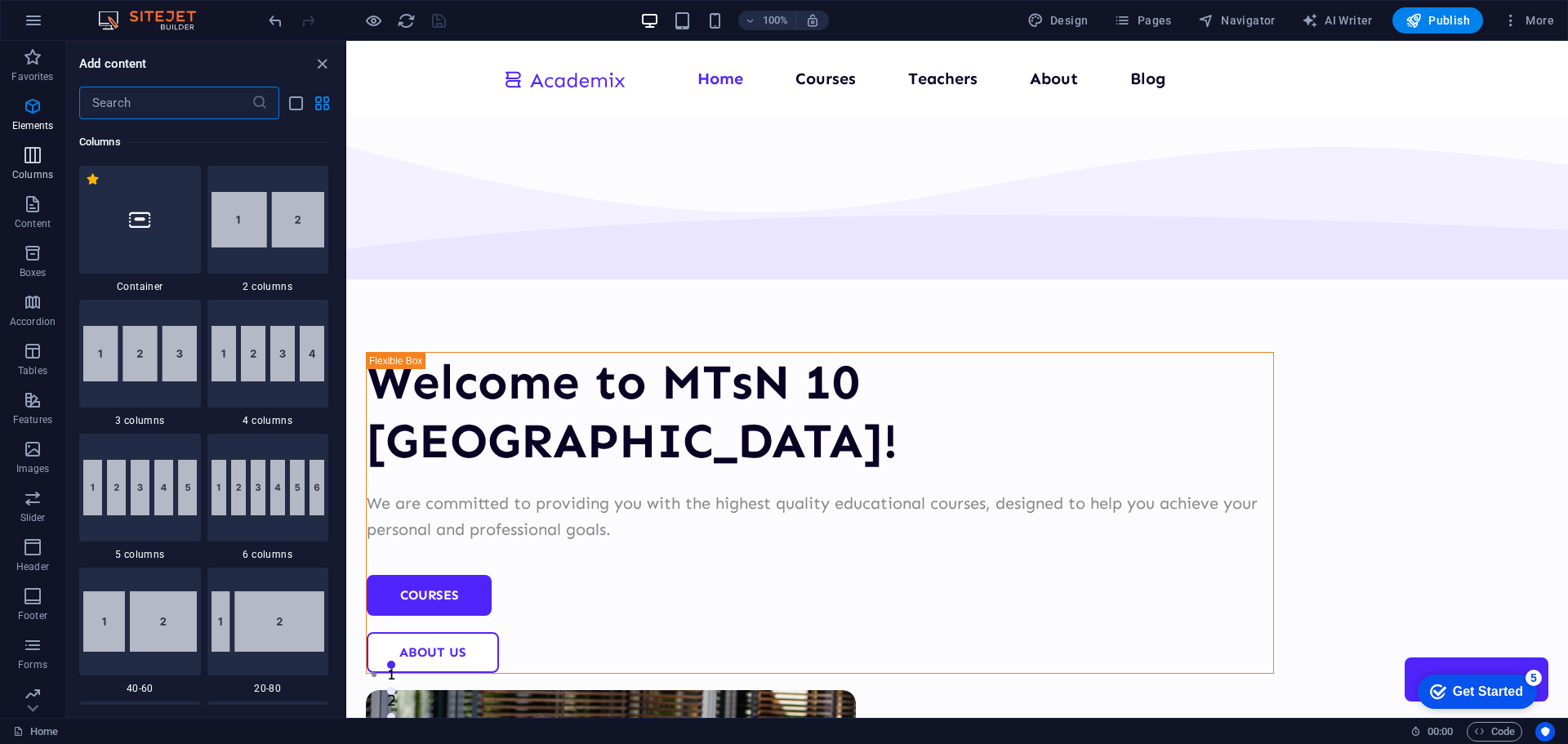
scroll to position [808, 0]
click at [40, 255] on icon "button" at bounding box center [33, 253] width 19 height 19
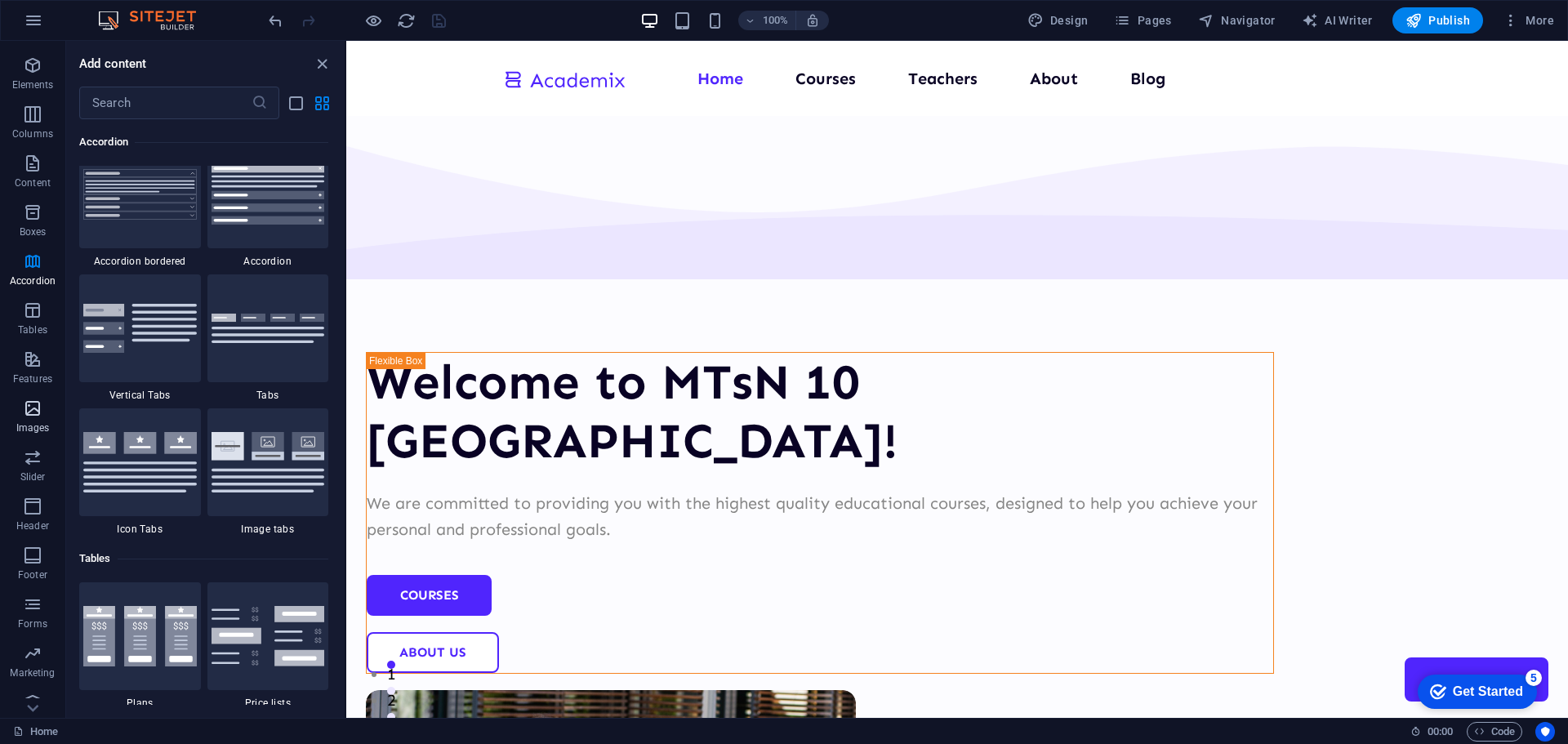
scroll to position [58, 0]
click at [30, 648] on span "Marketing" at bounding box center [32, 646] width 65 height 39
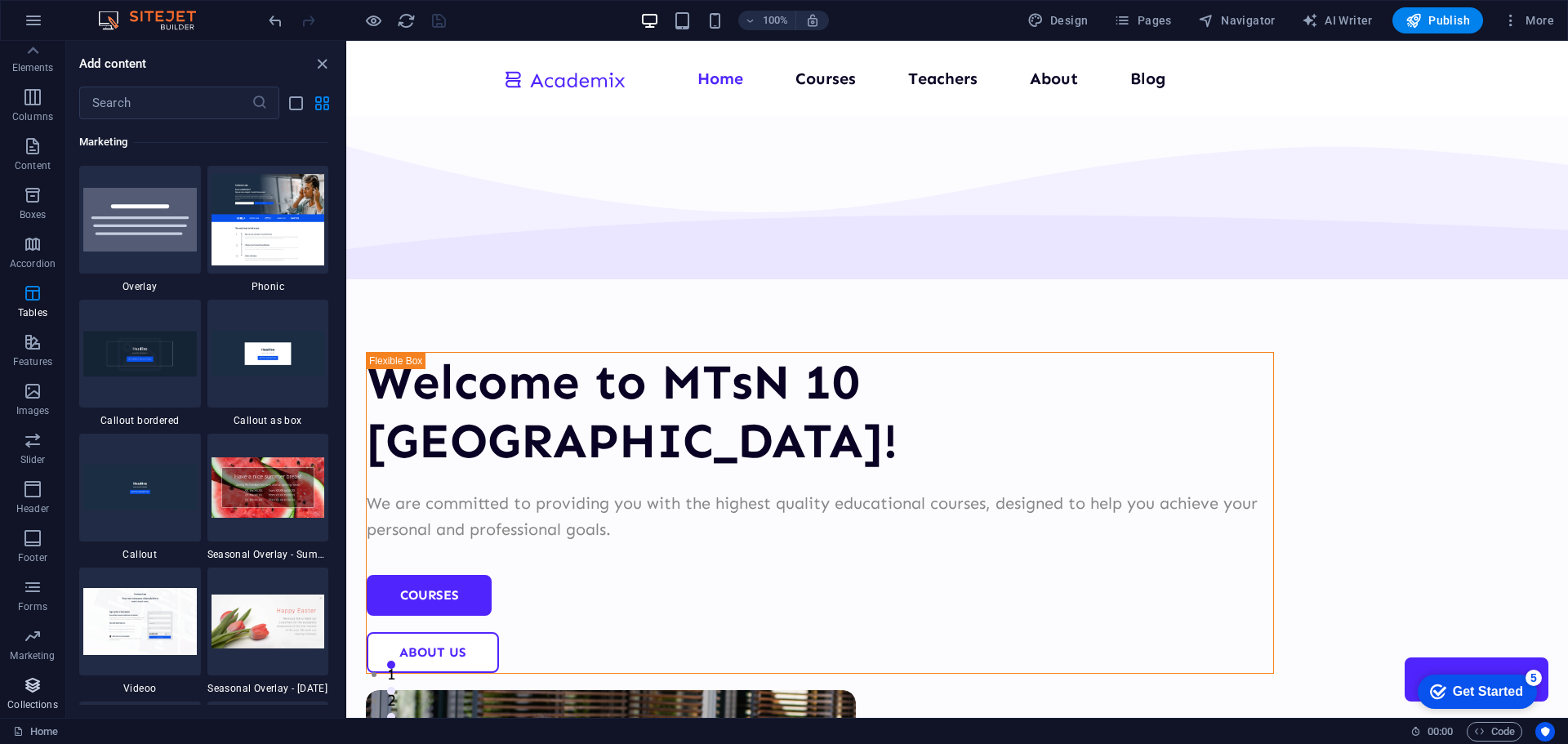
click at [26, 689] on icon "button" at bounding box center [33, 685] width 19 height 19
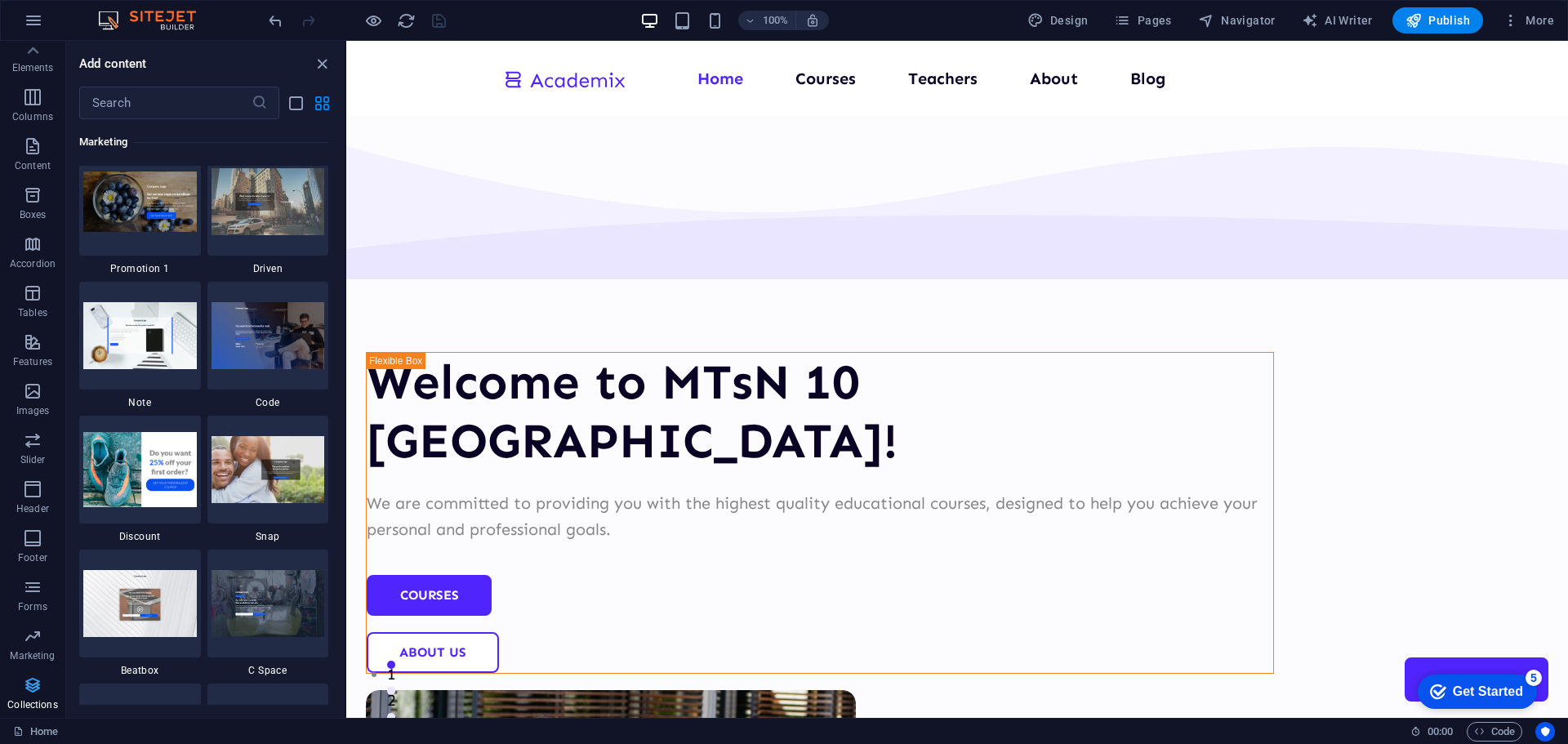
scroll to position [14947, 0]
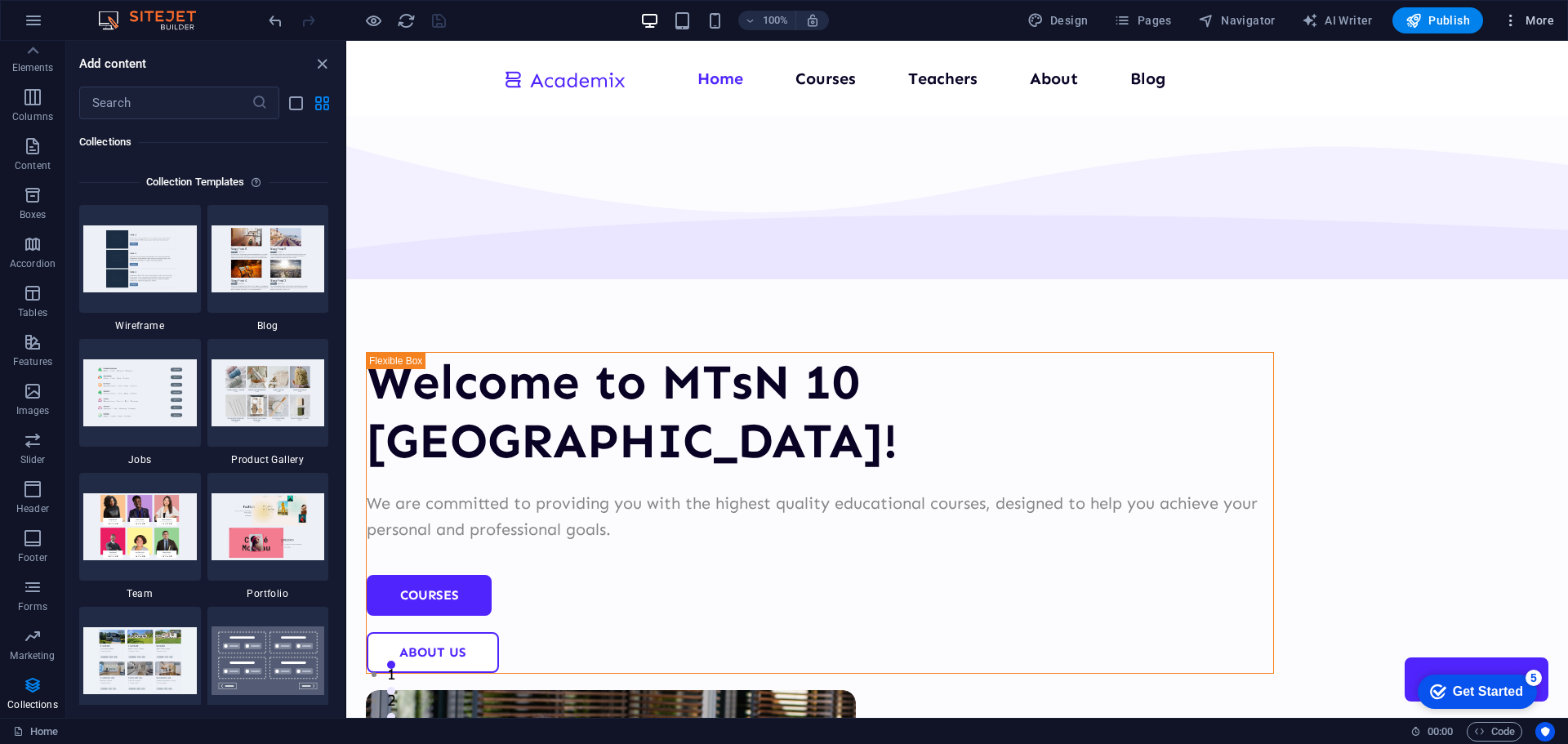
click at [1554, 17] on button "More" at bounding box center [1528, 20] width 64 height 26
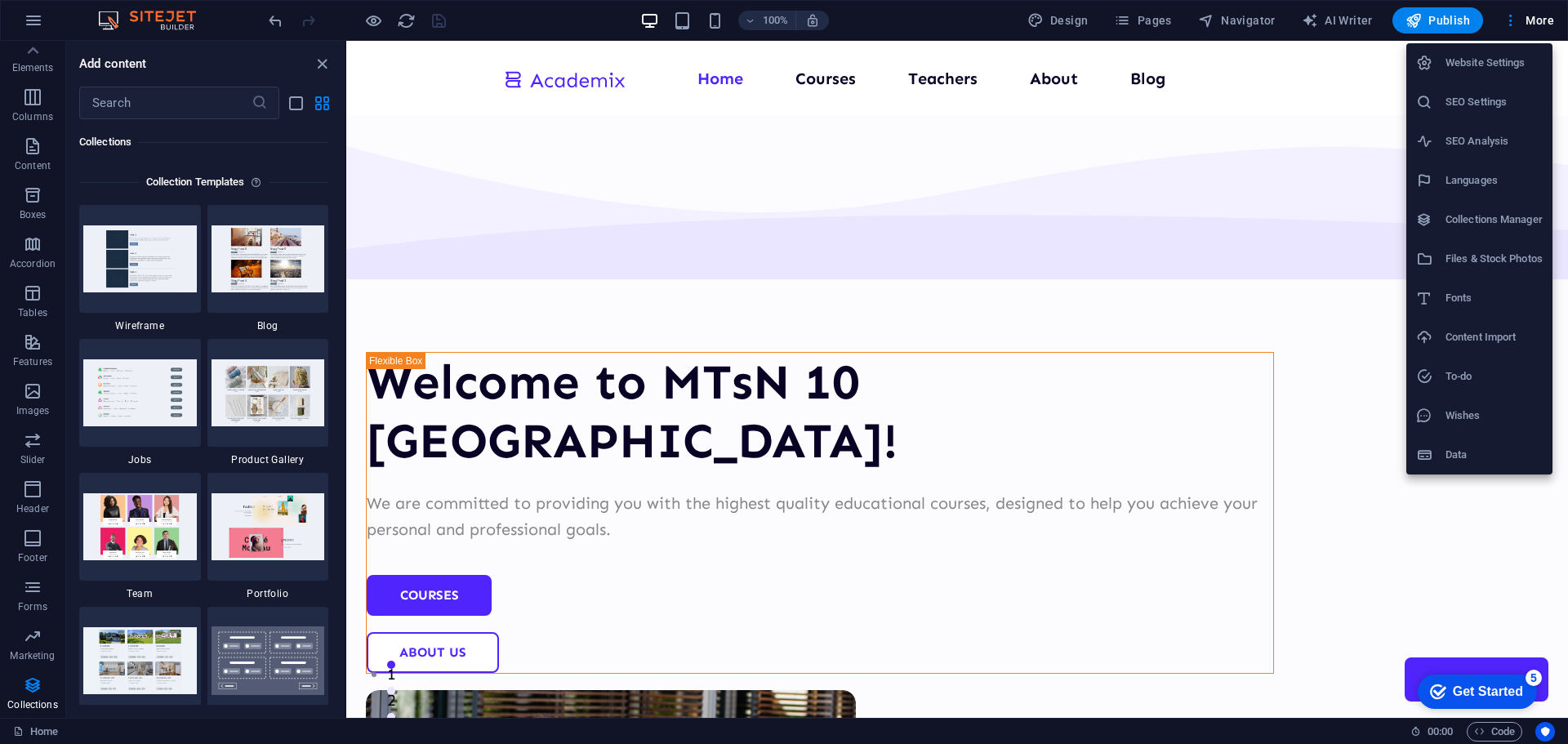
click at [1479, 377] on h6 "To-do" at bounding box center [1494, 376] width 97 height 19
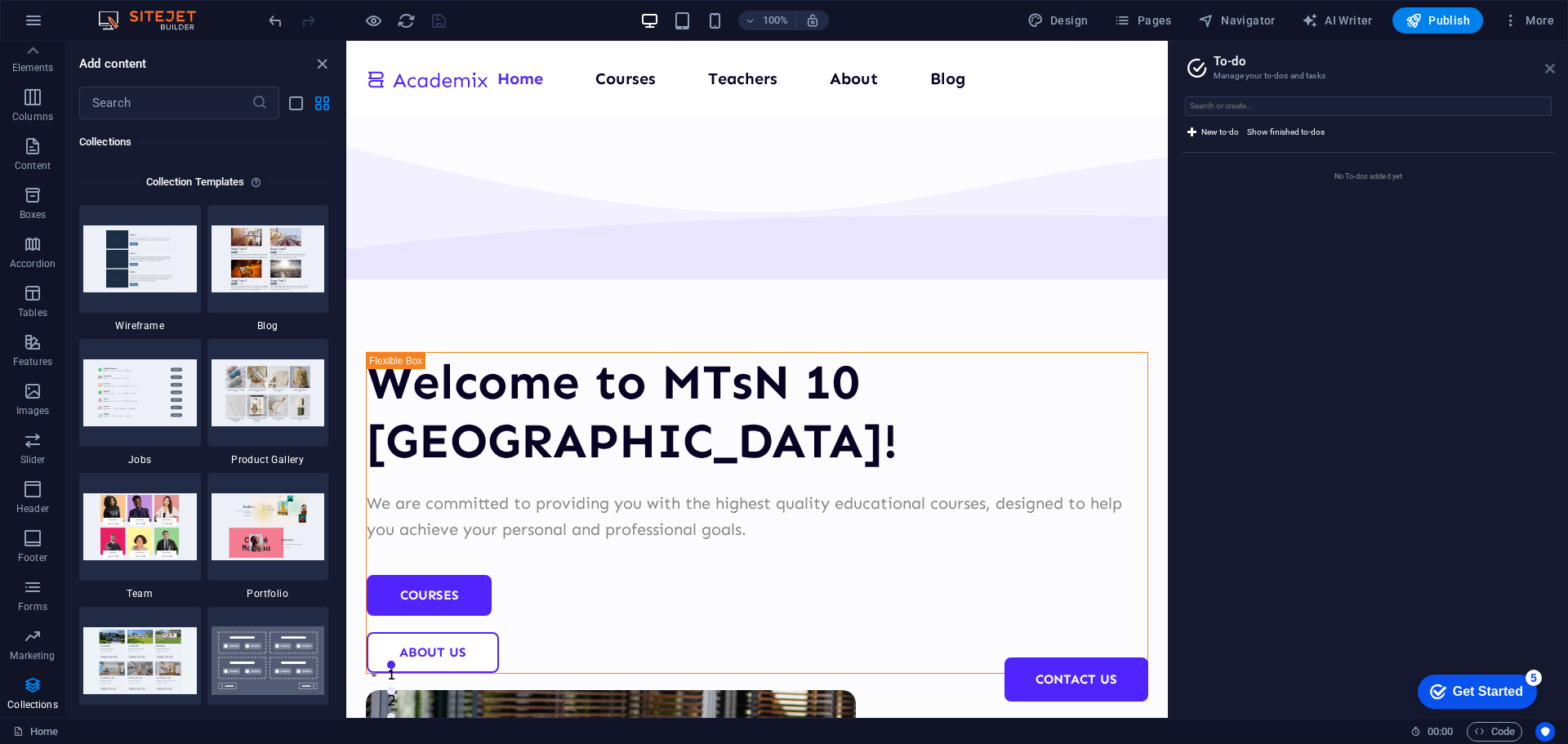
click at [1549, 69] on icon at bounding box center [1551, 68] width 10 height 13
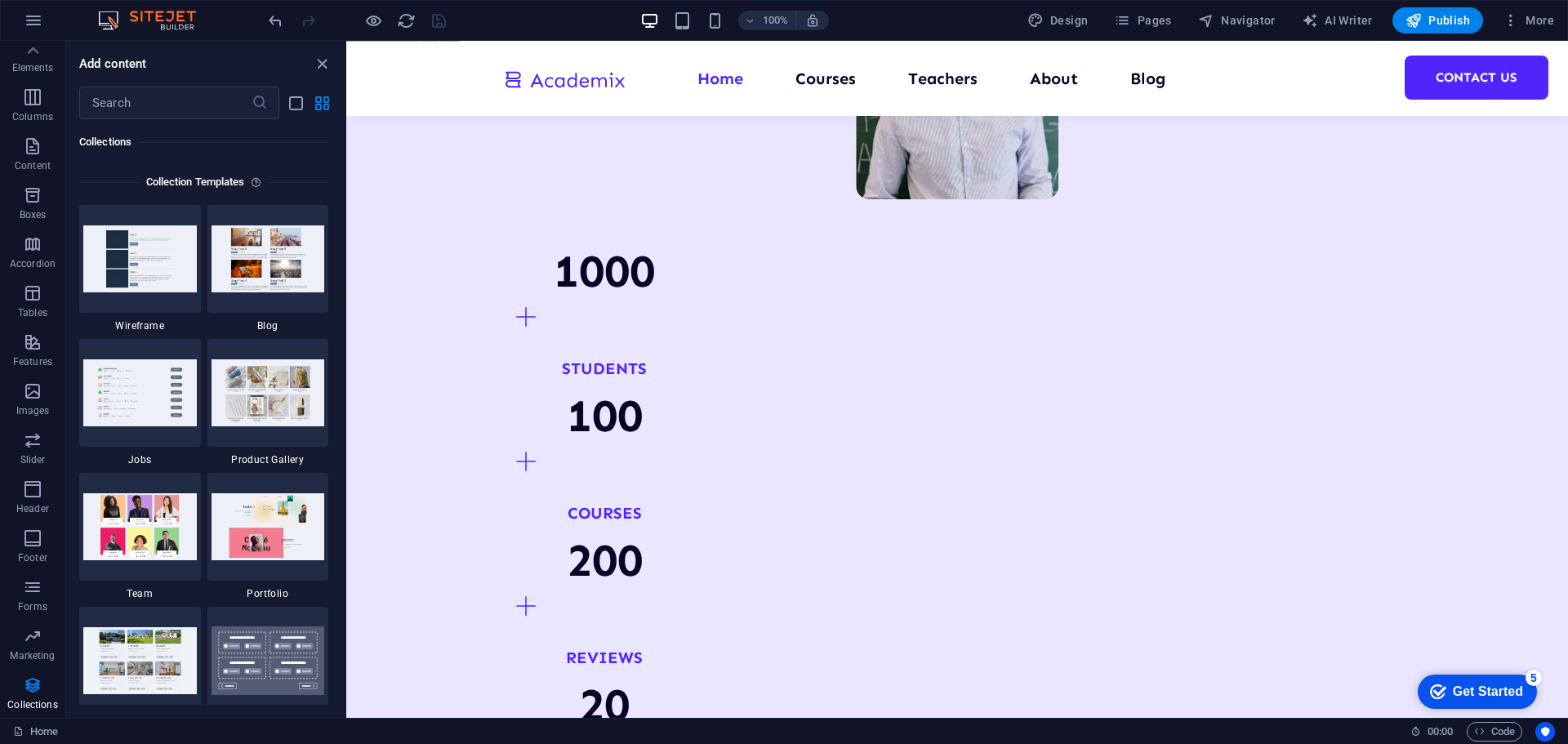
scroll to position [1470, 0]
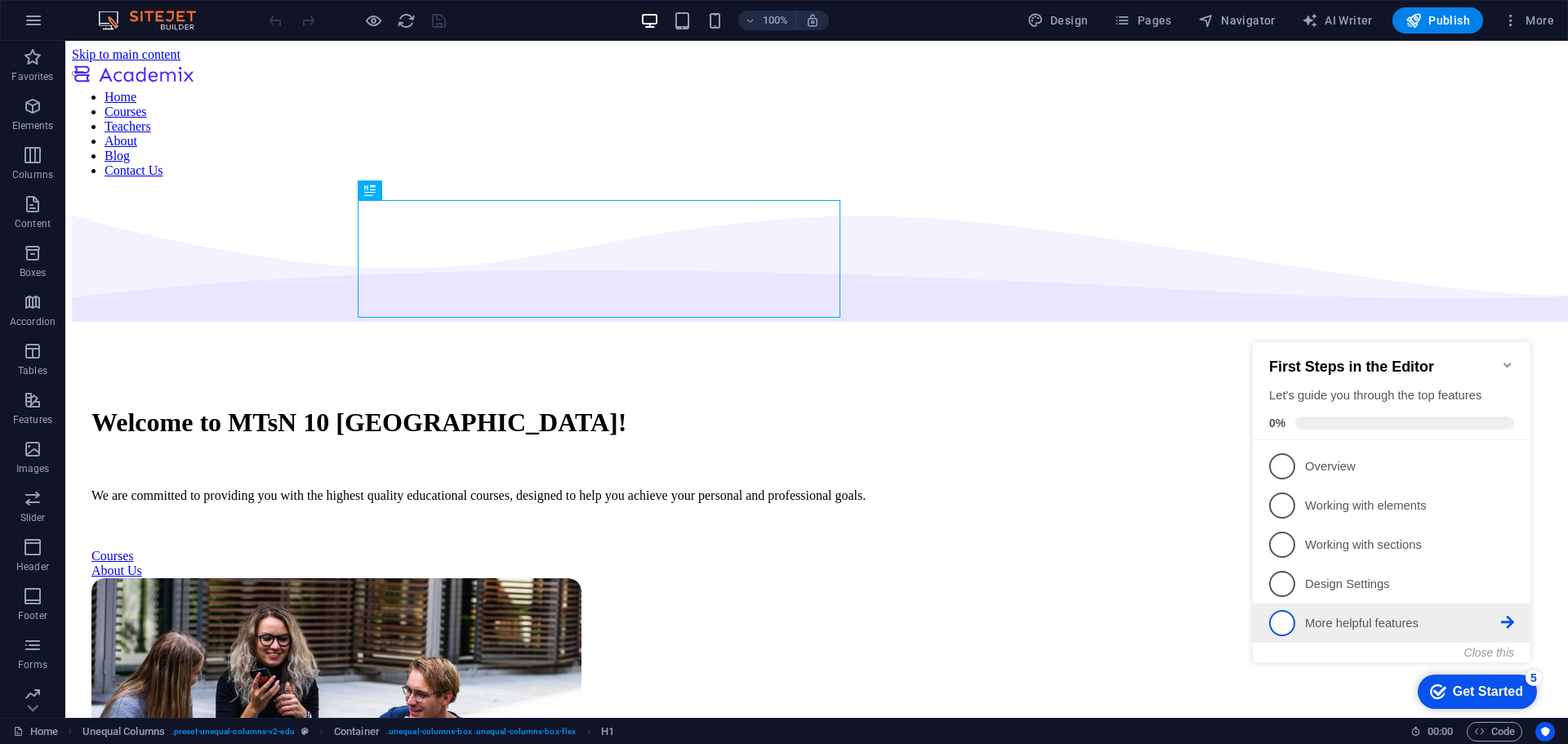
click at [1478, 619] on p "More helpful features - incomplete" at bounding box center [1403, 624] width 196 height 17
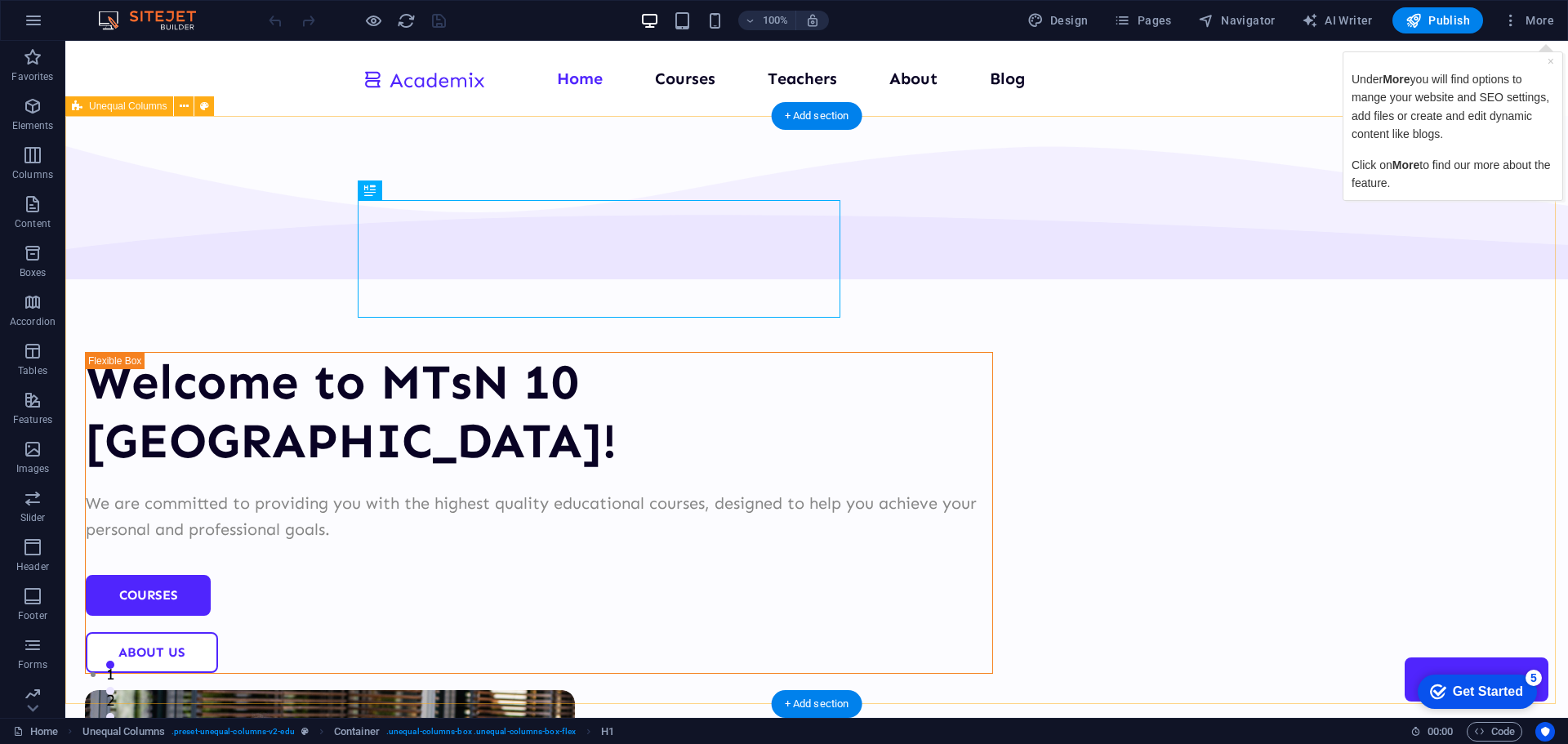
click at [1417, 245] on div "Welcome to MTsN 10 [GEOGRAPHIC_DATA]! We are committed to providing you with th…" at bounding box center [816, 664] width 1503 height 1096
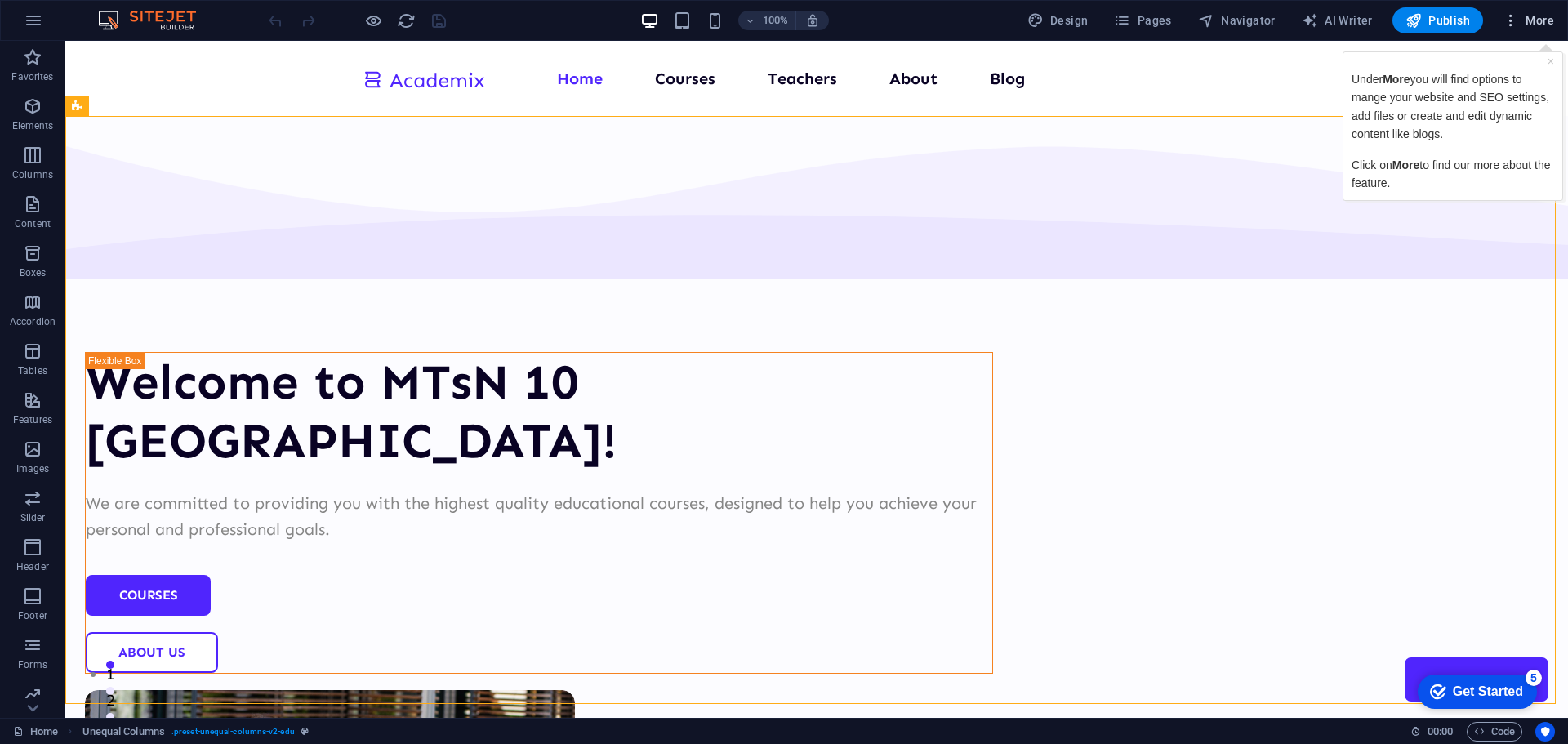
click at [1529, 25] on span "More" at bounding box center [1528, 20] width 51 height 16
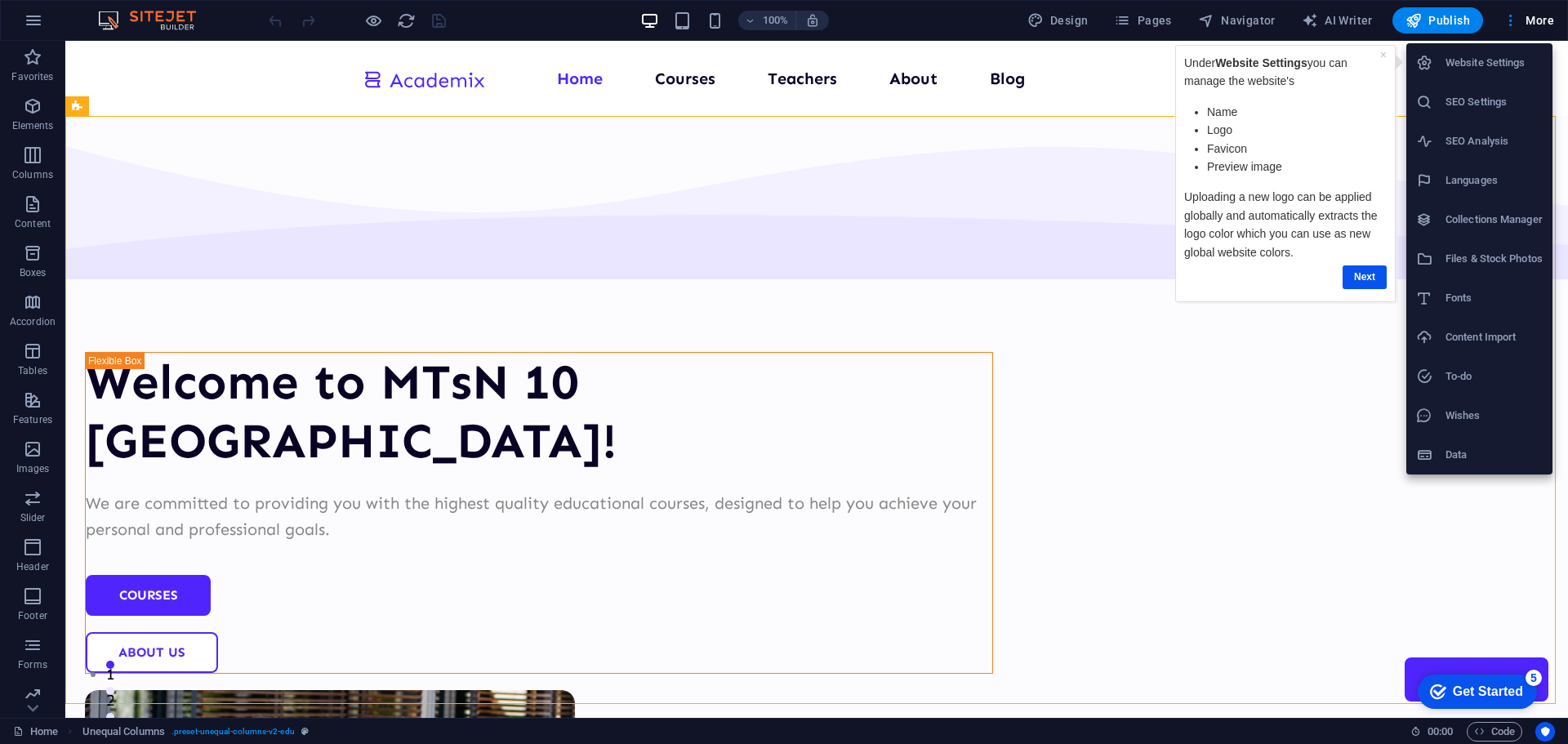
click at [1451, 414] on h6 "Wishes" at bounding box center [1494, 415] width 97 height 19
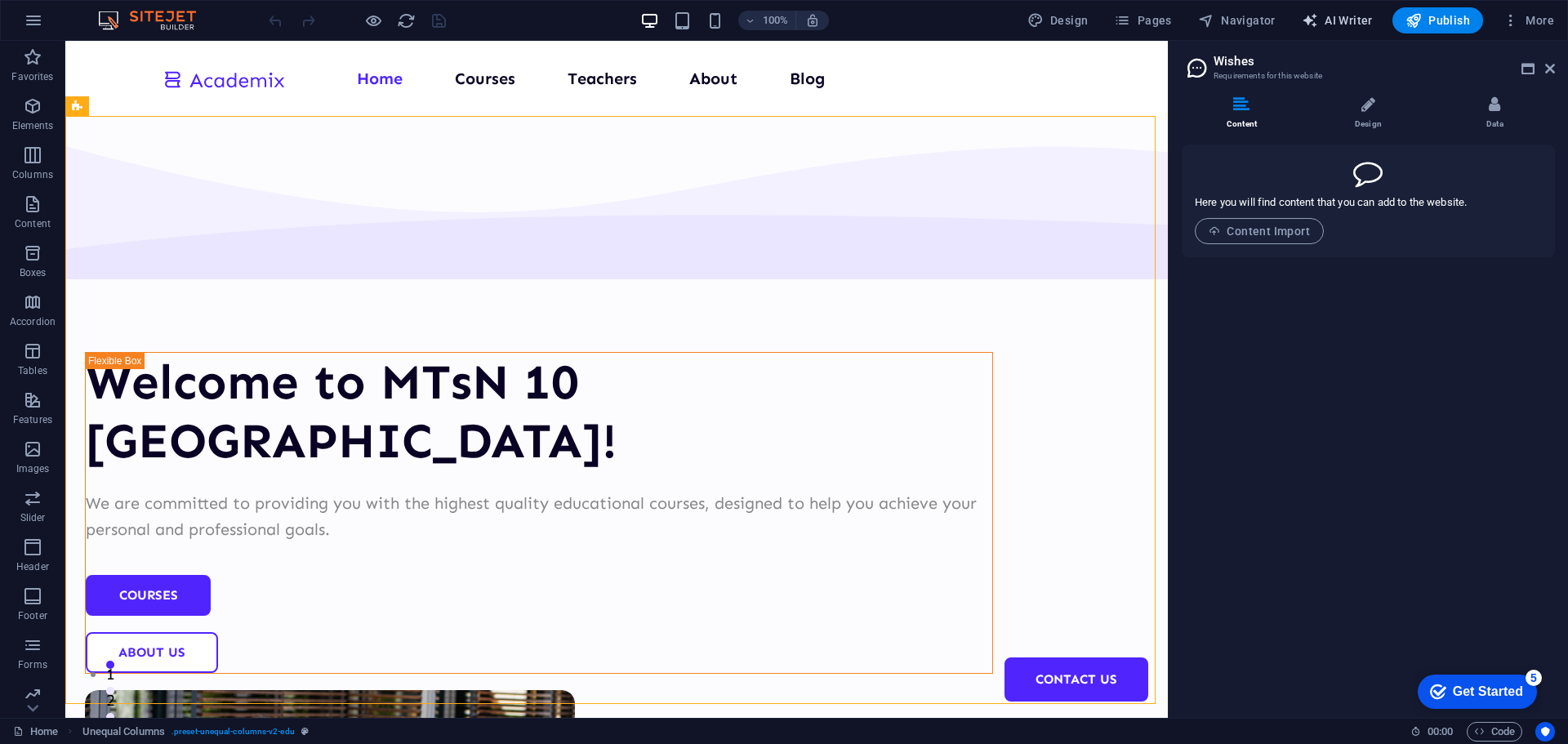
click at [1359, 21] on span "AI Writer" at bounding box center [1337, 20] width 71 height 16
select select "English"
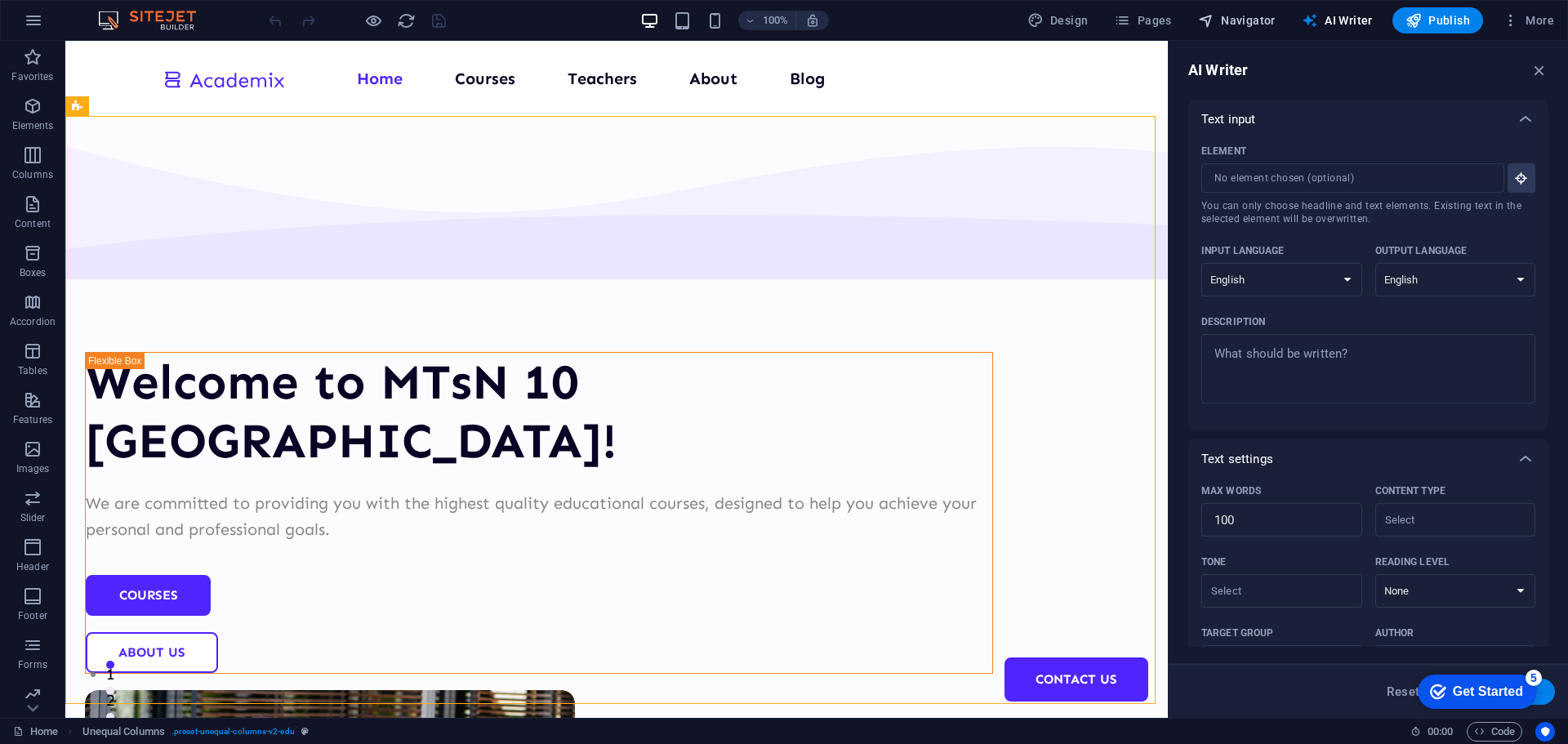
click at [1261, 22] on span "Navigator" at bounding box center [1237, 20] width 78 height 16
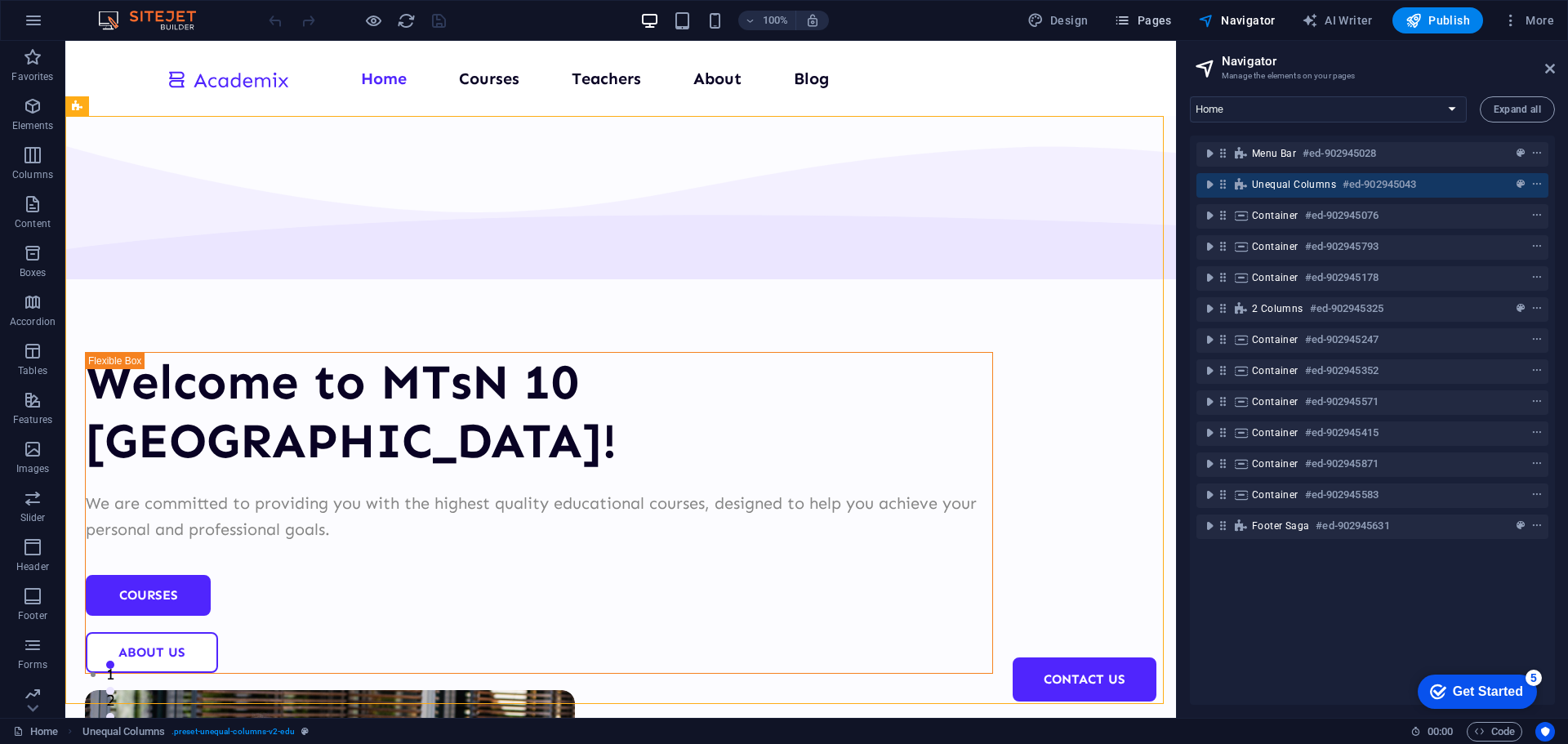
click at [1155, 18] on span "Pages" at bounding box center [1142, 20] width 57 height 16
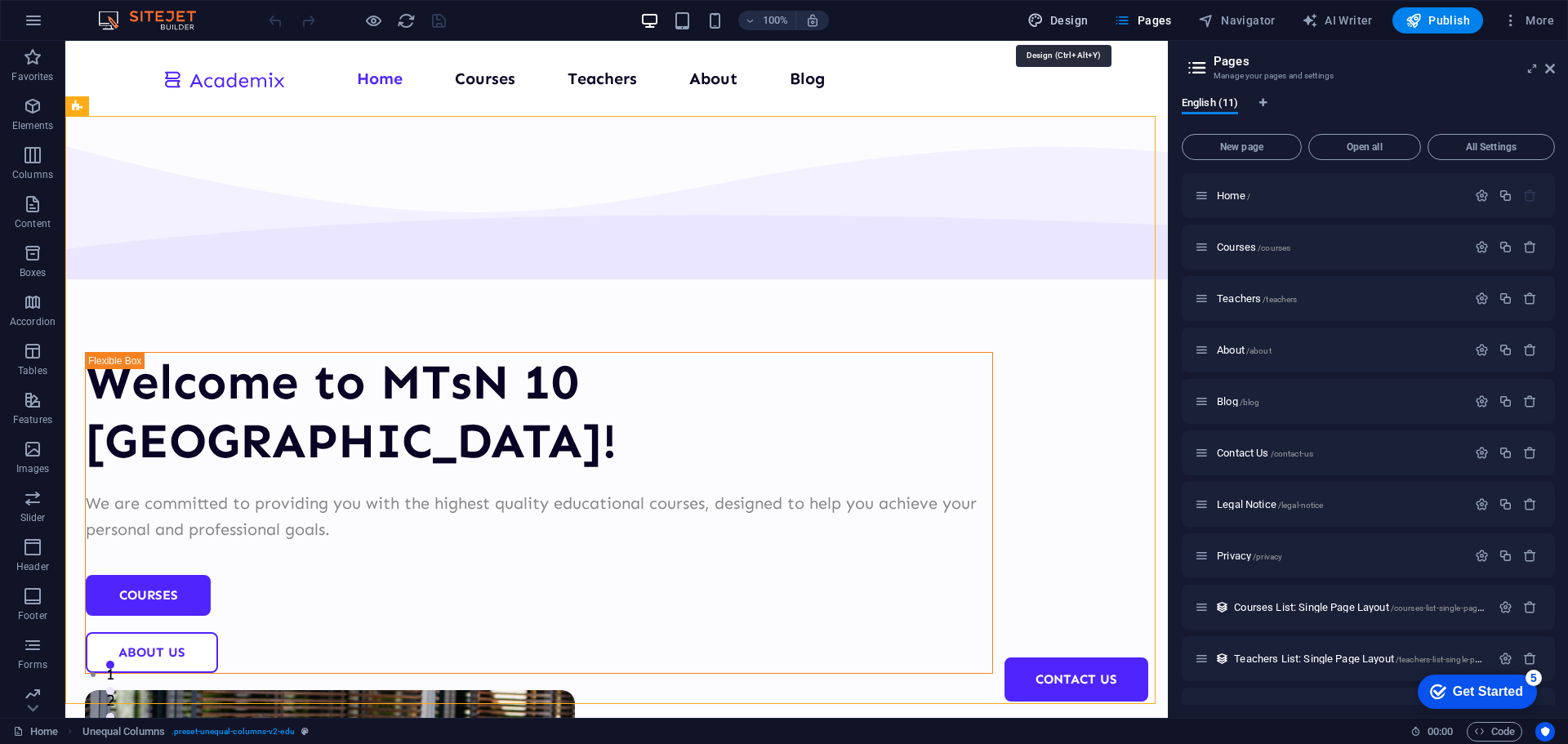
click at [1079, 19] on span "Design" at bounding box center [1058, 20] width 61 height 16
select select "px"
select select "400"
select select "px"
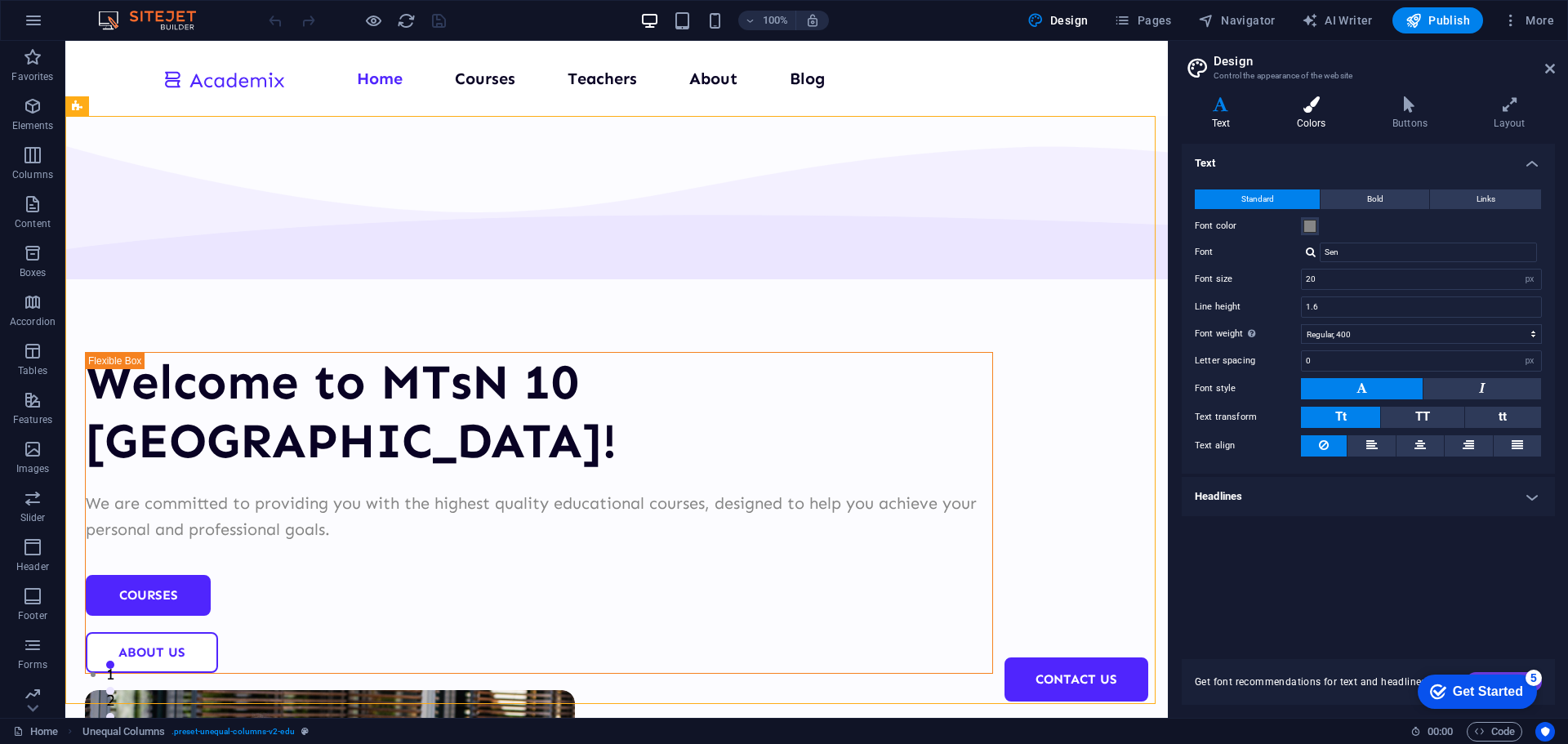
click at [1313, 112] on icon at bounding box center [1312, 104] width 89 height 16
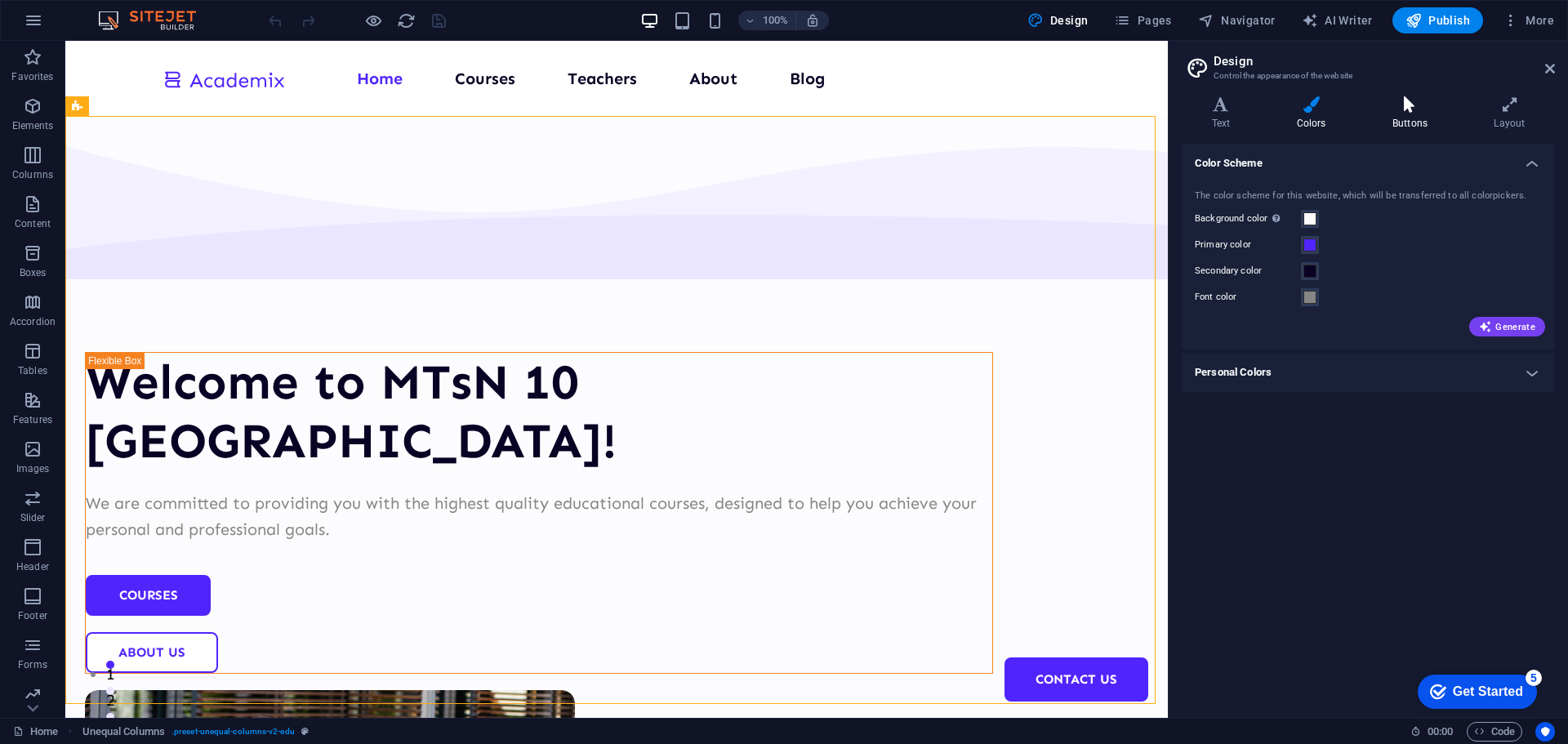
click at [1390, 116] on h4 "Buttons" at bounding box center [1413, 113] width 101 height 34
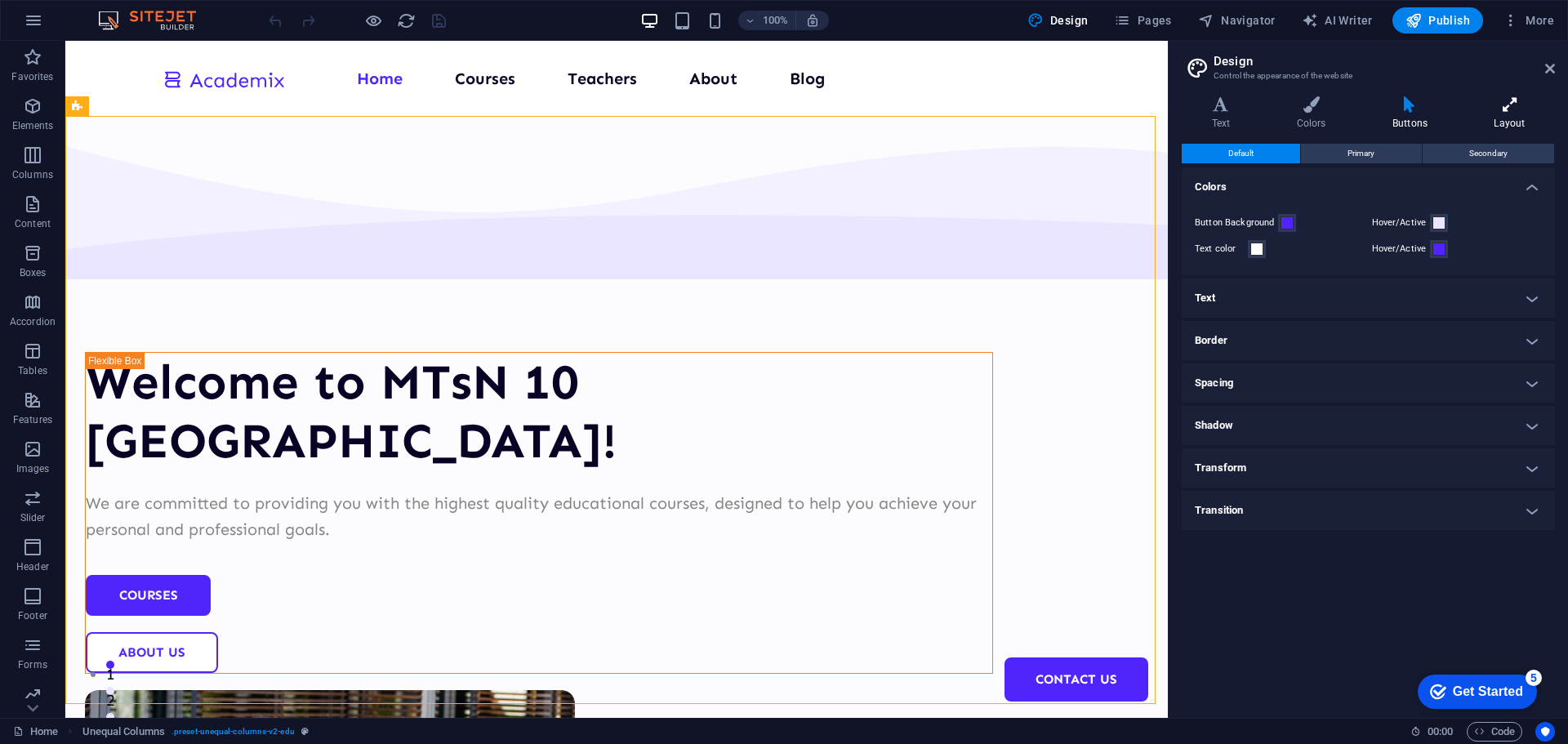
click at [1488, 116] on h4 "Layout" at bounding box center [1509, 113] width 90 height 34
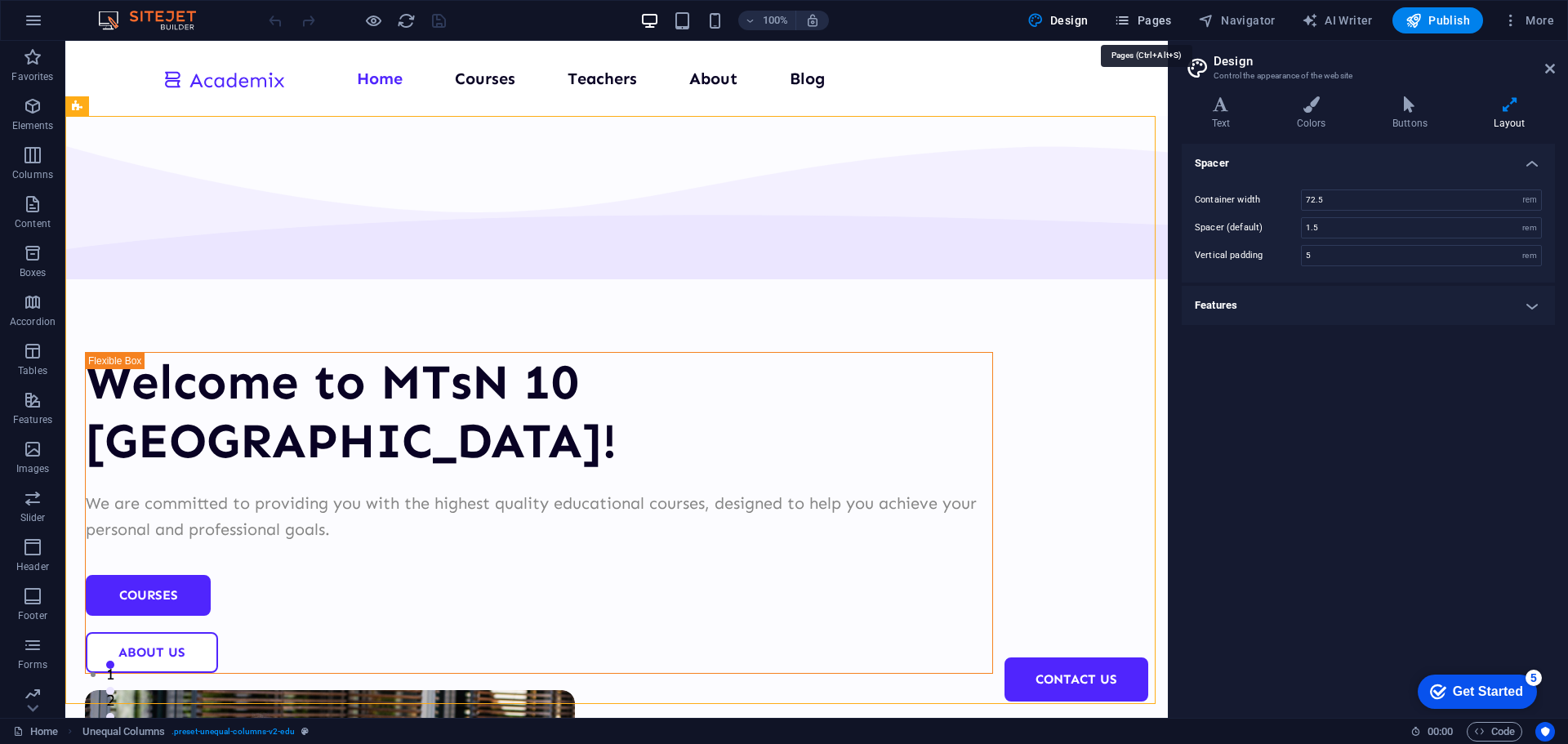
click at [1153, 27] on span "Pages" at bounding box center [1142, 20] width 57 height 16
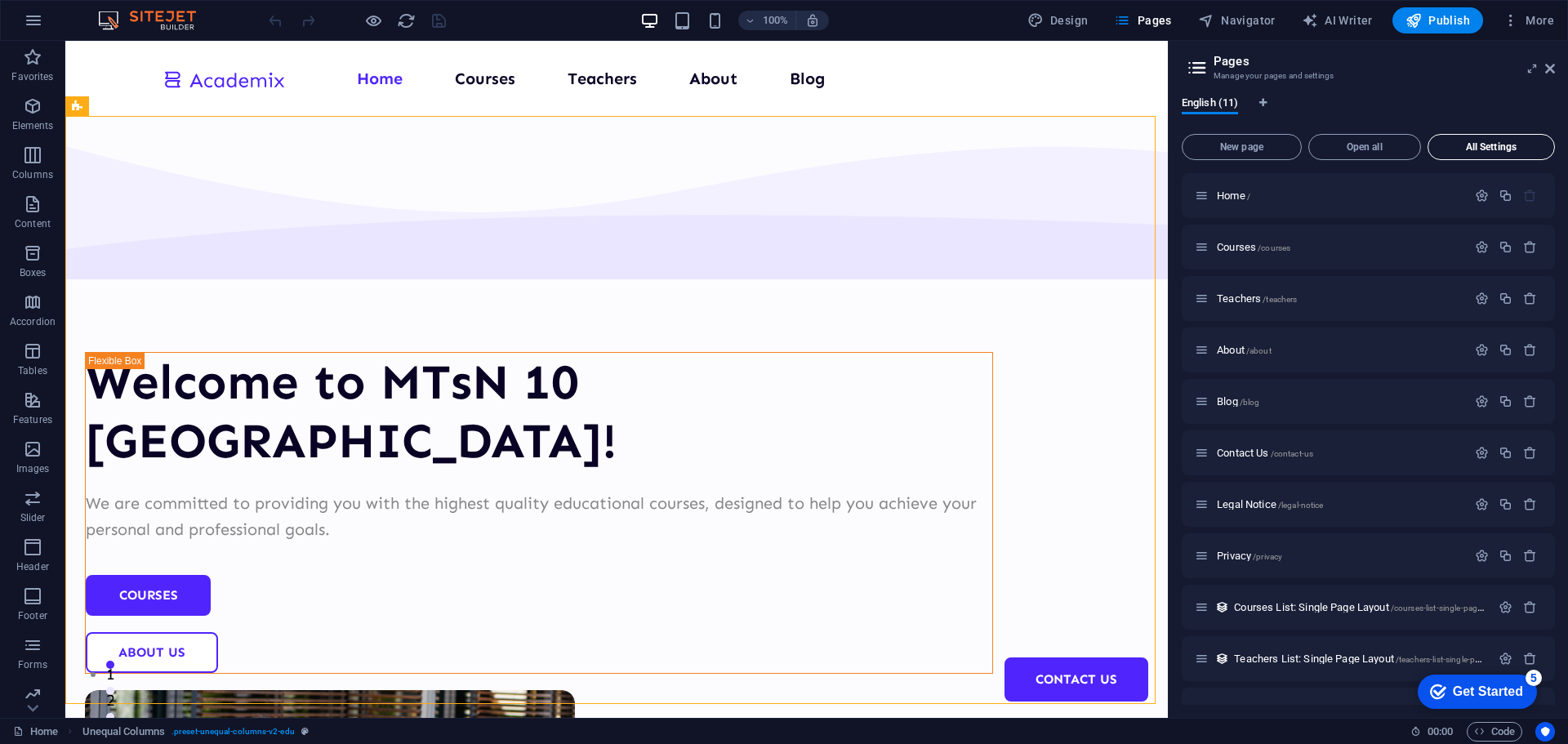
click at [1467, 147] on span "All Settings" at bounding box center [1491, 146] width 113 height 10
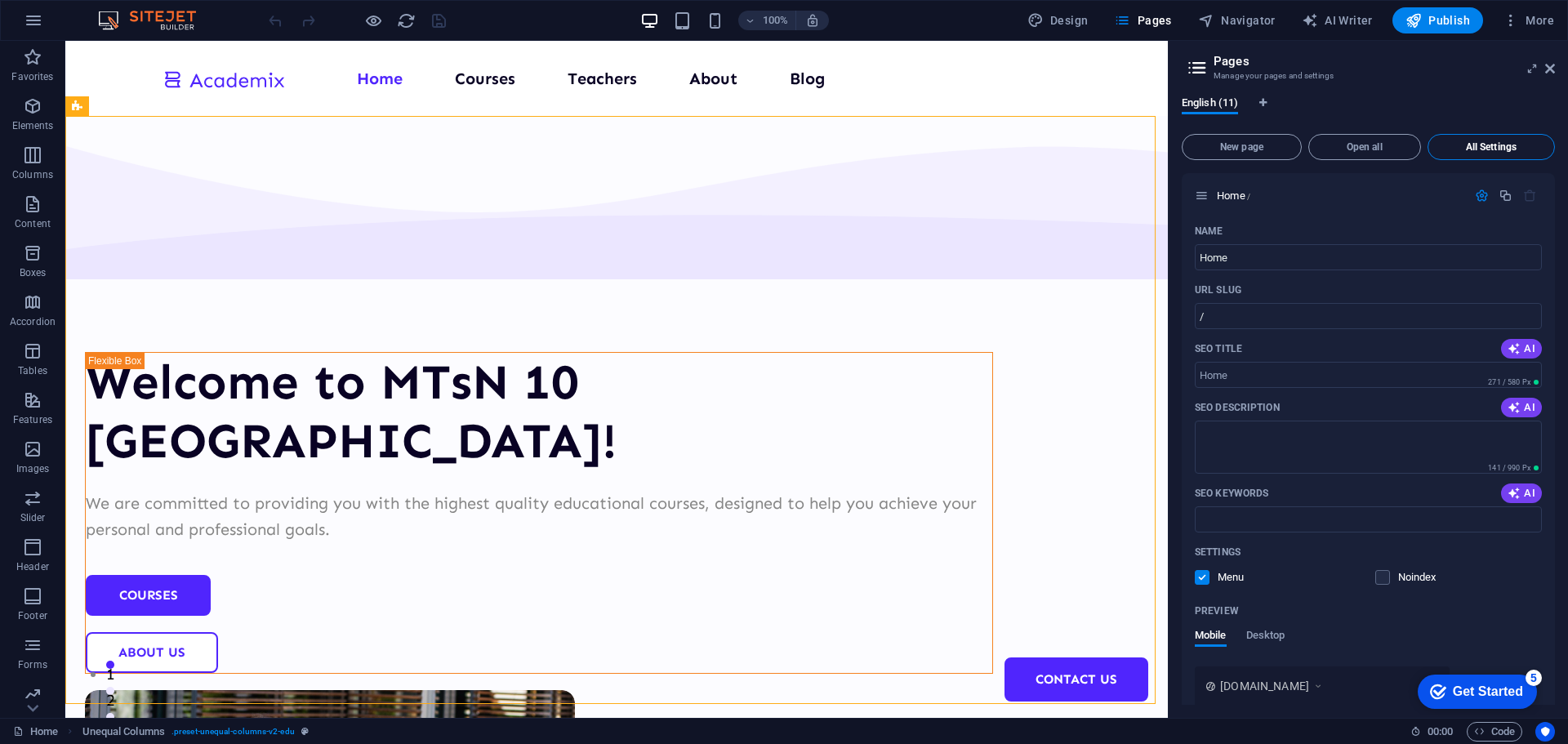
scroll to position [5328, 0]
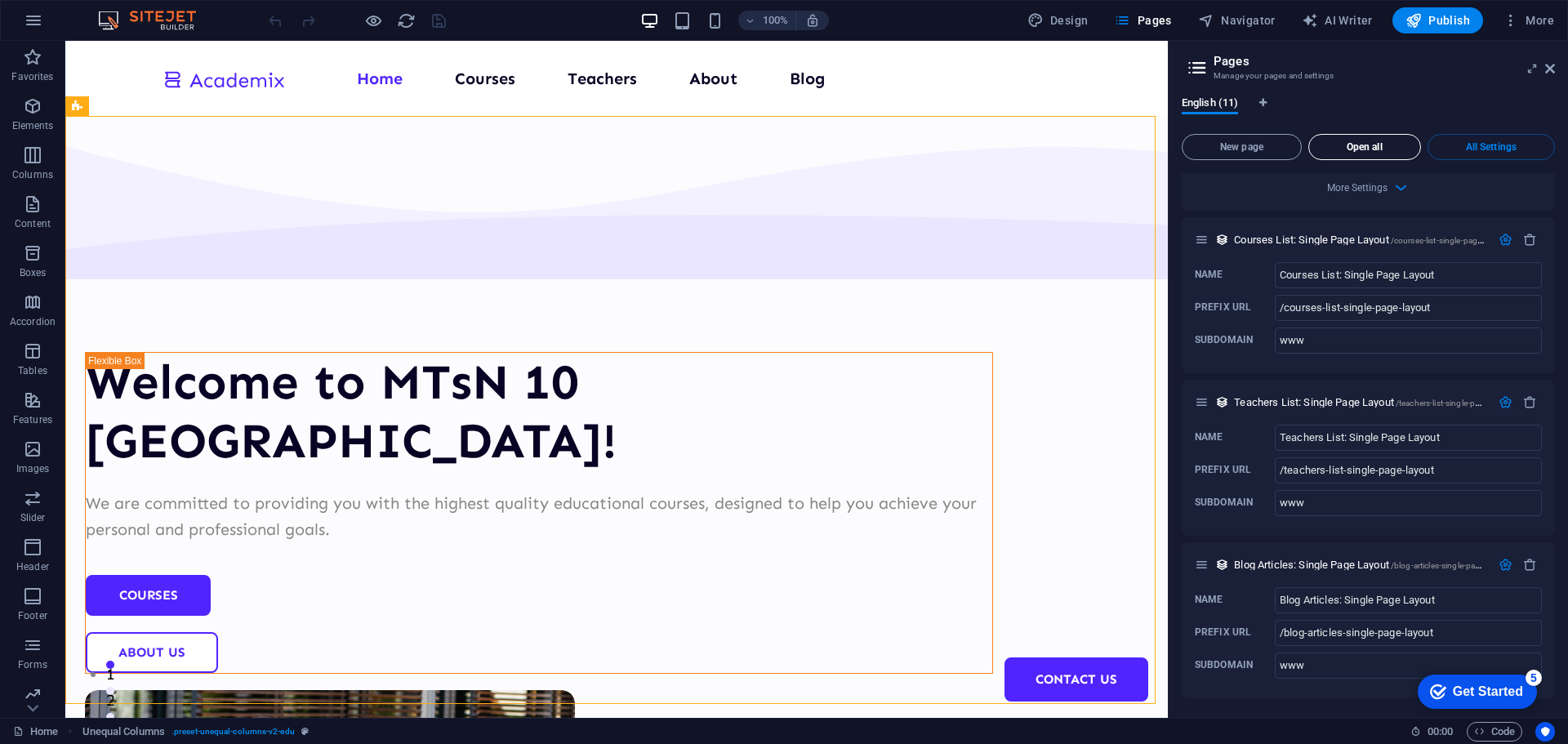
click at [1347, 149] on span "Open all" at bounding box center [1364, 146] width 98 height 10
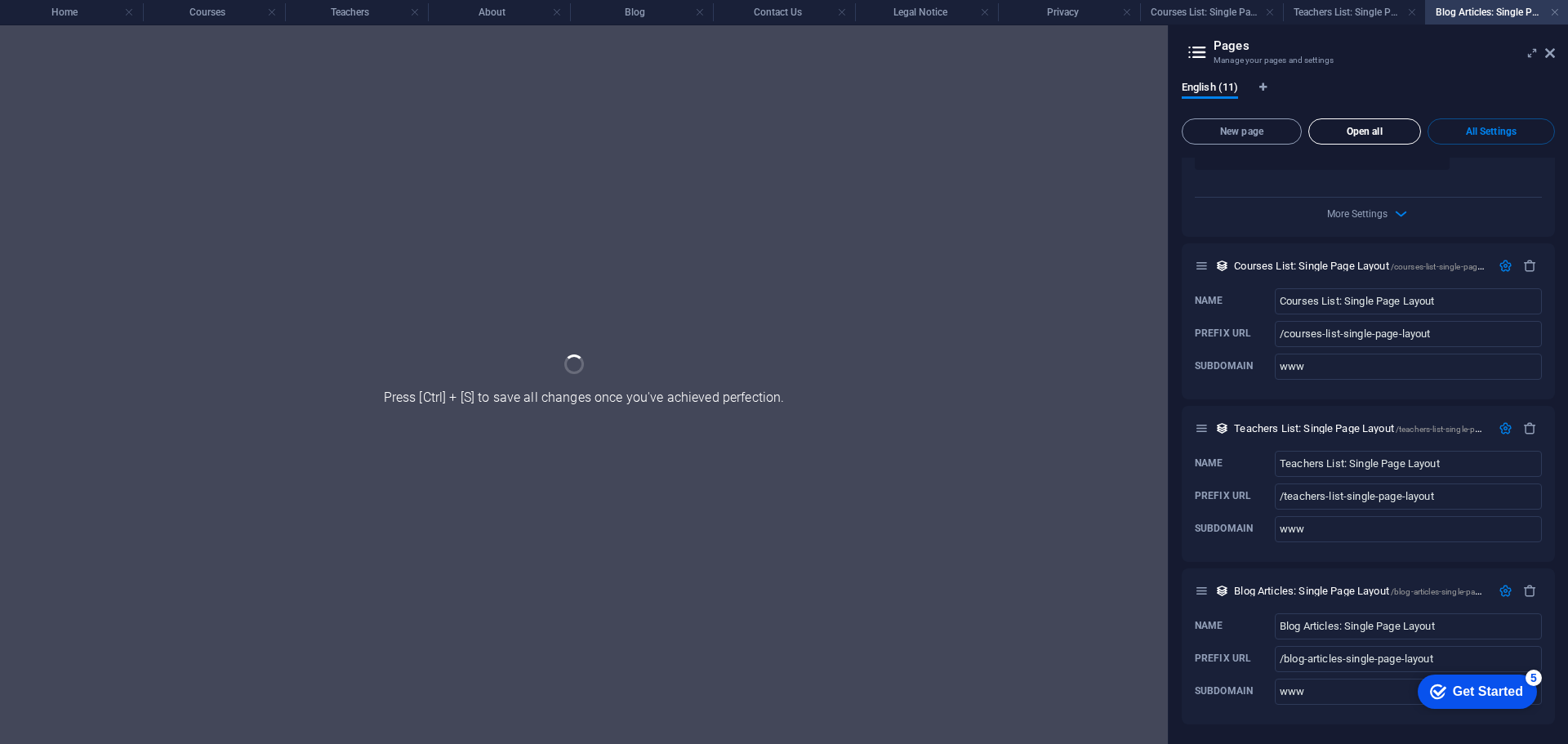
scroll to position [5287, 0]
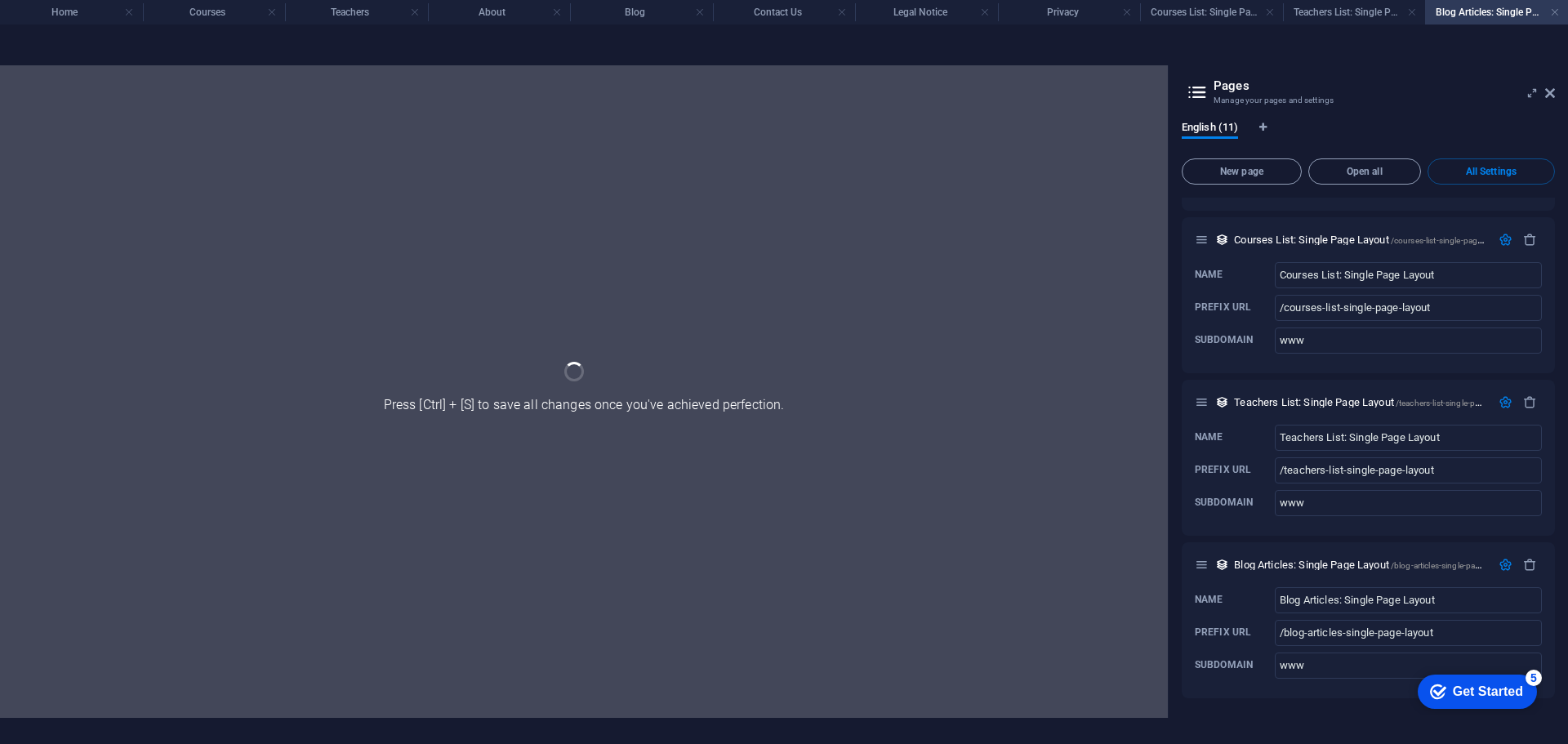
click at [1225, 87] on h2 "Pages" at bounding box center [1385, 85] width 342 height 15
click at [1266, 131] on icon "Language Tabs" at bounding box center [1263, 127] width 8 height 10
select select "41"
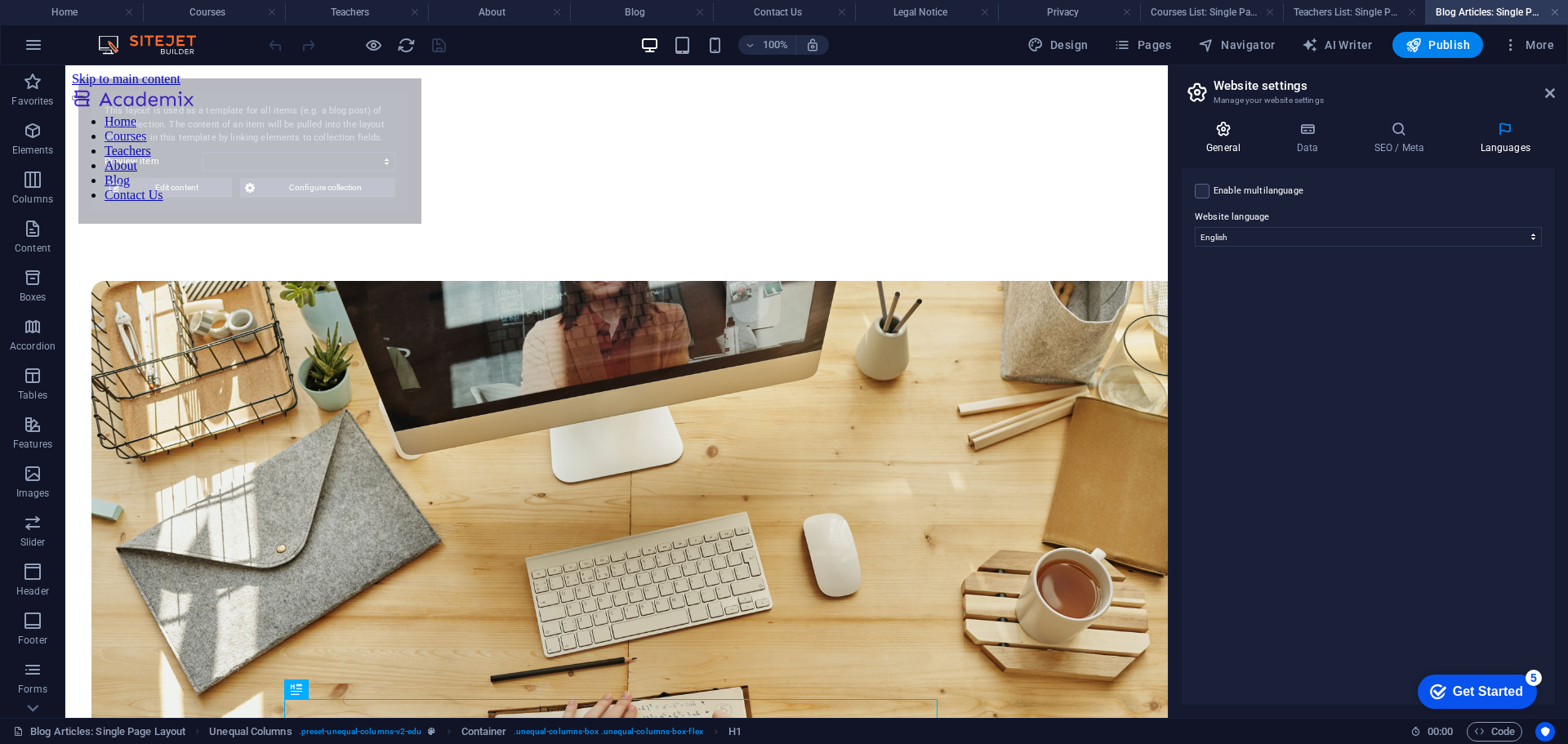
scroll to position [0, 0]
select select "68b869b8d4cc60d6ea0c73fc"
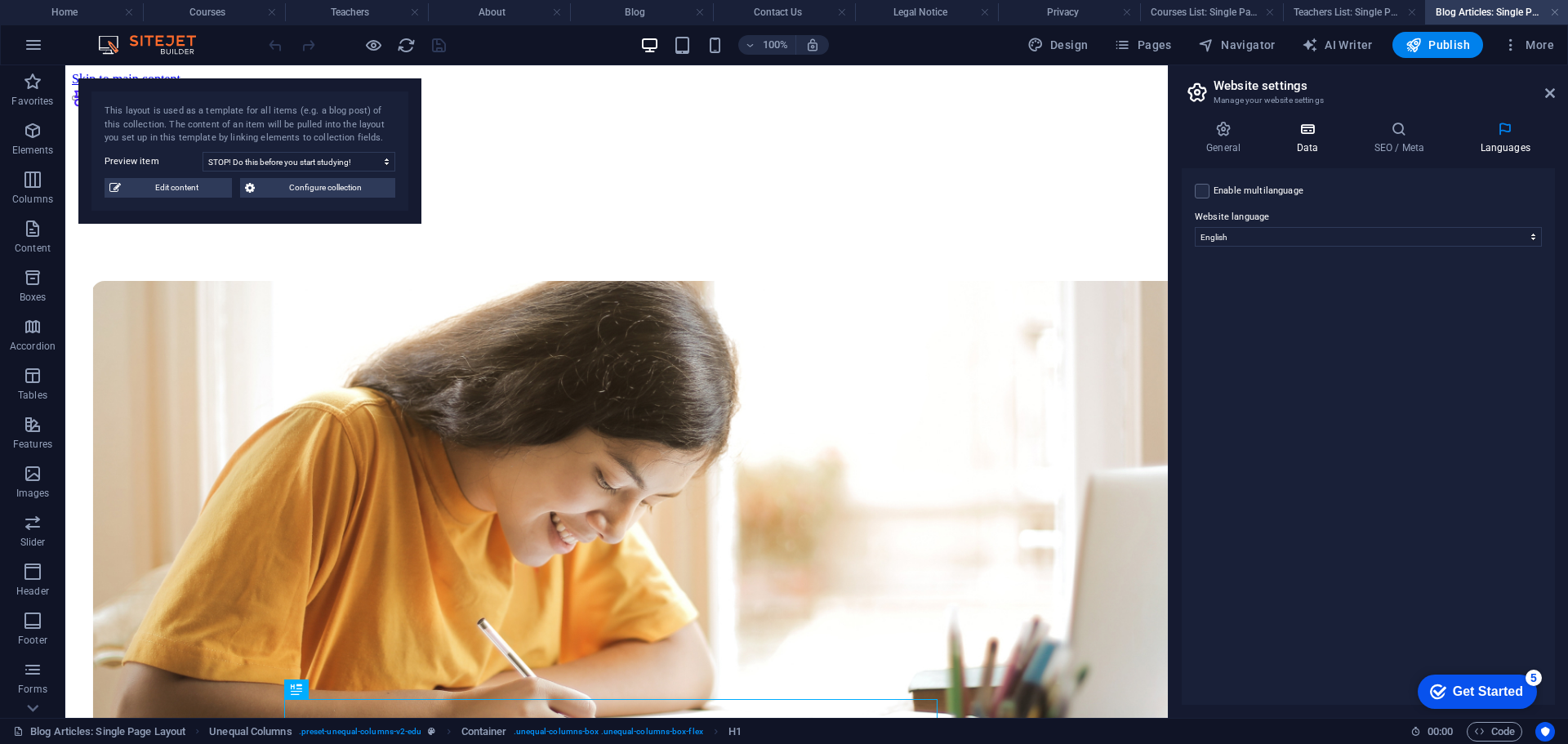
select select "68b869b8d4cc60d6ea0c741d"
click at [1388, 136] on icon at bounding box center [1399, 129] width 100 height 16
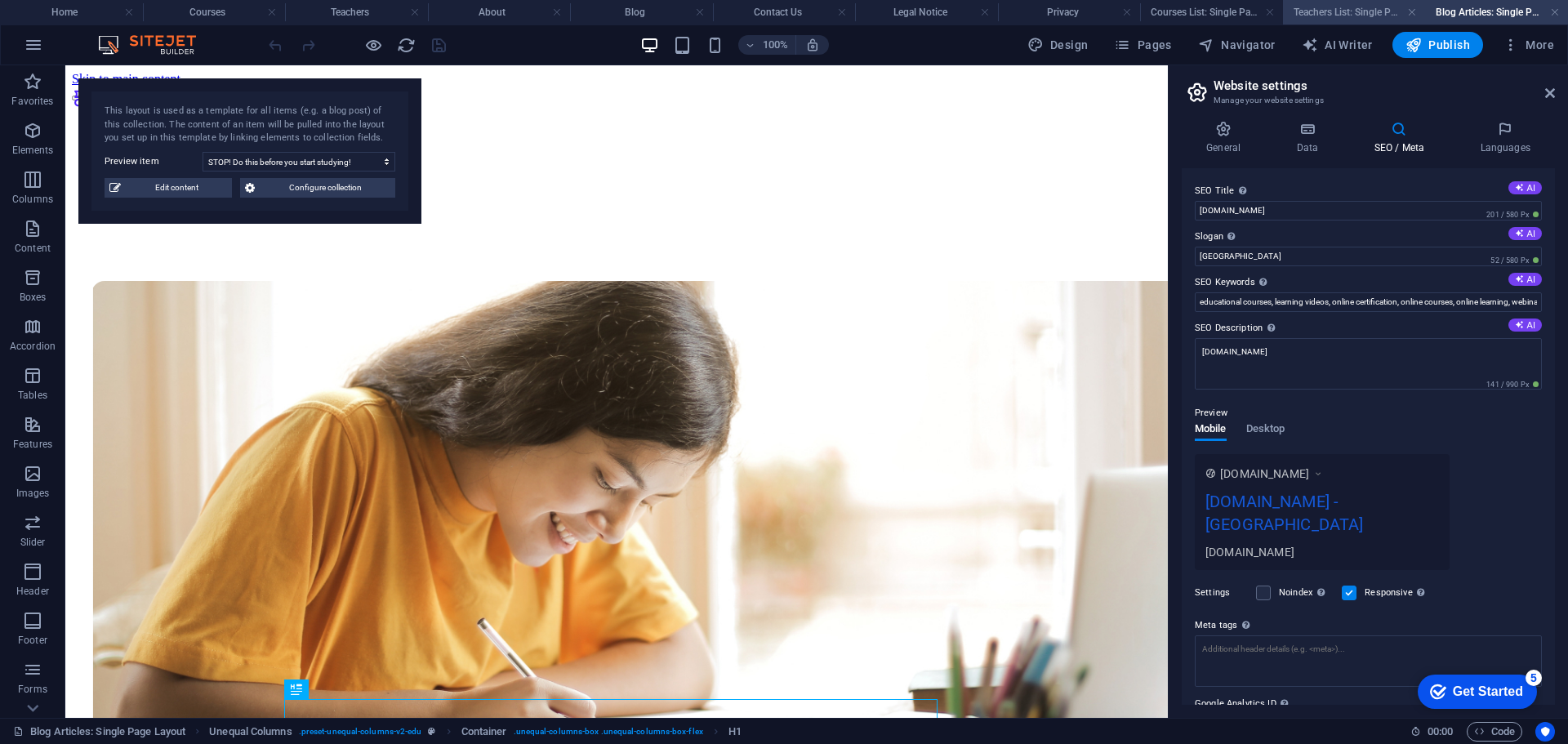
drag, startPoint x: 1555, startPoint y: 11, endPoint x: 1546, endPoint y: 3, distance: 12.0
click at [1555, 11] on link at bounding box center [1555, 13] width 10 height 16
